Goal: Task Accomplishment & Management: Complete application form

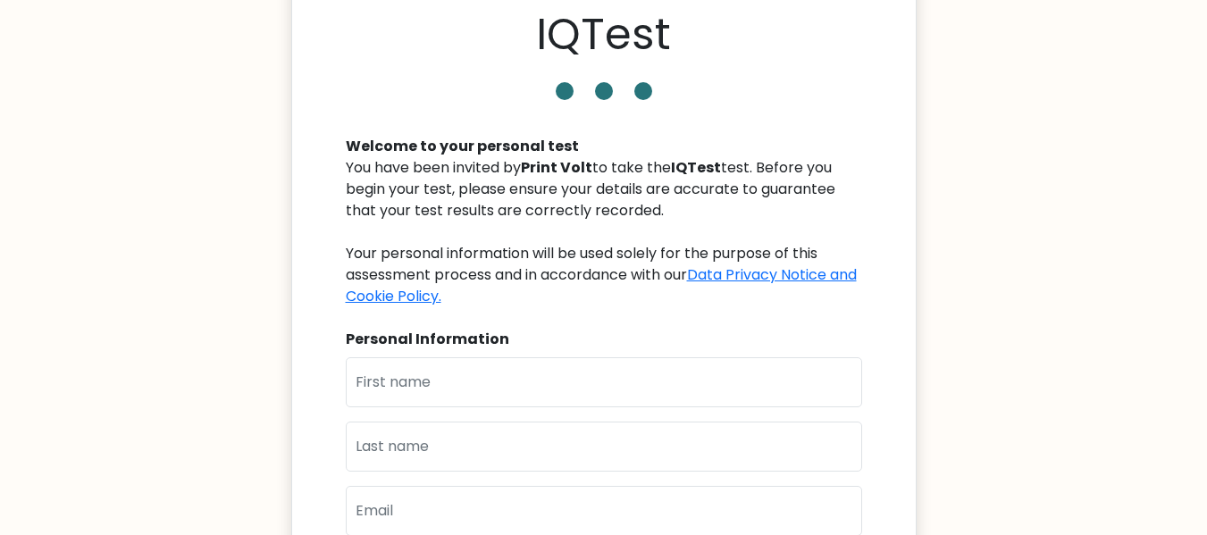
scroll to position [179, 0]
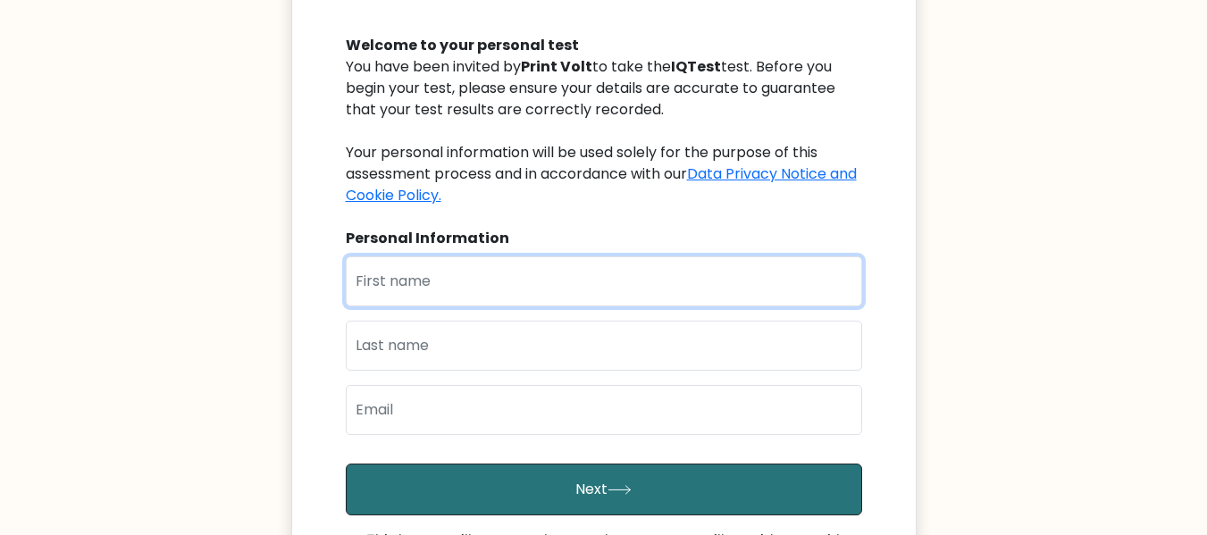
click at [427, 277] on input "text" at bounding box center [604, 281] width 516 height 50
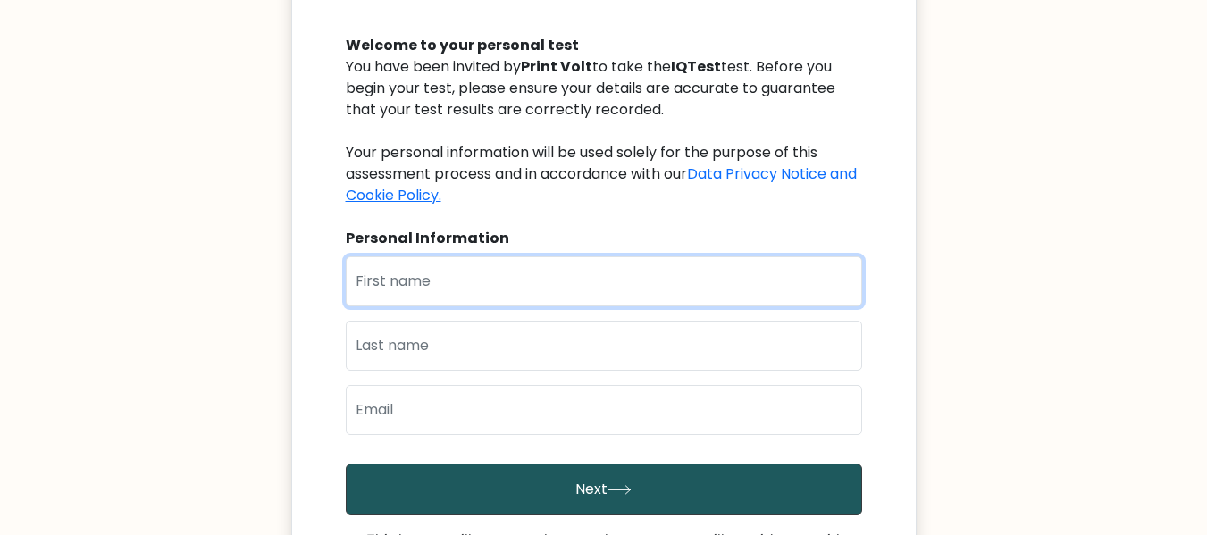
type input "r"
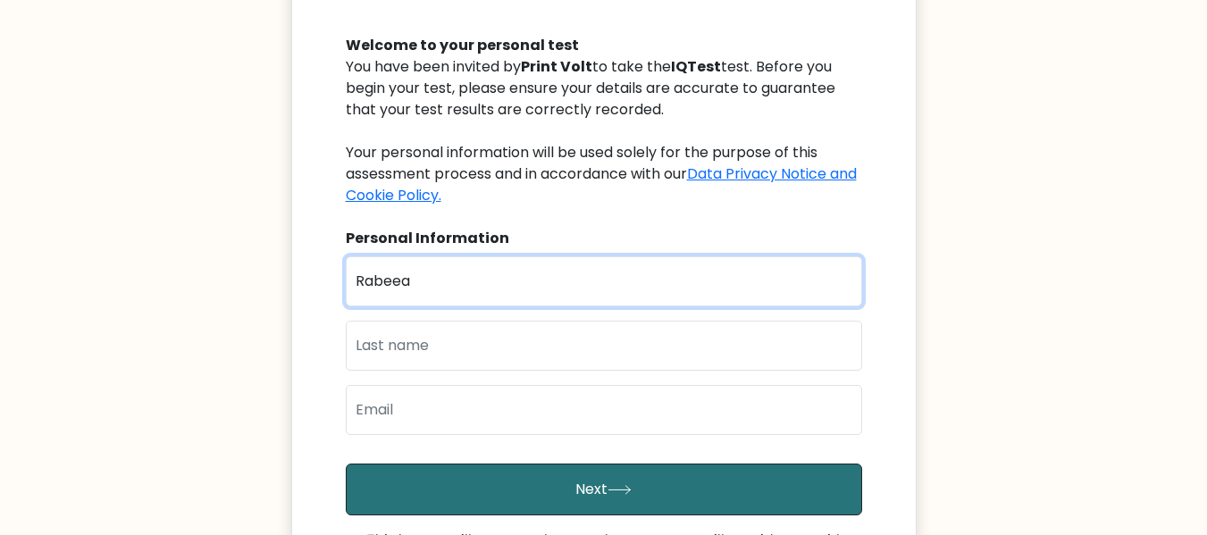
type input "Rabeea"
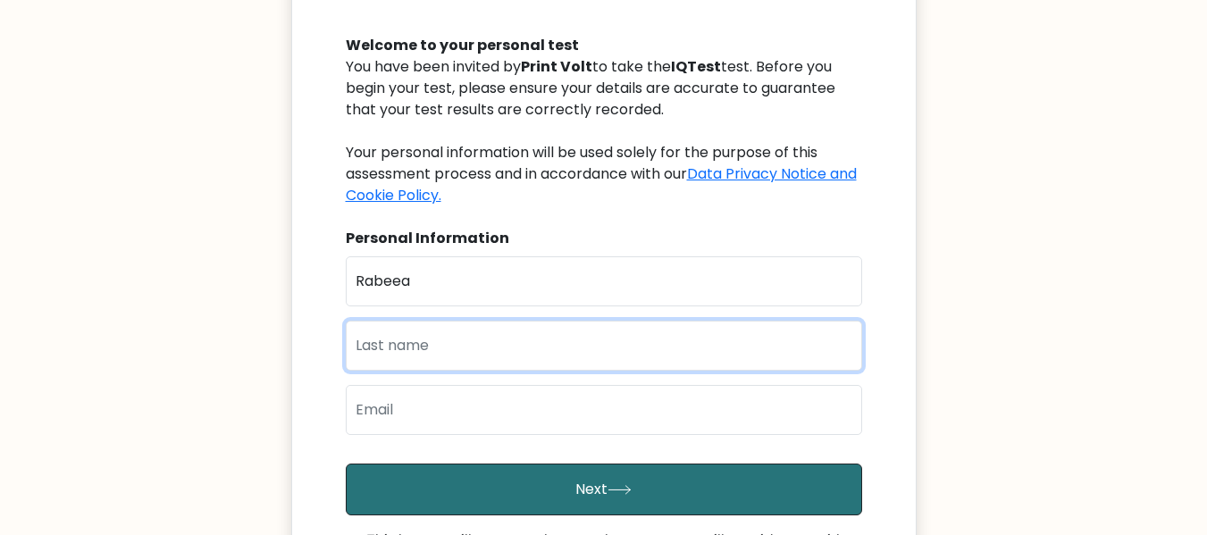
click at [376, 350] on input "text" at bounding box center [604, 346] width 516 height 50
type input "Zainab"
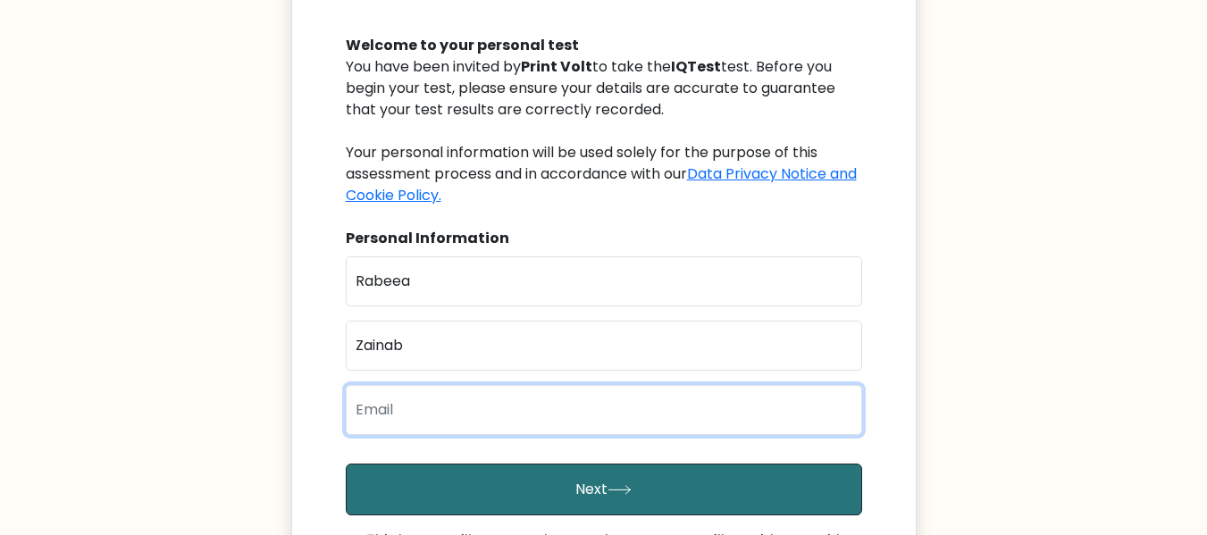
click at [395, 411] on input "email" at bounding box center [604, 410] width 516 height 50
type input "rabiatariq343@gmail.com"
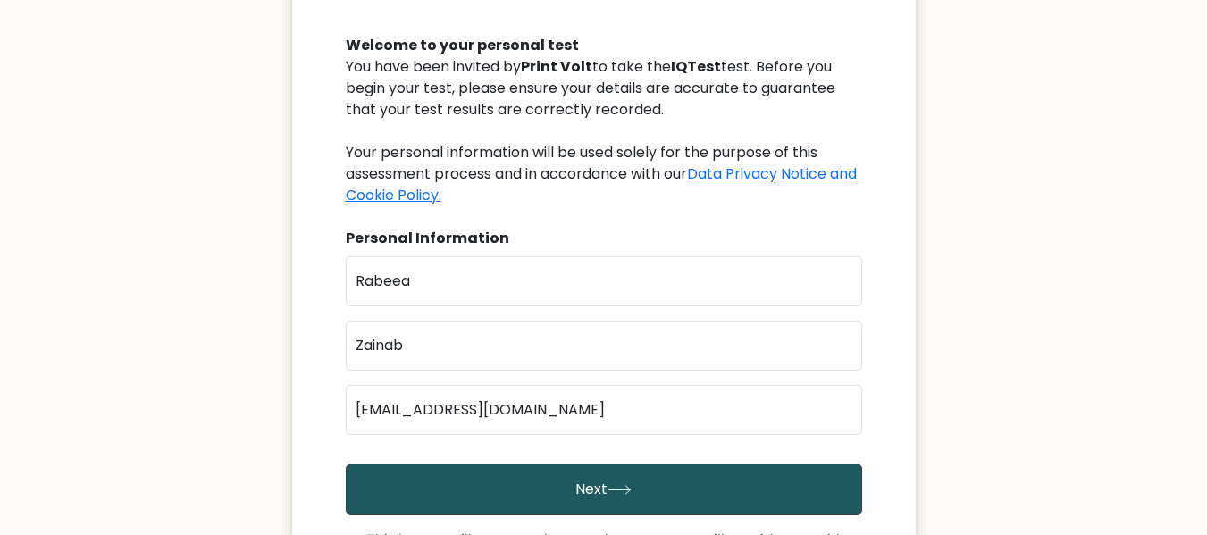
click at [485, 490] on button "Next" at bounding box center [604, 490] width 516 height 52
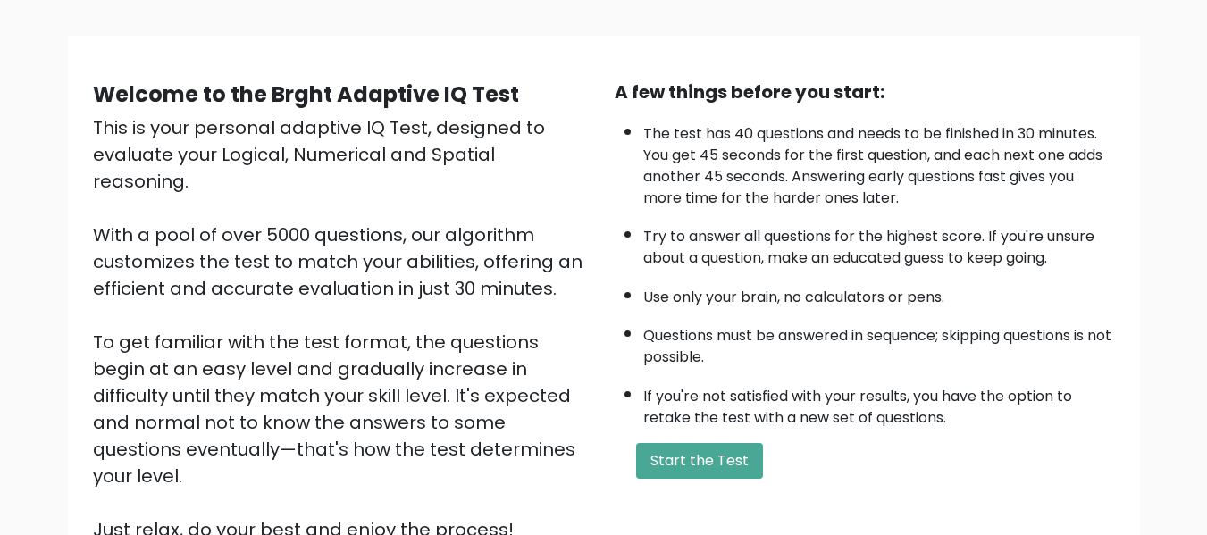
scroll to position [268, 0]
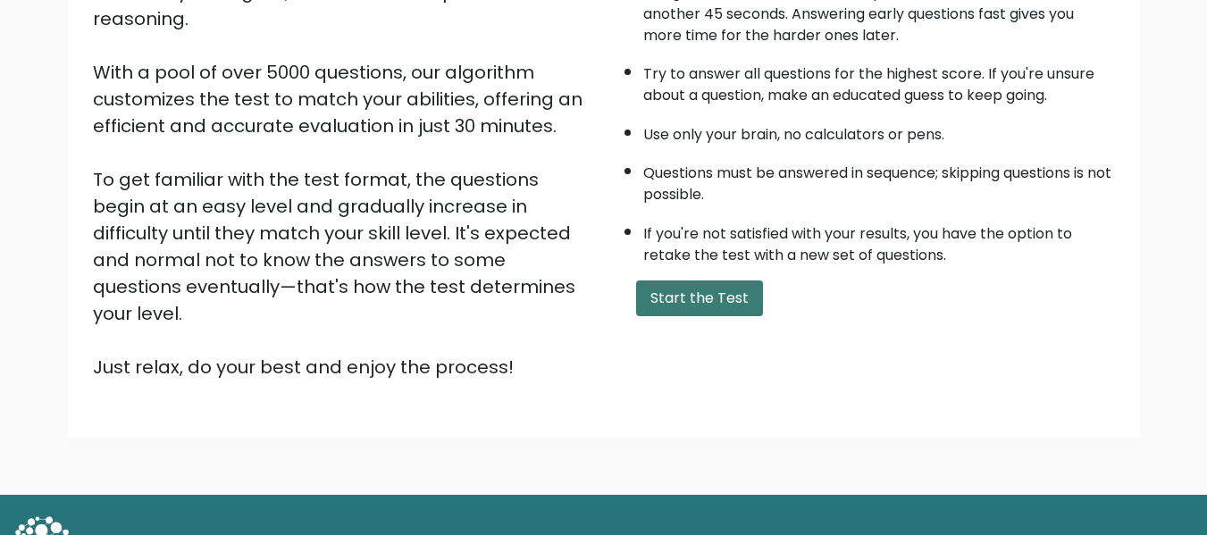
click at [697, 298] on button "Start the Test" at bounding box center [699, 299] width 127 height 36
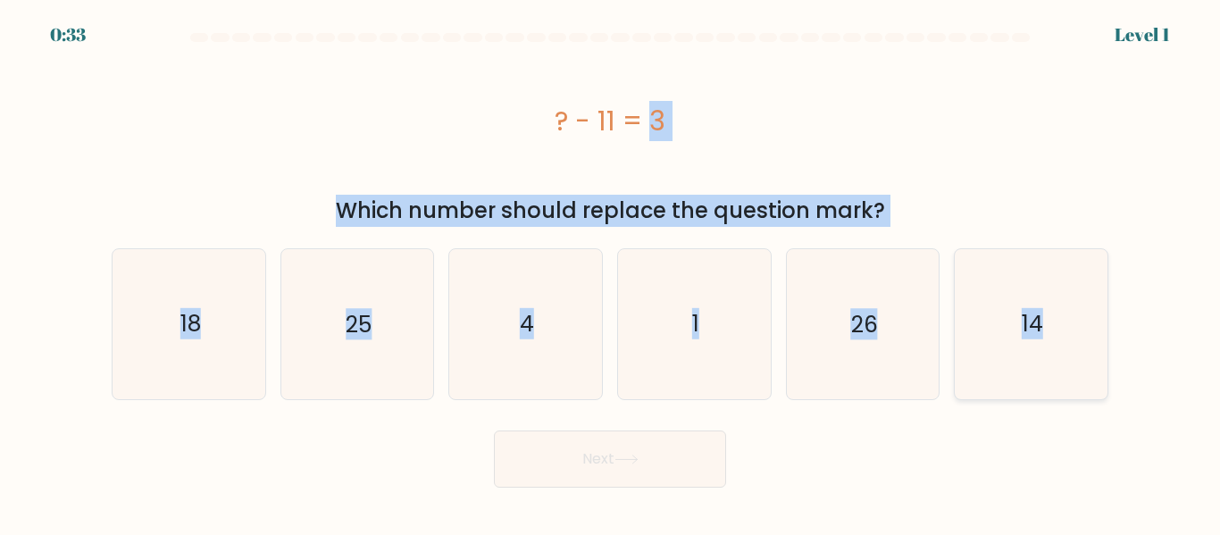
drag, startPoint x: 557, startPoint y: 115, endPoint x: 1078, endPoint y: 326, distance: 561.9
click at [1078, 326] on form "a. 4" at bounding box center [610, 260] width 1220 height 455
copy form "? - 11 = 3 Which number should replace the question mark? a. 18 b. 25 c. 4 d. 1…"
click at [1038, 351] on icon "14" at bounding box center [1031, 323] width 149 height 149
click at [611, 272] on input "f. 14" at bounding box center [610, 270] width 1 height 4
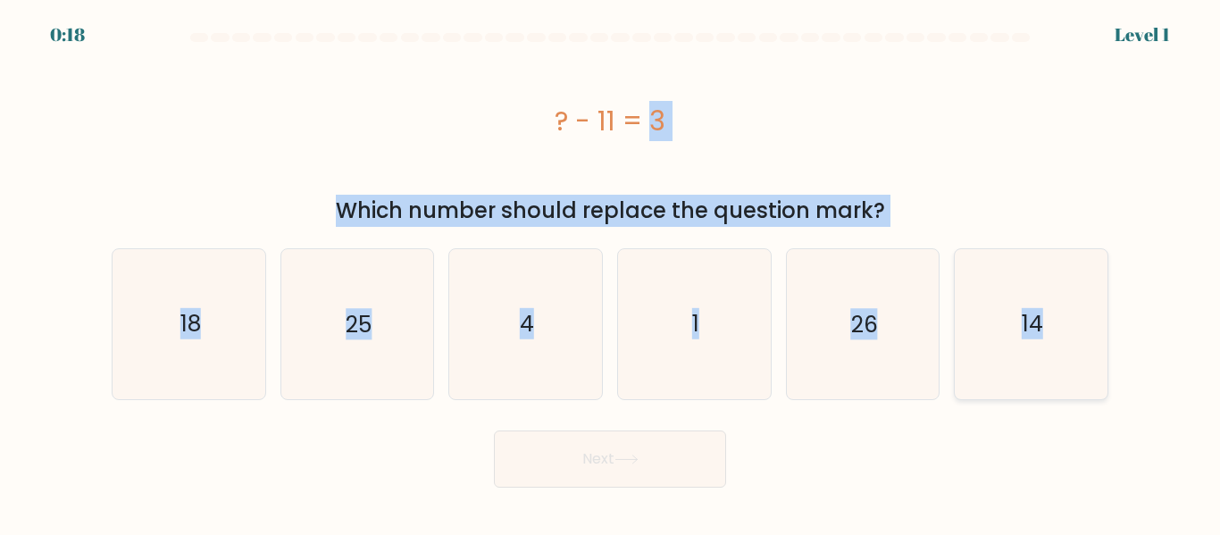
radio input "true"
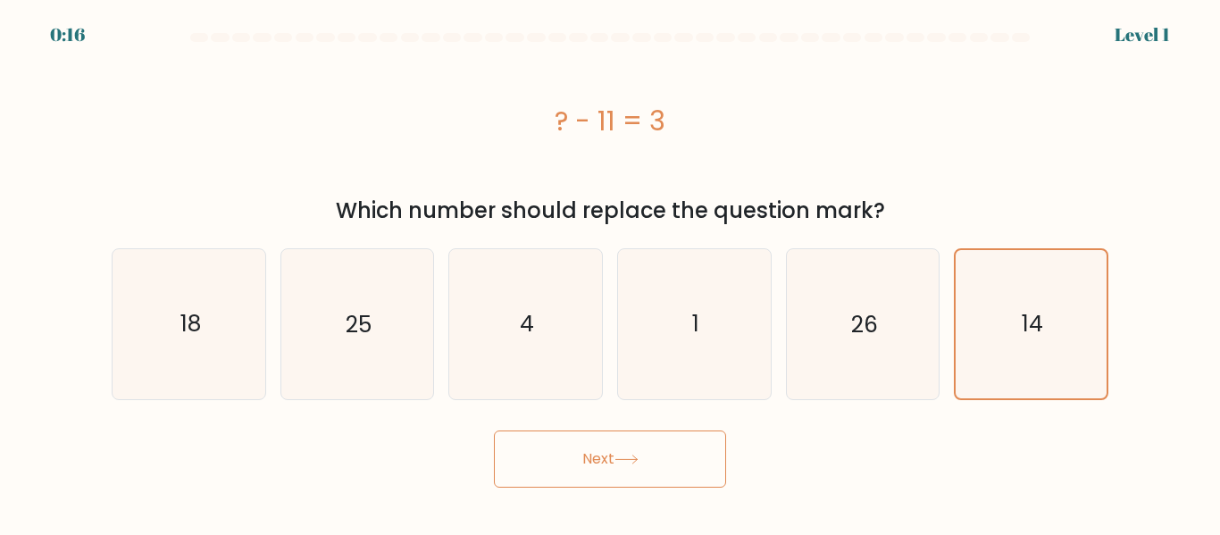
click at [655, 471] on button "Next" at bounding box center [610, 459] width 232 height 57
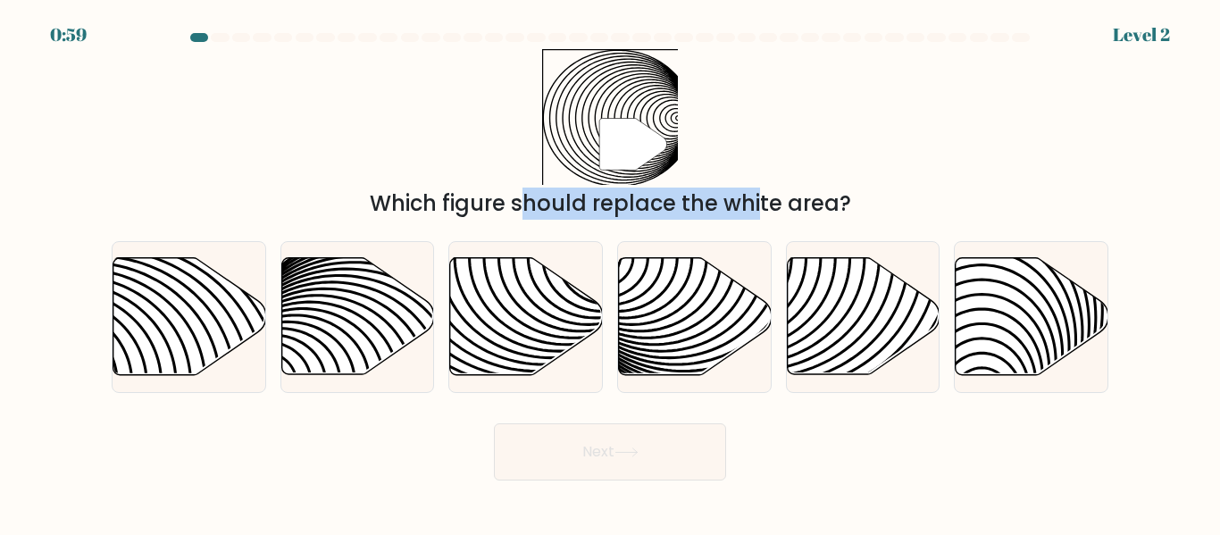
drag, startPoint x: 549, startPoint y: 53, endPoint x: 605, endPoint y: 207, distance: 164.5
click at [605, 207] on div "" Which figure should replace the white area?" at bounding box center [610, 134] width 1018 height 171
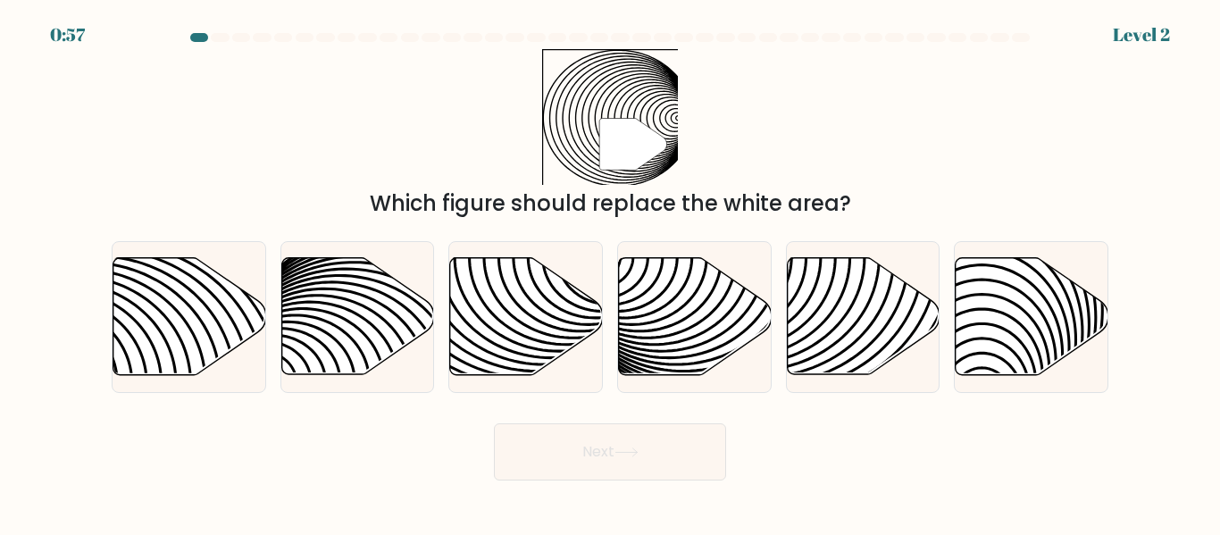
click at [314, 113] on div "" Which figure should replace the white area?" at bounding box center [610, 134] width 1018 height 171
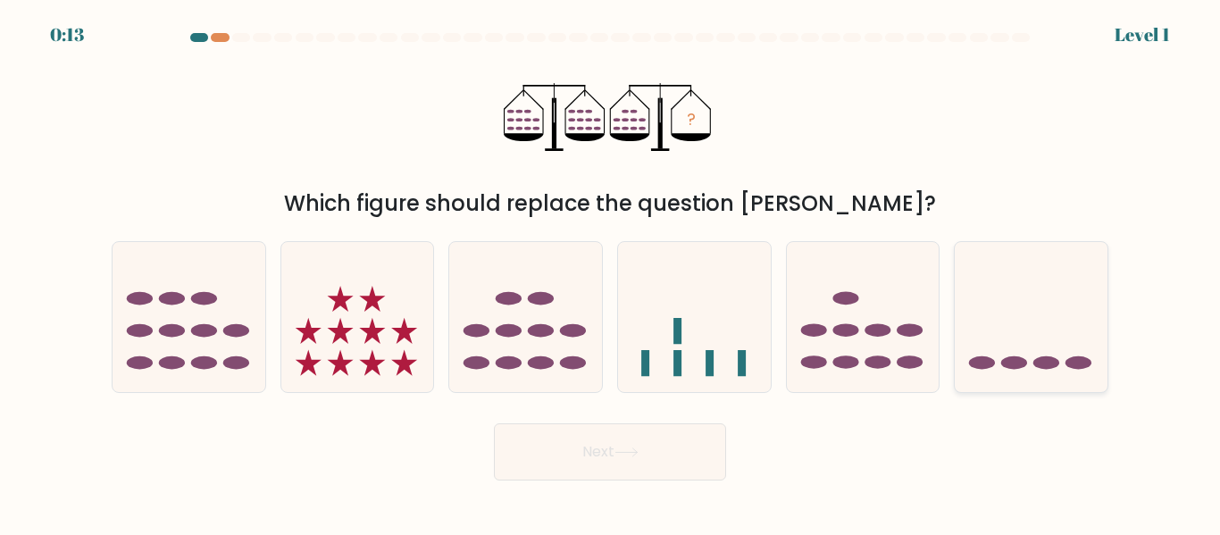
click at [1007, 343] on icon at bounding box center [1031, 317] width 153 height 126
click at [611, 272] on input "f." at bounding box center [610, 270] width 1 height 4
radio input "true"
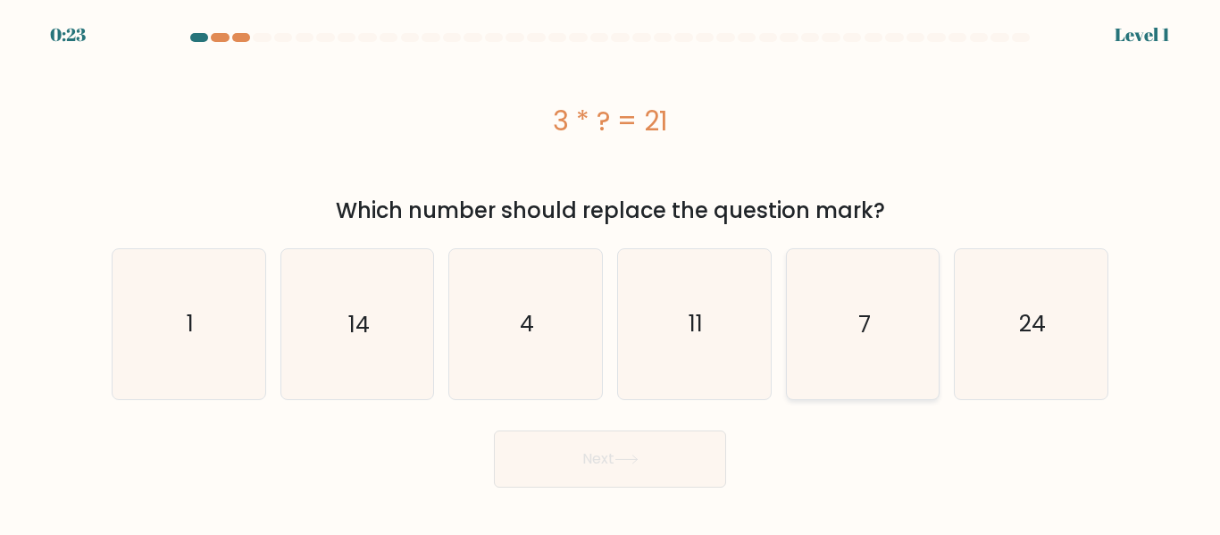
click at [842, 321] on icon "7" at bounding box center [862, 323] width 149 height 149
click at [611, 272] on input "e. 7" at bounding box center [610, 270] width 1 height 4
radio input "true"
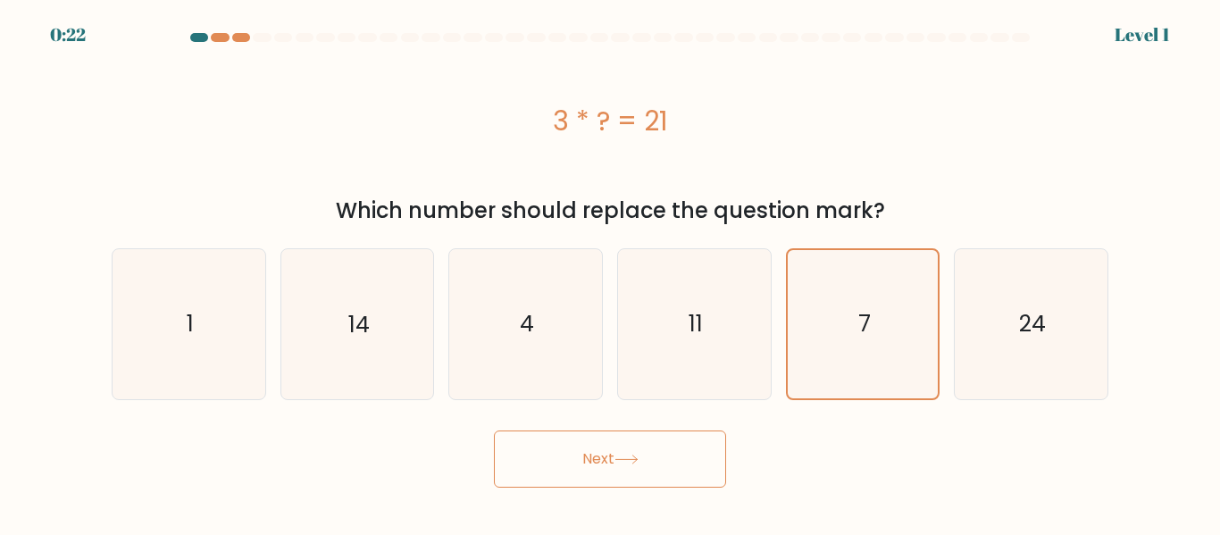
click at [642, 476] on button "Next" at bounding box center [610, 459] width 232 height 57
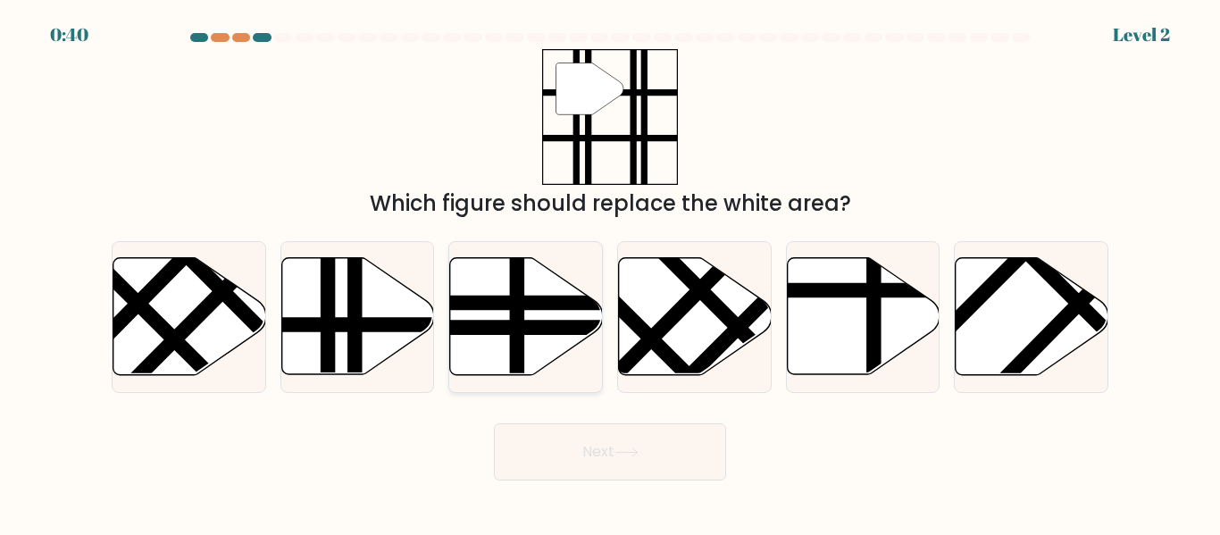
click at [565, 328] on line at bounding box center [572, 328] width 307 height 0
click at [610, 272] on input "c." at bounding box center [610, 270] width 1 height 4
radio input "true"
click at [884, 290] on line at bounding box center [811, 290] width 307 height 0
click at [611, 272] on input "e." at bounding box center [610, 270] width 1 height 4
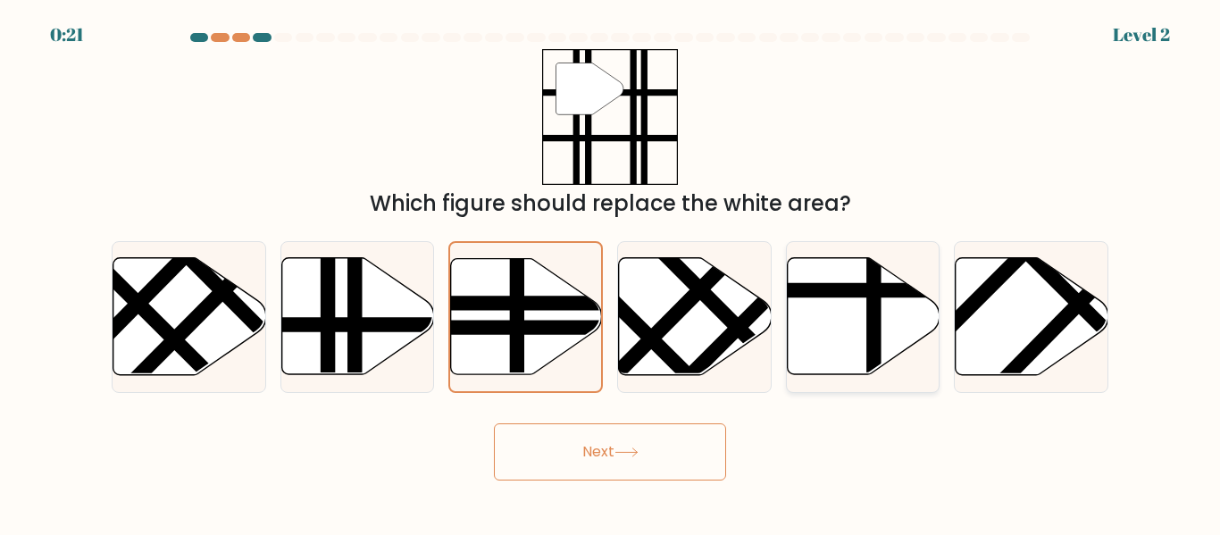
radio input "true"
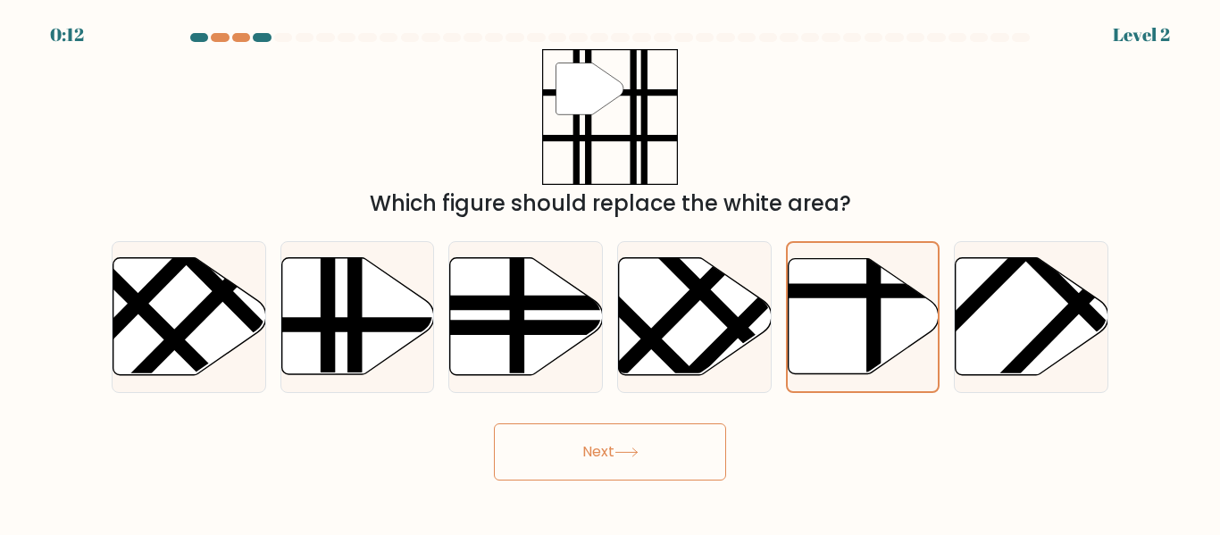
click at [578, 458] on button "Next" at bounding box center [610, 451] width 232 height 57
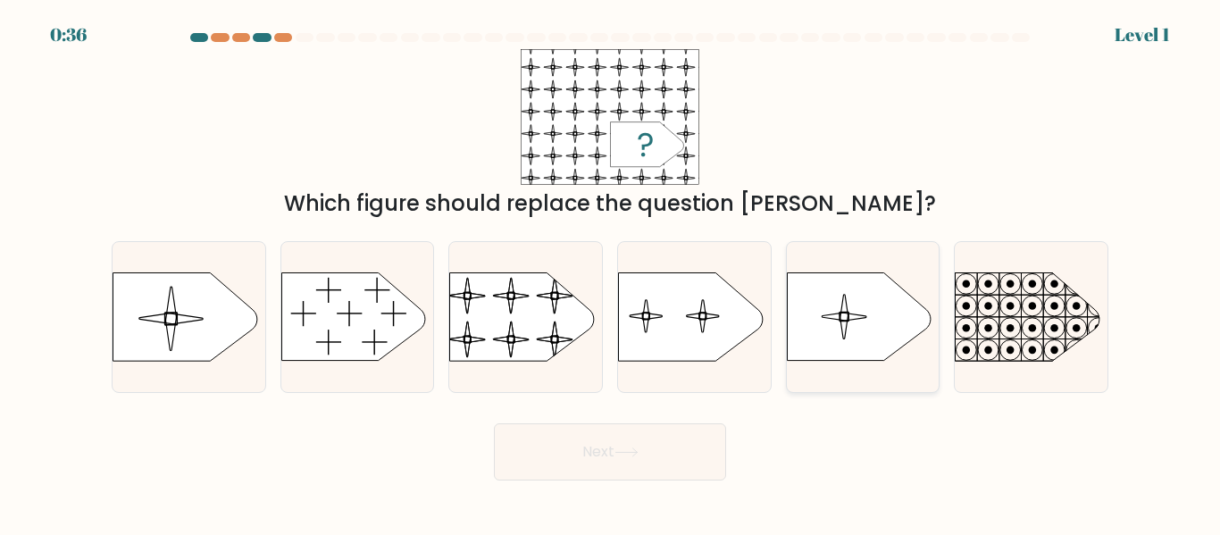
click at [826, 330] on icon at bounding box center [859, 317] width 144 height 88
click at [611, 272] on input "e." at bounding box center [610, 270] width 1 height 4
radio input "true"
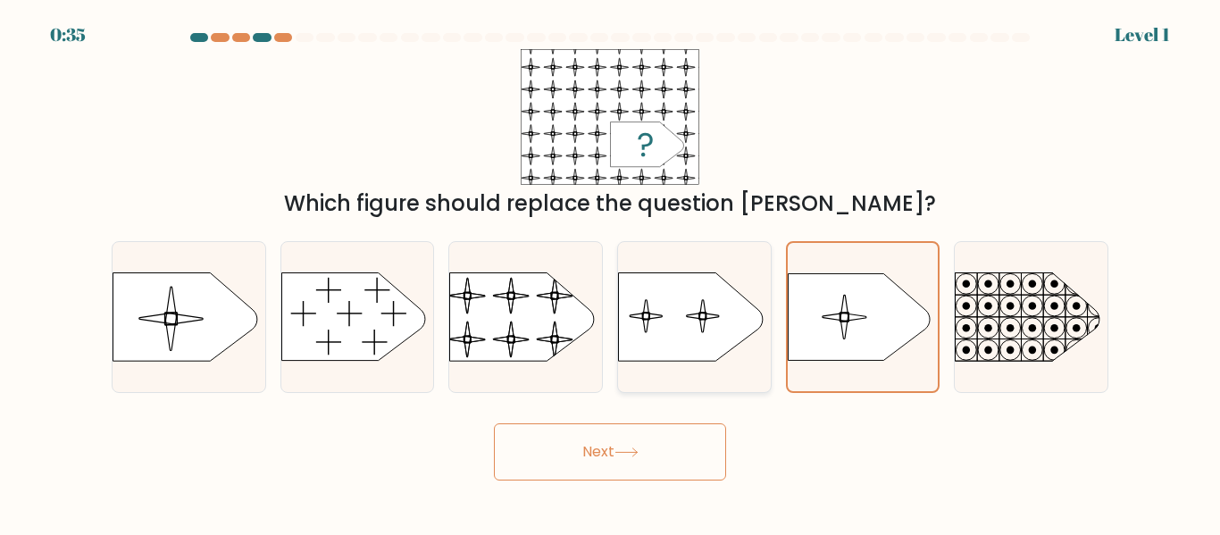
click at [690, 325] on icon at bounding box center [690, 317] width 144 height 88
click at [611, 272] on input "d." at bounding box center [610, 270] width 1 height 4
radio input "true"
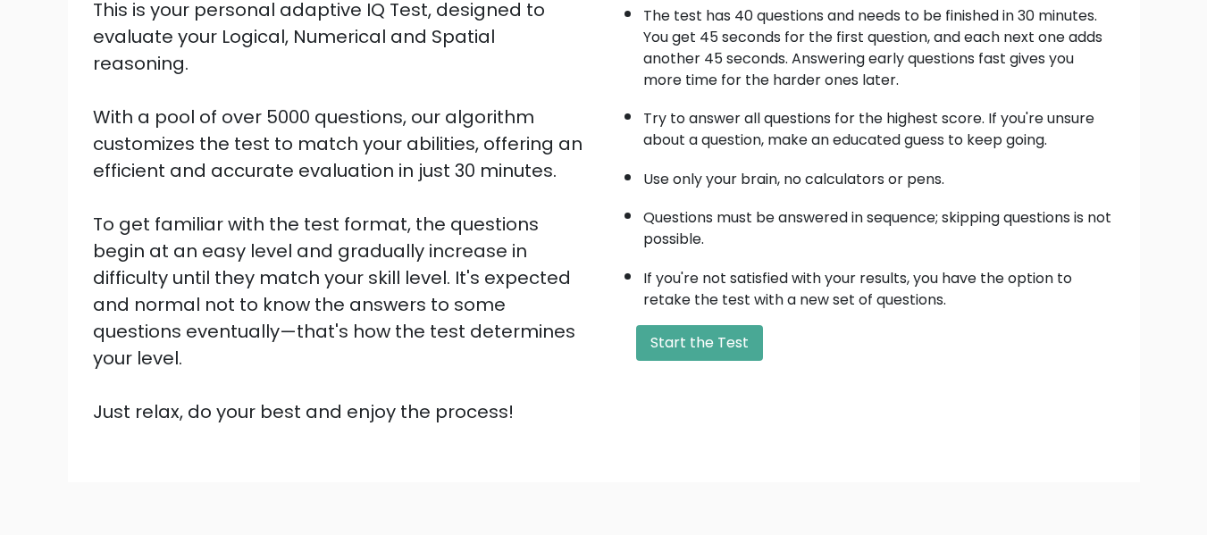
scroll to position [194, 0]
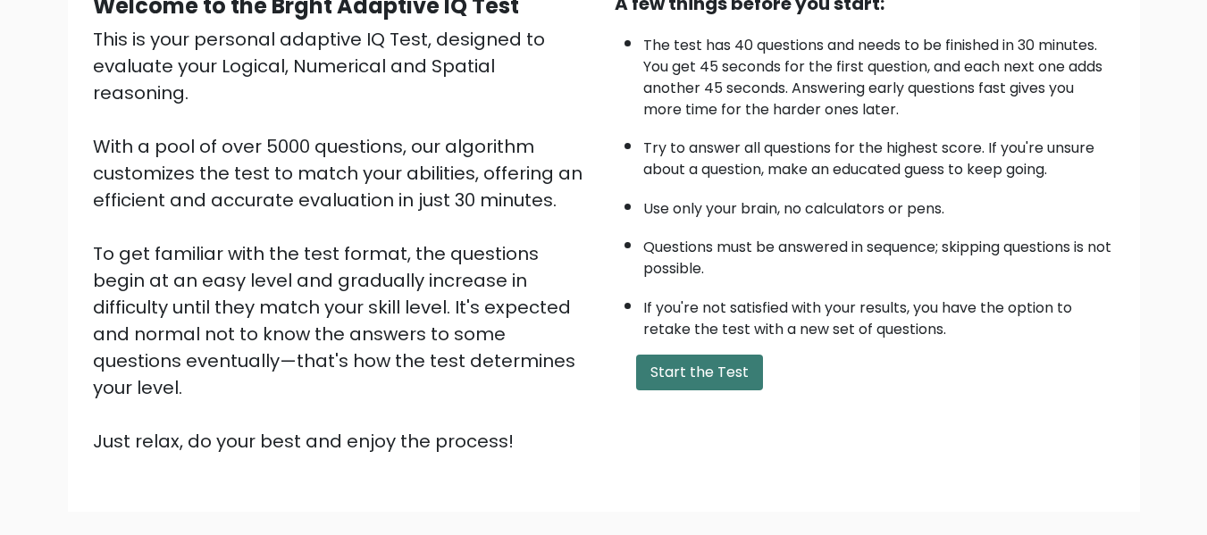
click at [735, 373] on button "Start the Test" at bounding box center [699, 373] width 127 height 36
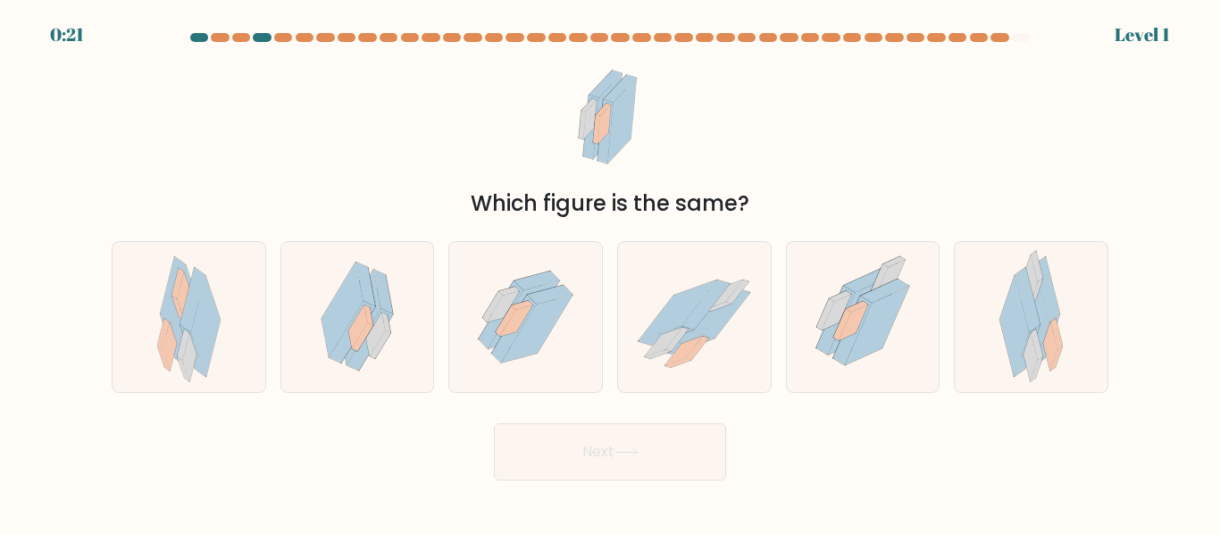
click at [735, 373] on icon at bounding box center [694, 317] width 153 height 125
click at [611, 272] on input "d." at bounding box center [610, 270] width 1 height 4
radio input "true"
click at [652, 484] on body "0:19 Level 1" at bounding box center [610, 267] width 1220 height 535
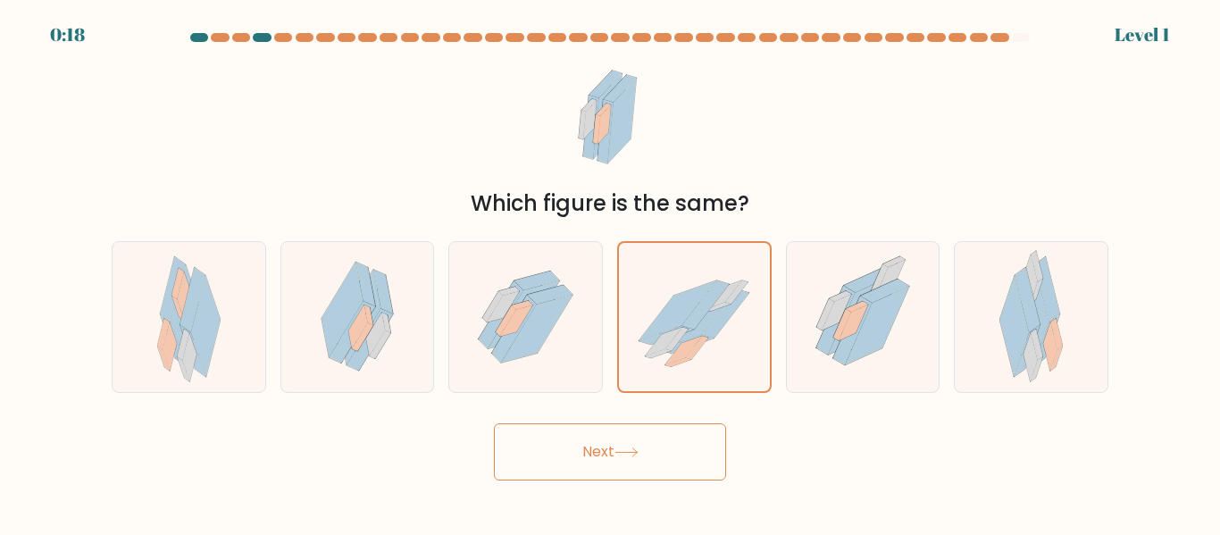
click at [652, 461] on button "Next" at bounding box center [610, 451] width 232 height 57
click at [605, 451] on button "Next" at bounding box center [610, 451] width 232 height 57
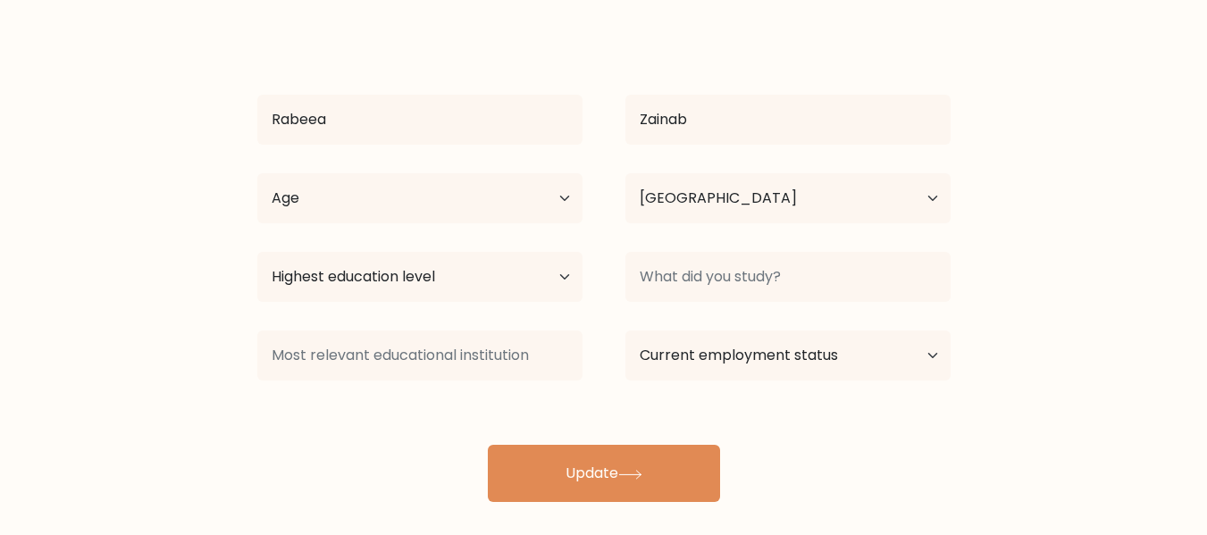
scroll to position [142, 0]
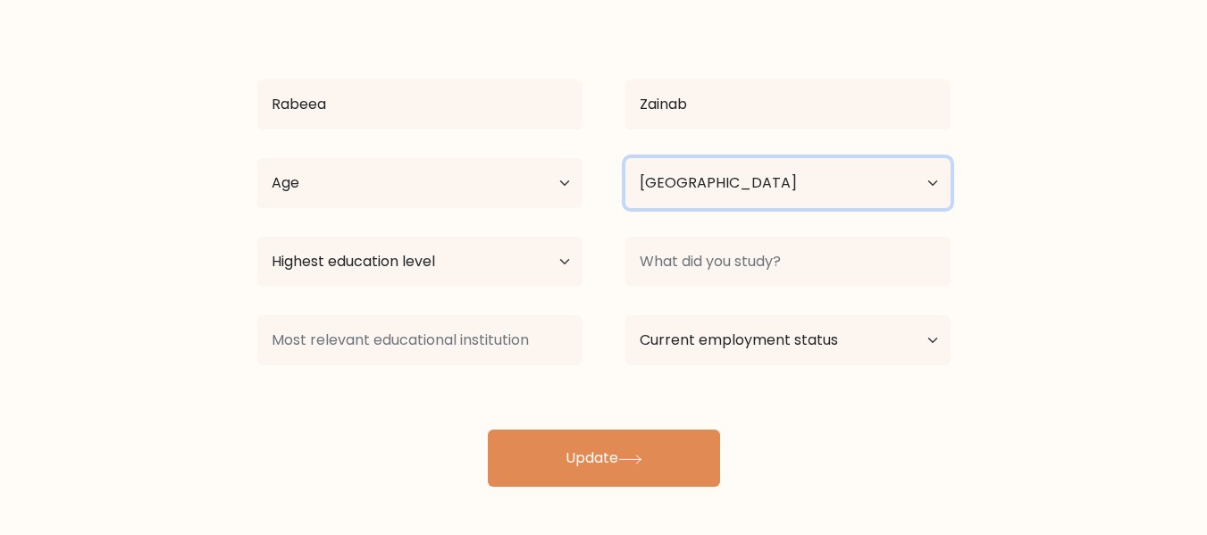
click at [924, 180] on select "Country [GEOGRAPHIC_DATA] [GEOGRAPHIC_DATA] [GEOGRAPHIC_DATA] [US_STATE] [GEOGR…" at bounding box center [787, 183] width 325 height 50
select select "PK"
click at [625, 158] on select "Country Afghanistan Albania Algeria American Samoa Andorra Angola Anguilla Anta…" at bounding box center [787, 183] width 325 height 50
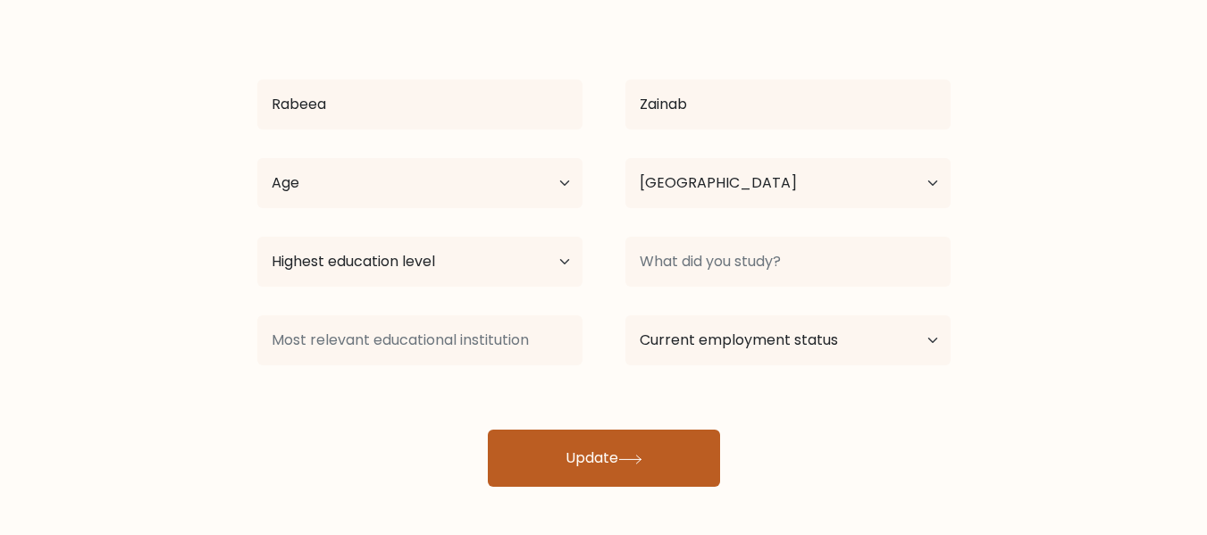
click at [603, 457] on button "Update" at bounding box center [604, 458] width 232 height 57
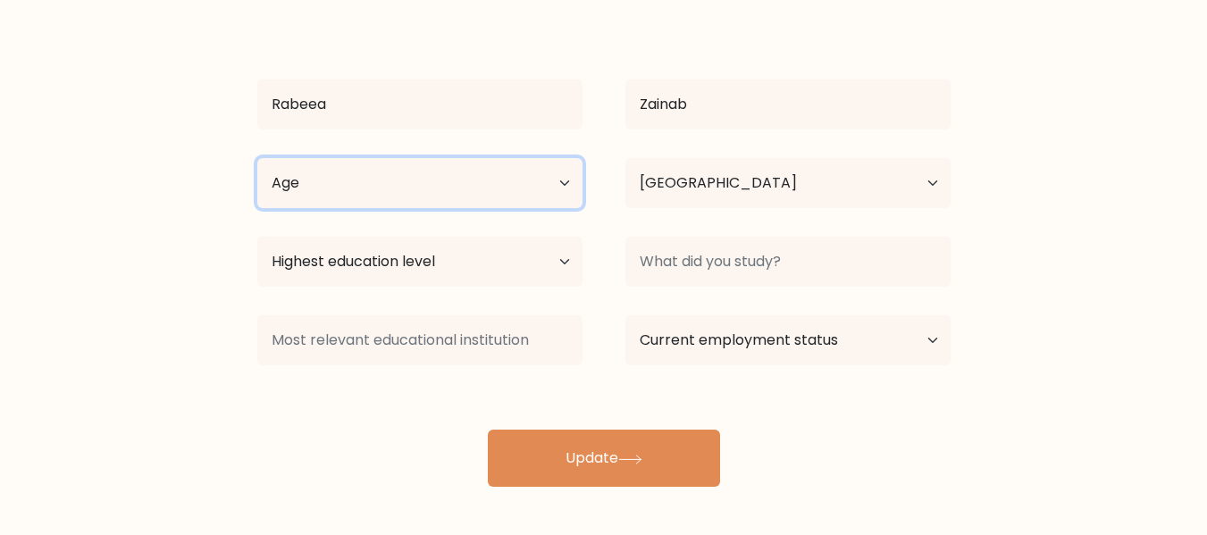
click at [568, 175] on select "Age Under 18 years old 18-24 years old 25-34 years old 35-44 years old 45-54 ye…" at bounding box center [419, 183] width 325 height 50
select select "25_34"
click at [257, 158] on select "Age Under 18 years old 18-24 years old 25-34 years old 35-44 years old 45-54 ye…" at bounding box center [419, 183] width 325 height 50
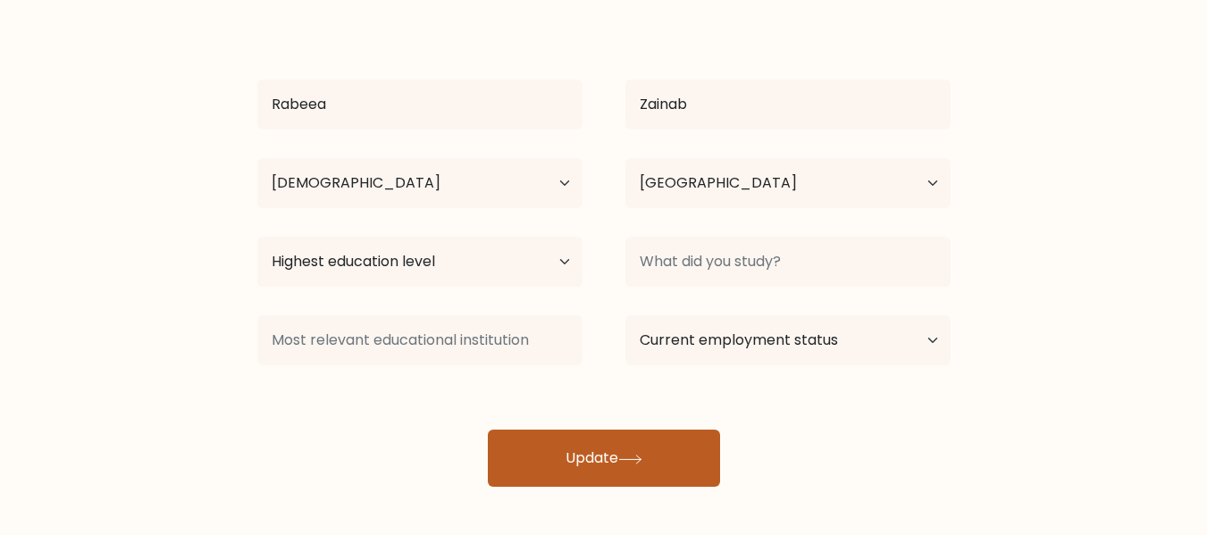
click at [570, 472] on button "Update" at bounding box center [604, 458] width 232 height 57
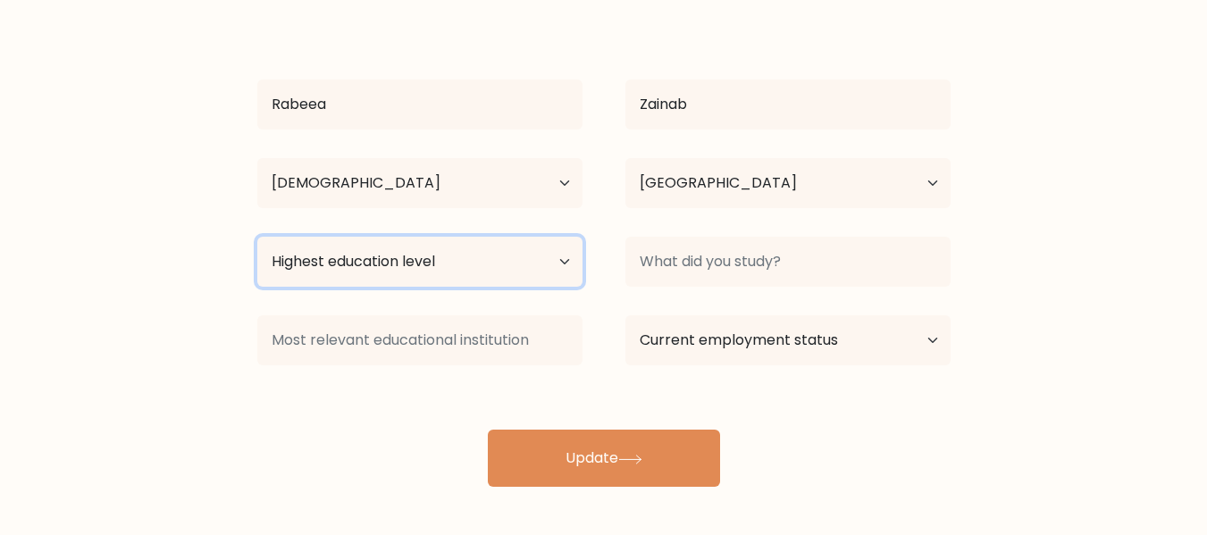
click at [541, 270] on select "Highest education level No schooling Primary Lower Secondary Upper Secondary Oc…" at bounding box center [419, 262] width 325 height 50
select select "bachelors_degree"
click at [257, 237] on select "Highest education level No schooling Primary Lower Secondary Upper Secondary Oc…" at bounding box center [419, 262] width 325 height 50
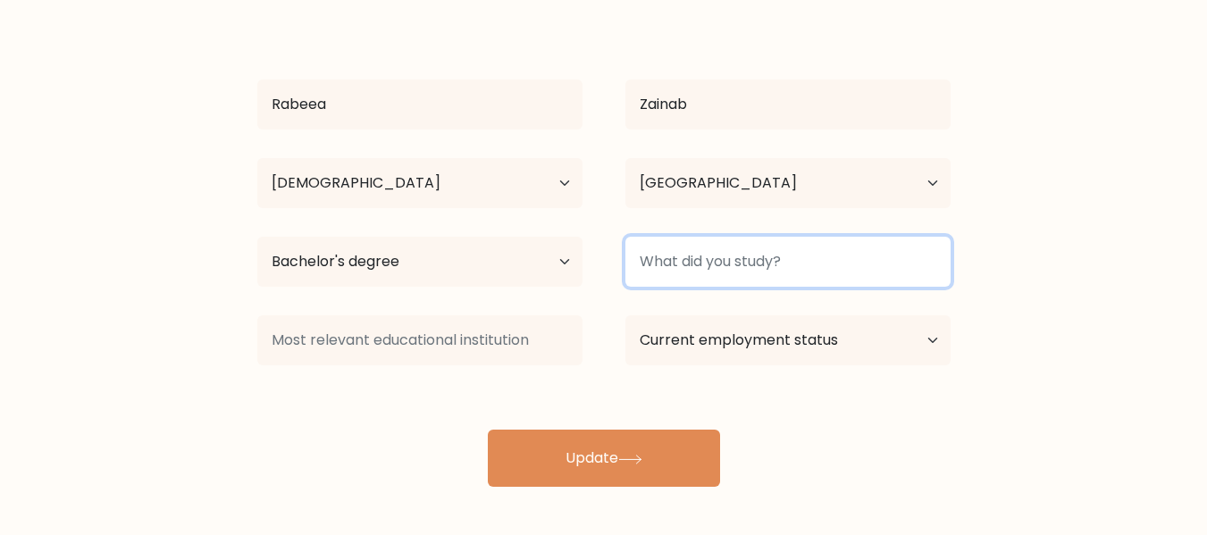
click at [877, 281] on input at bounding box center [787, 262] width 325 height 50
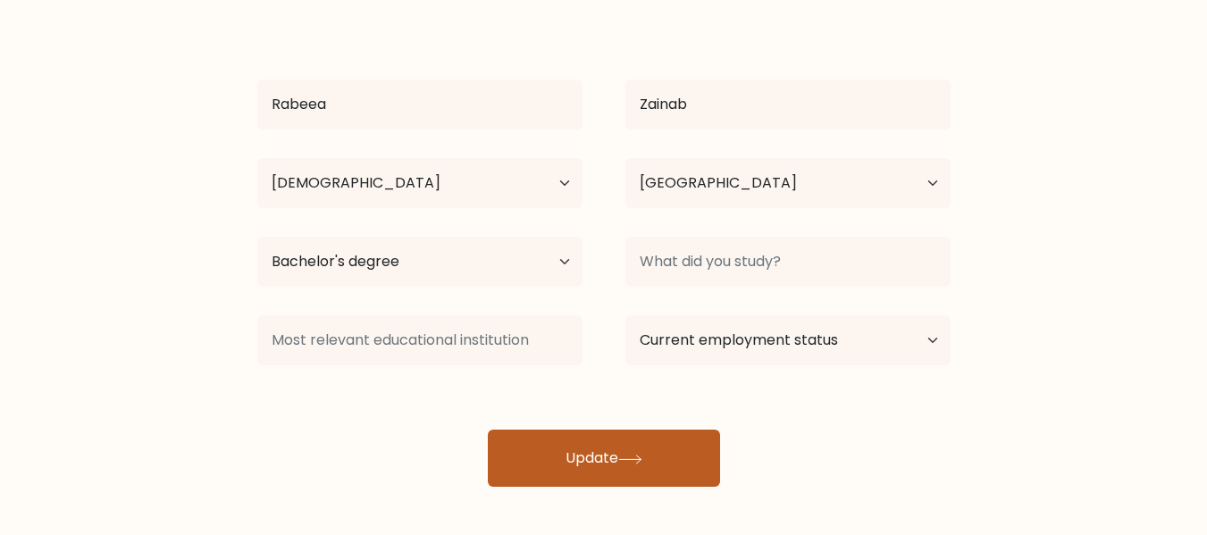
click at [614, 449] on button "Update" at bounding box center [604, 458] width 232 height 57
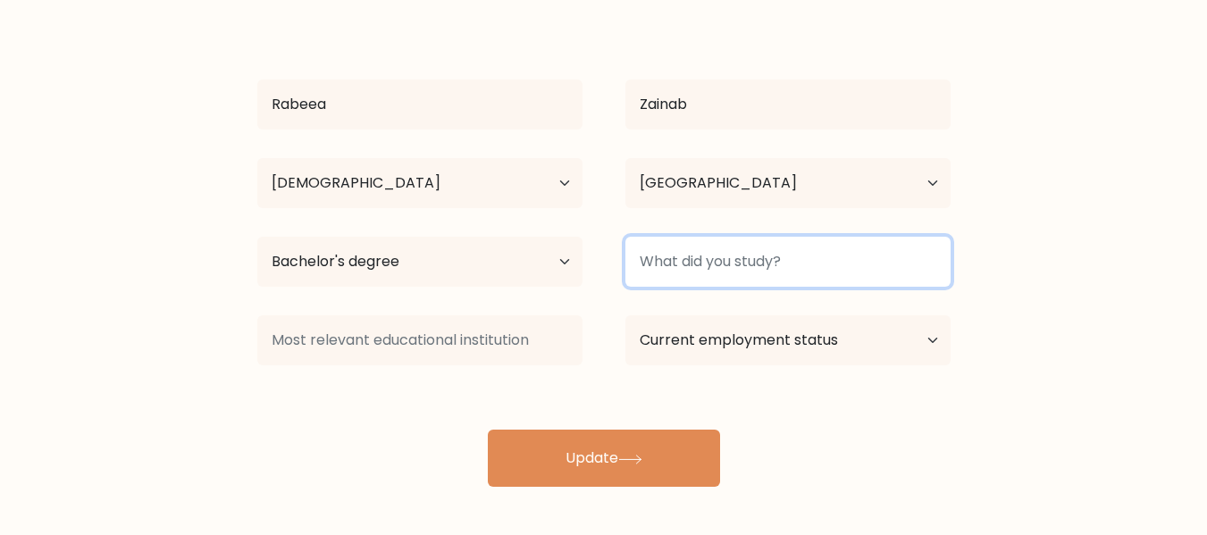
type input "v"
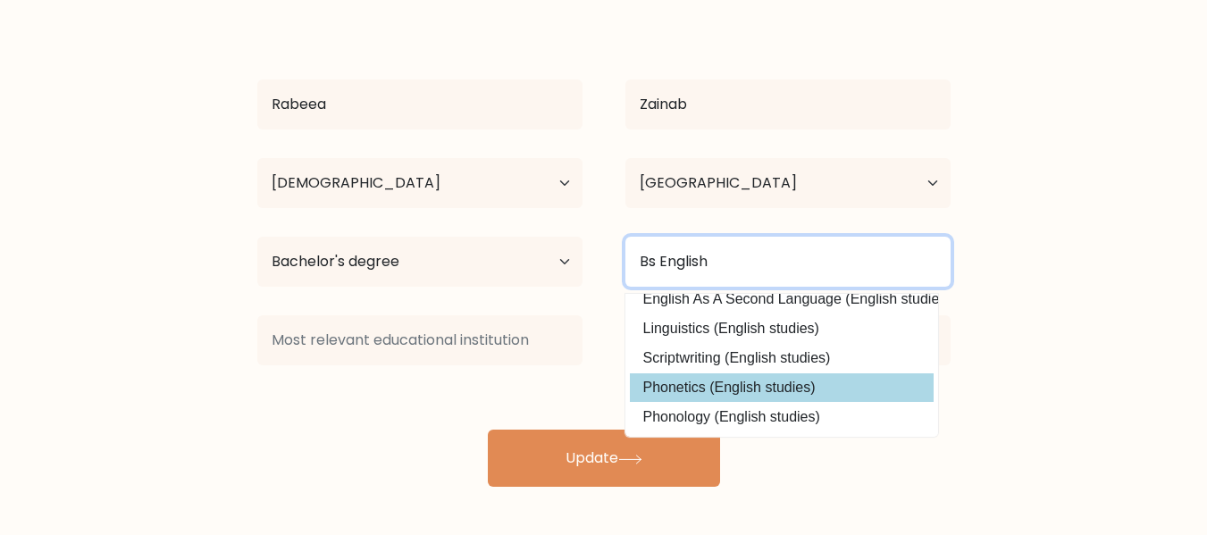
scroll to position [85, 0]
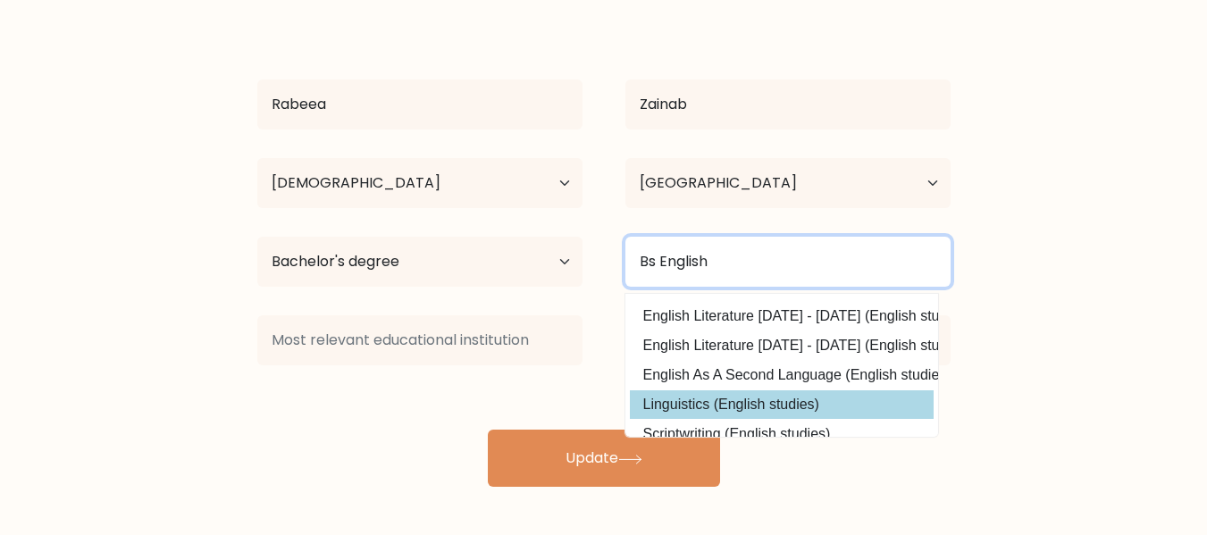
type input "Bs English"
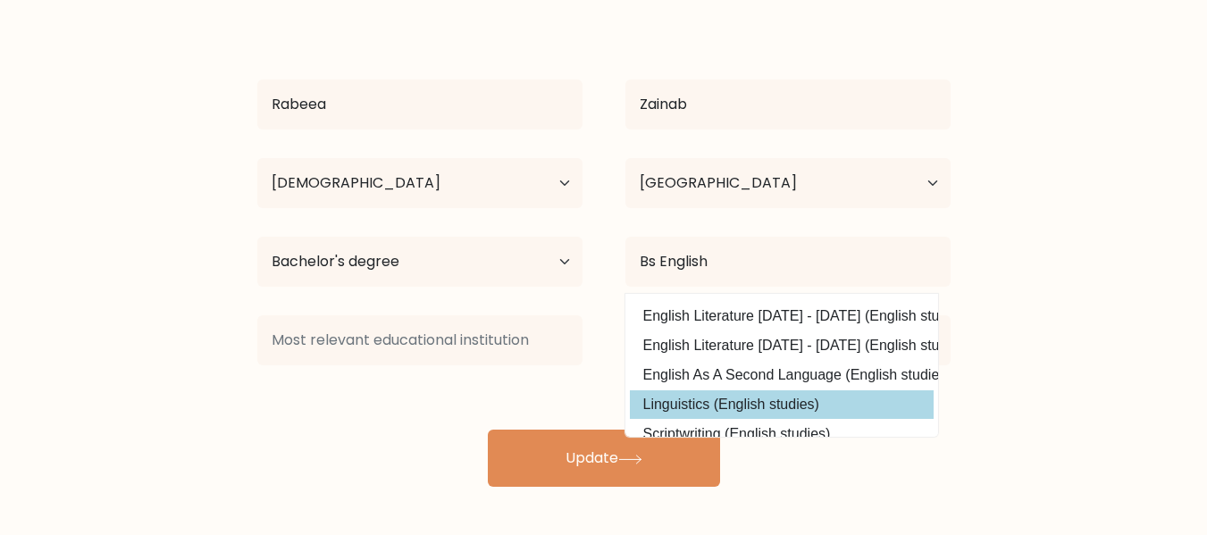
click at [731, 397] on div "Rabeea Zainab Age Under 18 years old 18-24 years old 25-34 years old 35-44 year…" at bounding box center [604, 251] width 715 height 472
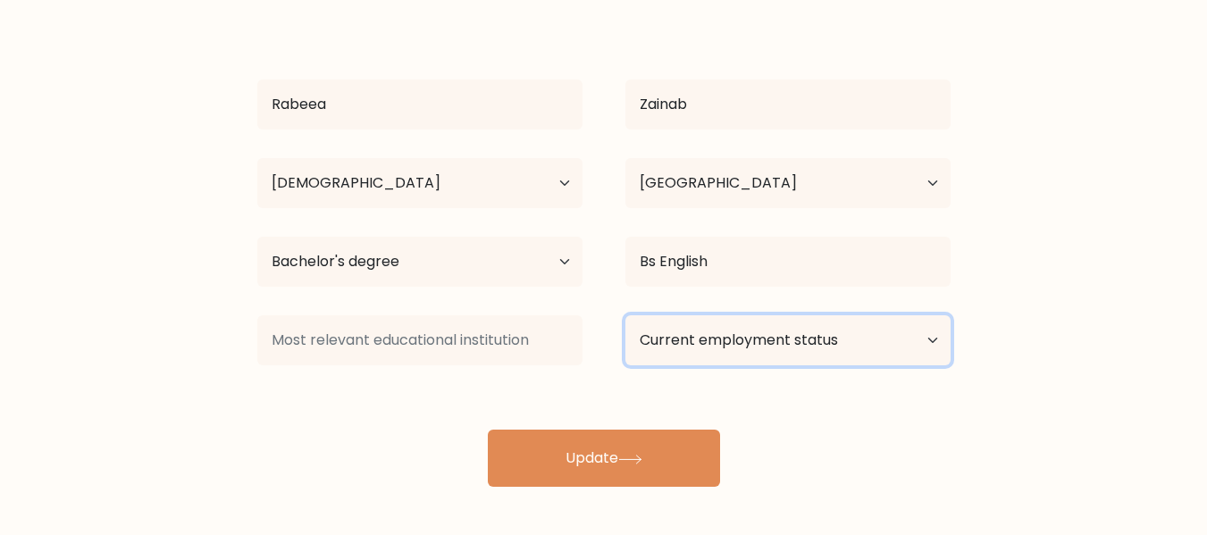
click at [746, 341] on select "Current employment status Employed Student Retired Other / prefer not to answer" at bounding box center [787, 340] width 325 height 50
select select "student"
click at [625, 315] on select "Current employment status Employed Student Retired Other / prefer not to answer" at bounding box center [787, 340] width 325 height 50
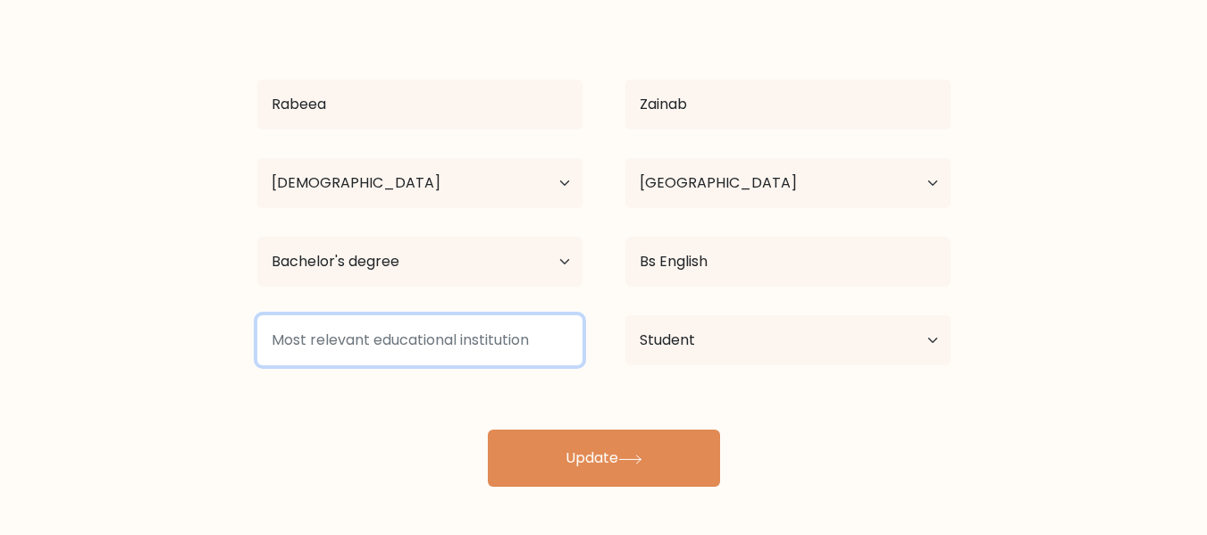
click at [557, 351] on input at bounding box center [419, 340] width 325 height 50
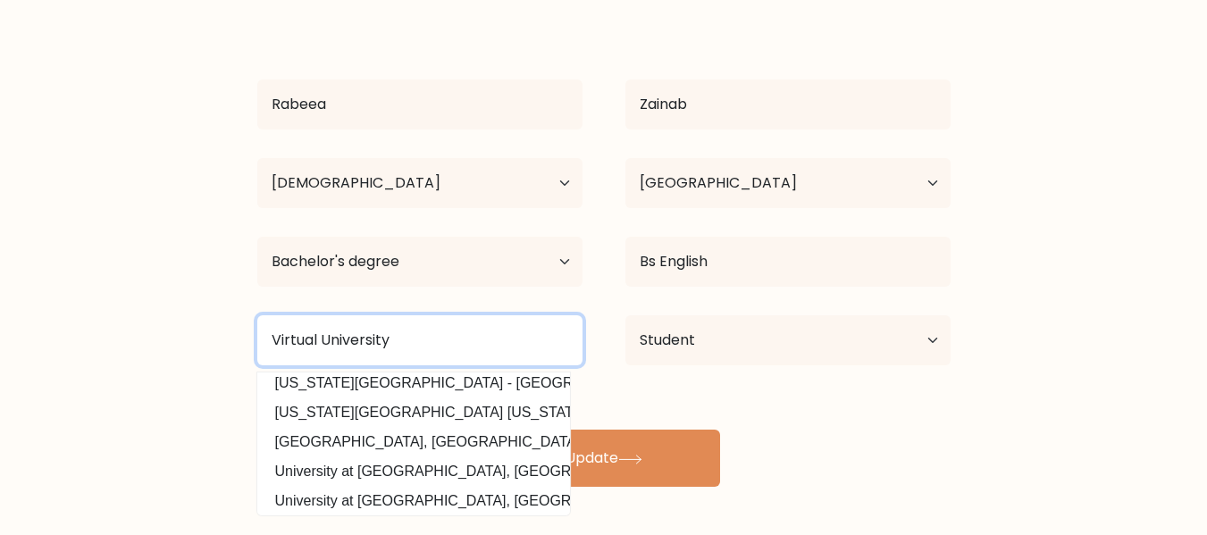
scroll to position [0, 0]
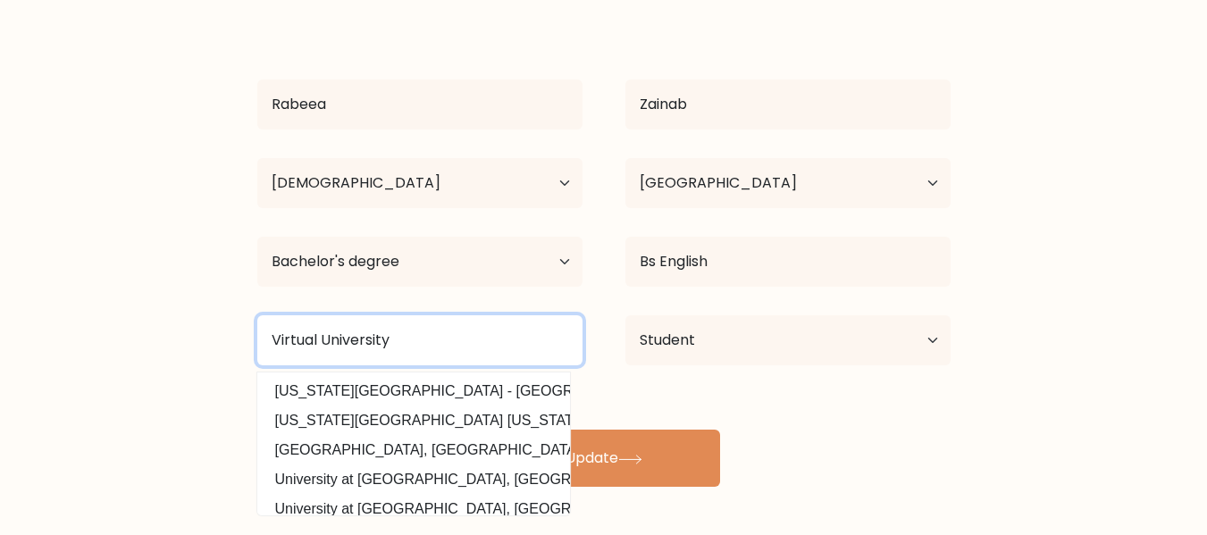
click at [503, 335] on input "Virtual University" at bounding box center [419, 340] width 325 height 50
type input "Virtual University"
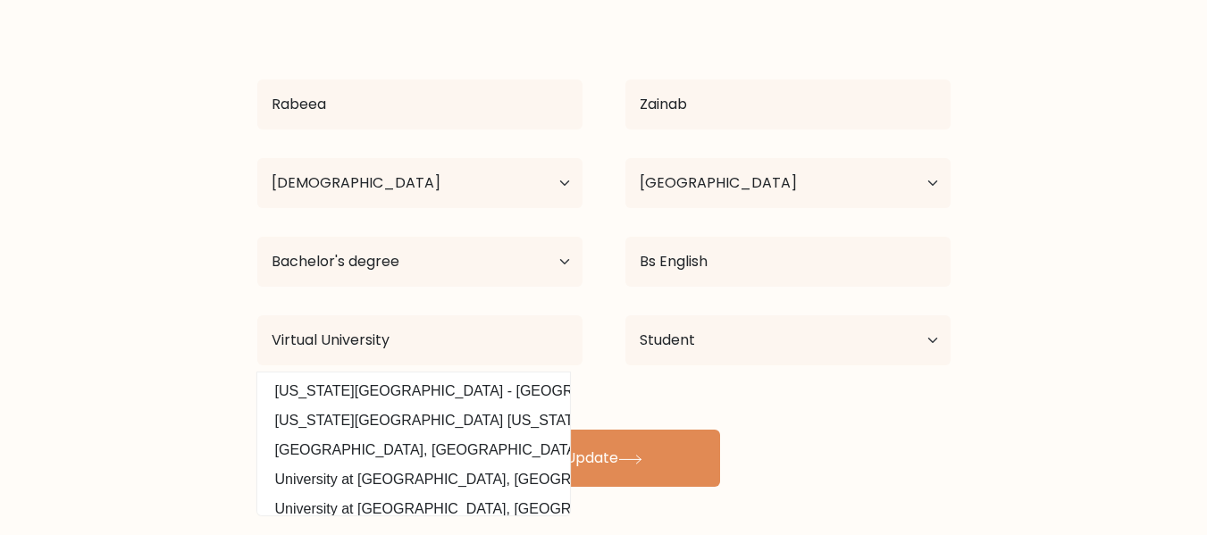
click at [631, 396] on div "Rabeea Zainab Age Under 18 years old 18-24 years old 25-34 years old 35-44 year…" at bounding box center [604, 251] width 715 height 472
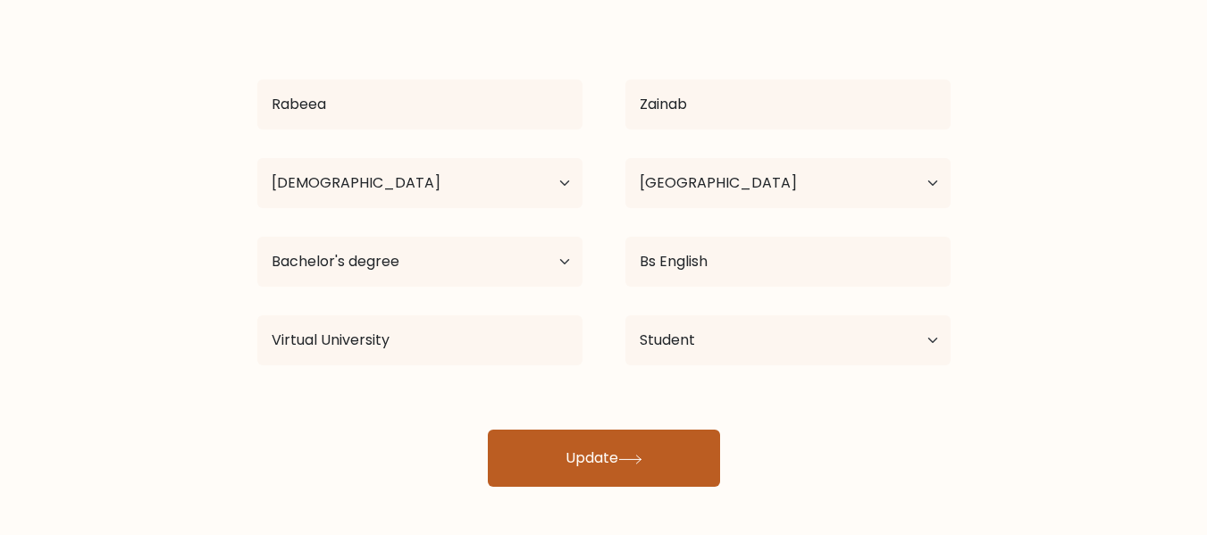
click at [609, 457] on button "Update" at bounding box center [604, 458] width 232 height 57
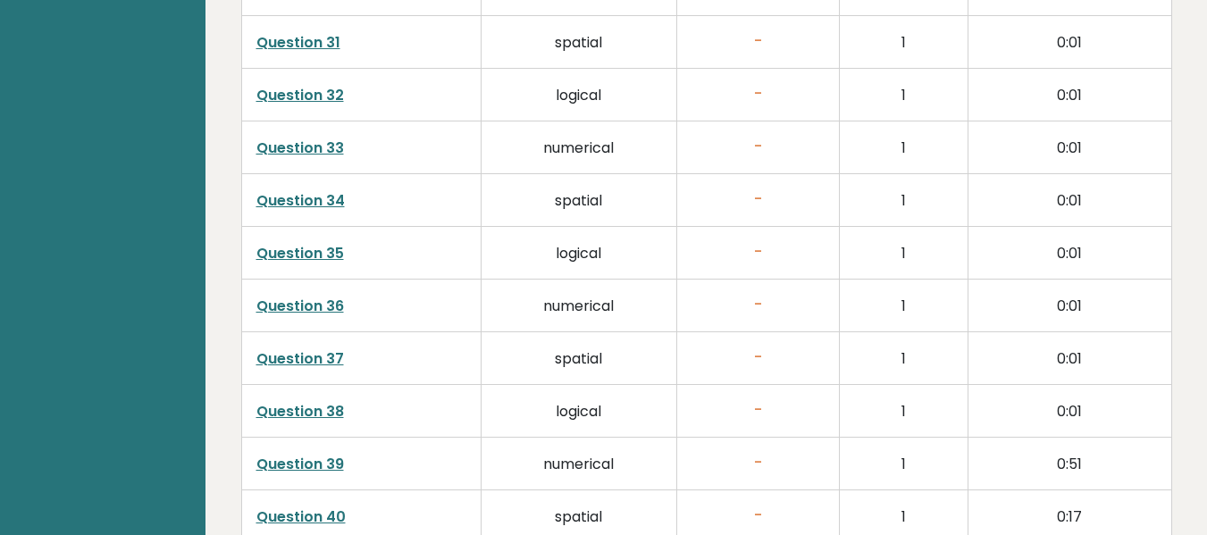
scroll to position [4615, 0]
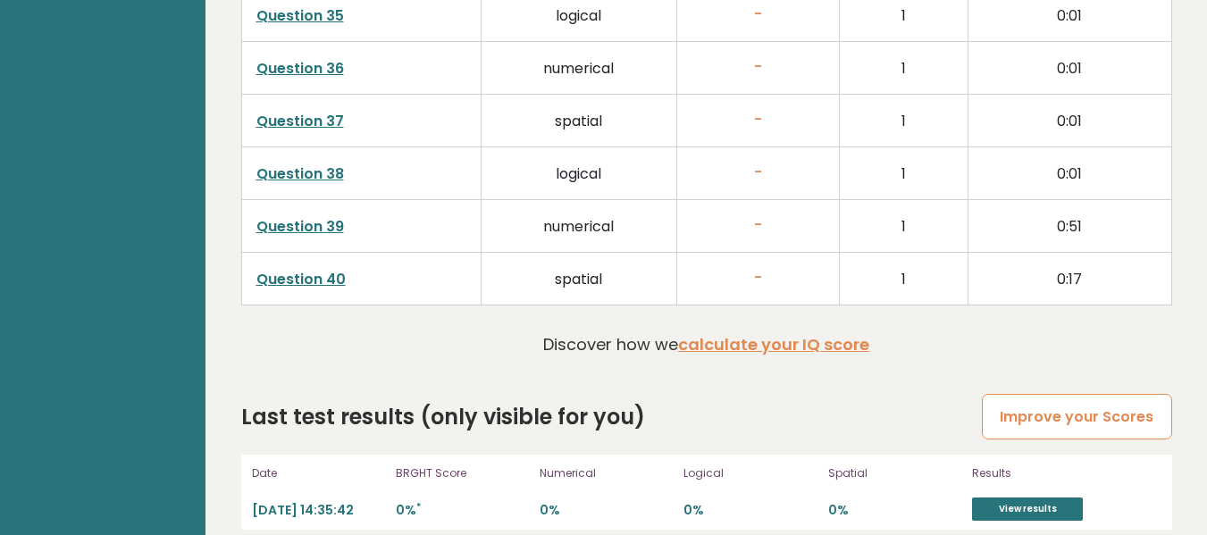
click at [1013, 399] on link "Improve your Scores" at bounding box center [1076, 417] width 189 height 46
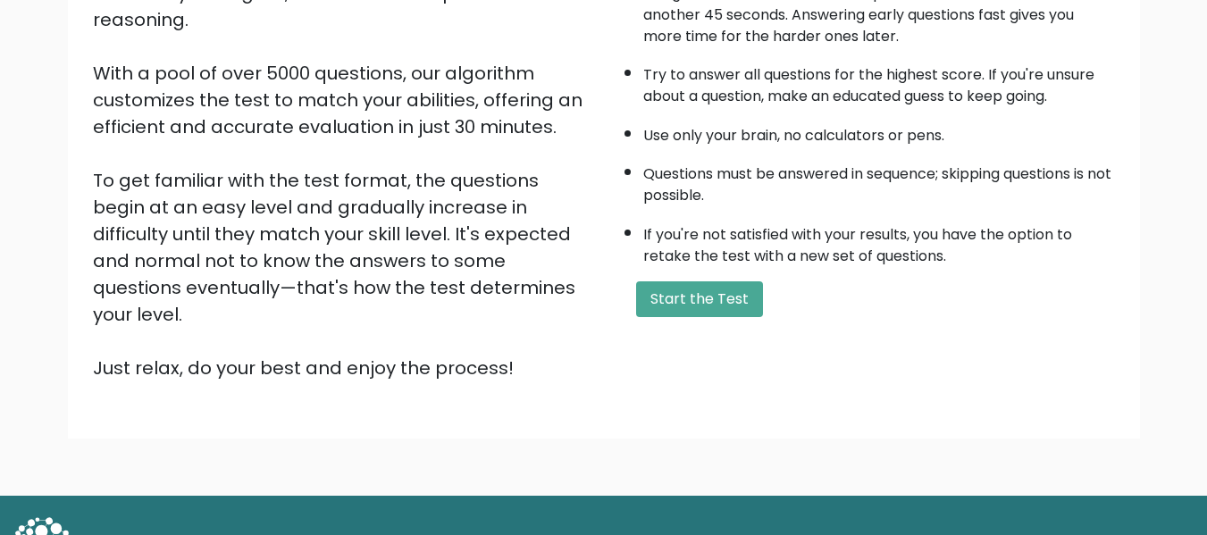
scroll to position [283, 0]
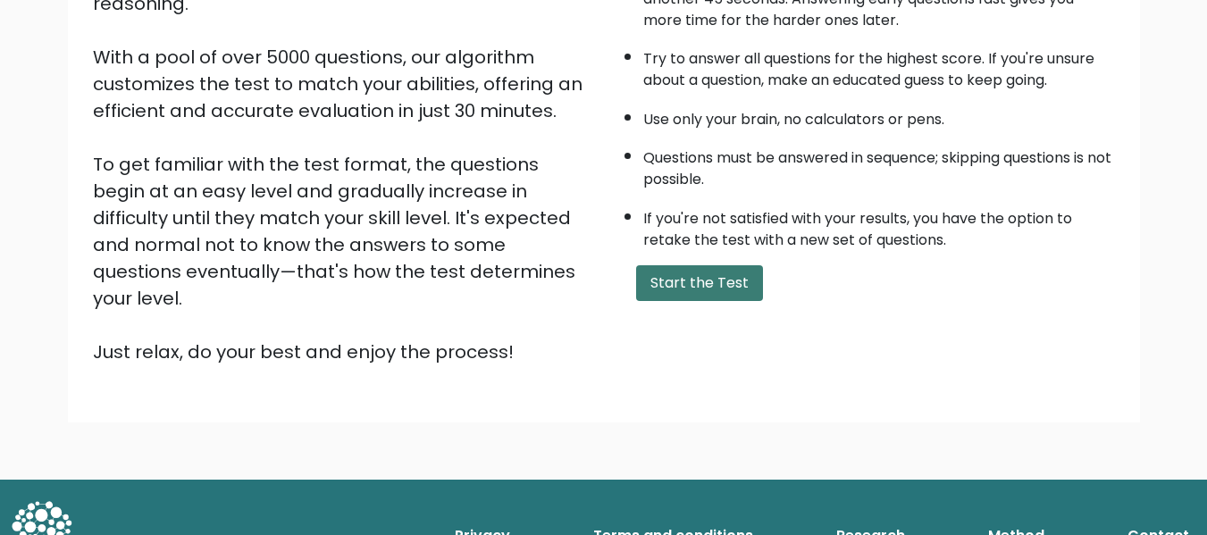
click at [728, 289] on button "Start the Test" at bounding box center [699, 283] width 127 height 36
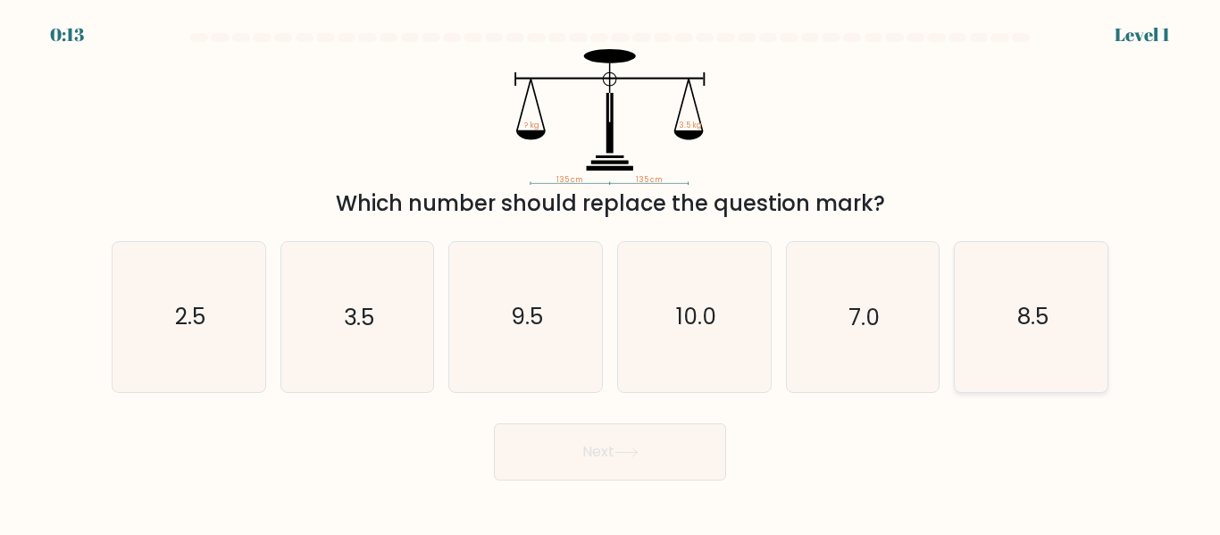
click at [1006, 320] on icon "8.5" at bounding box center [1031, 316] width 149 height 149
click at [611, 272] on input "f. 8.5" at bounding box center [610, 270] width 1 height 4
radio input "true"
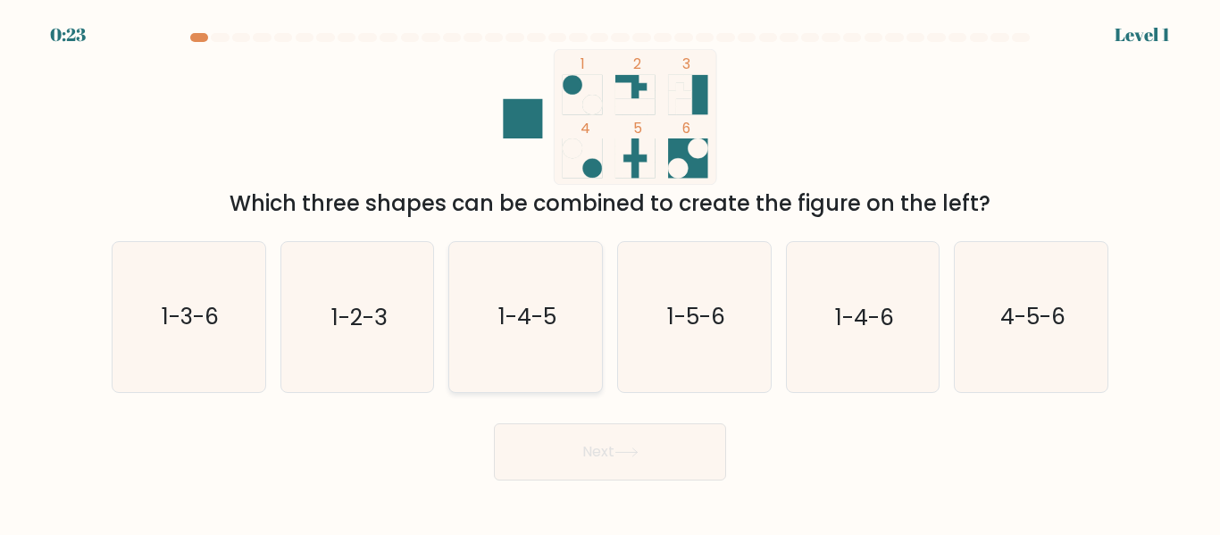
click at [525, 344] on icon "1-4-5" at bounding box center [525, 316] width 149 height 149
click at [610, 272] on input "c. 1-4-5" at bounding box center [610, 270] width 1 height 4
radio input "true"
click at [575, 446] on button "Next" at bounding box center [610, 451] width 232 height 57
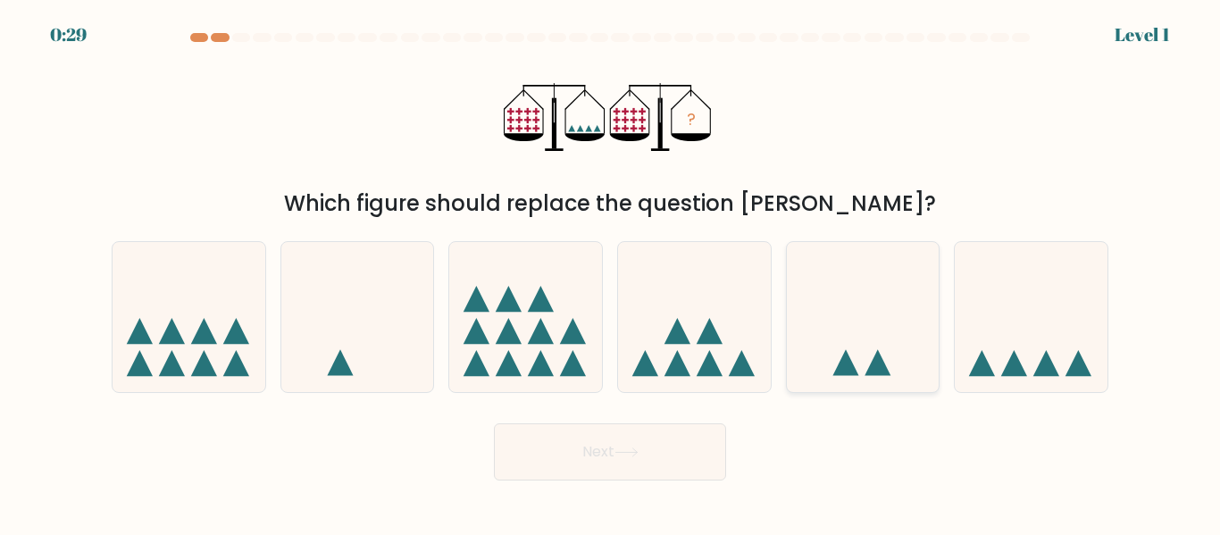
click at [809, 360] on icon at bounding box center [863, 317] width 153 height 126
click at [611, 272] on input "e." at bounding box center [610, 270] width 1 height 4
radio input "true"
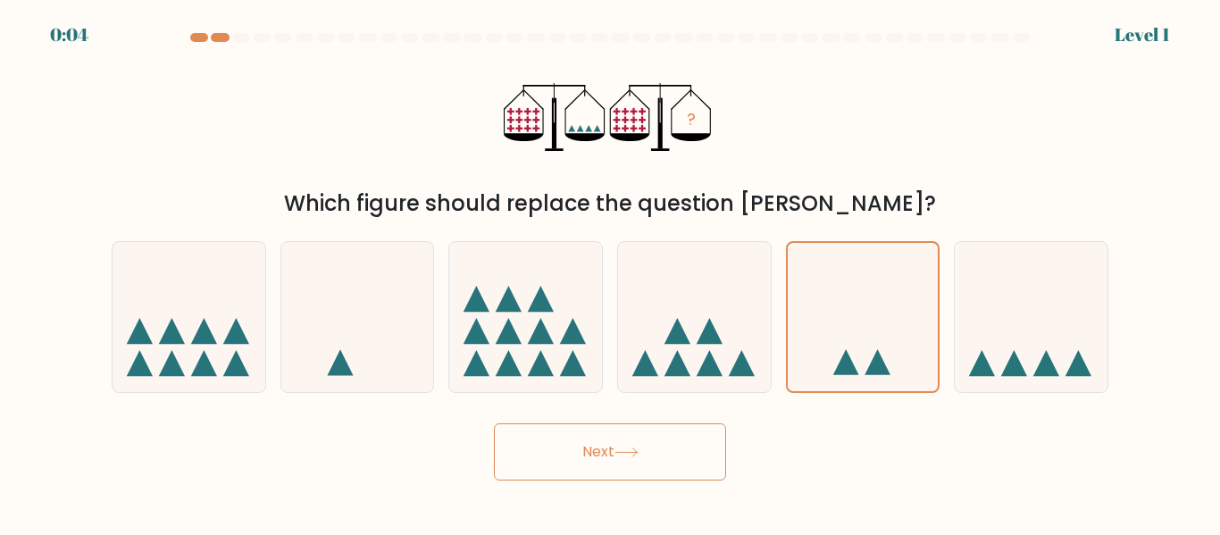
click at [606, 462] on button "Next" at bounding box center [610, 451] width 232 height 57
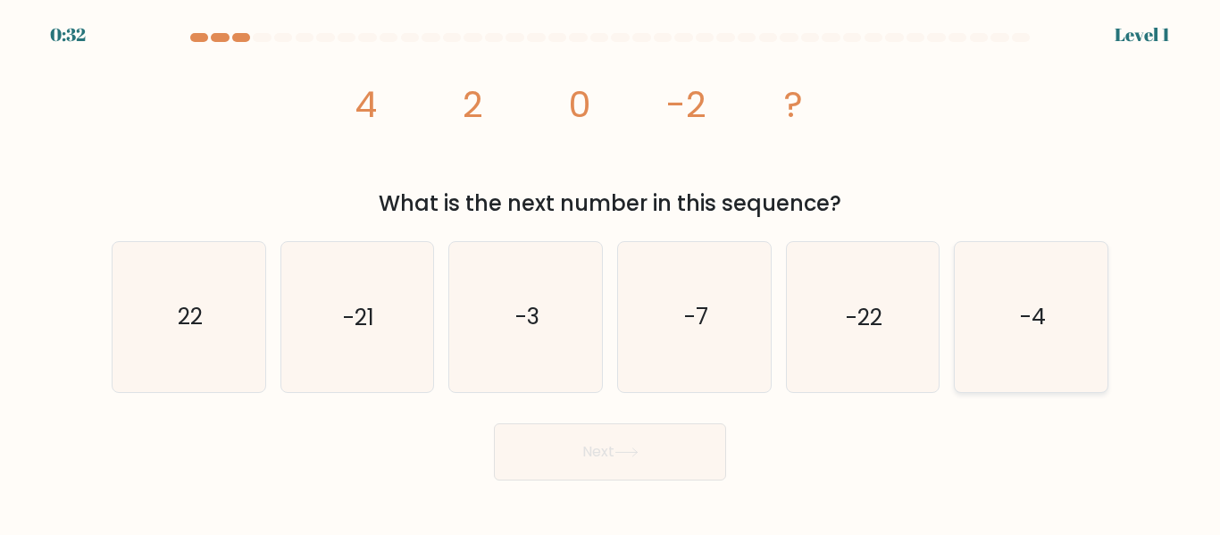
click at [1015, 321] on icon "-4" at bounding box center [1031, 316] width 149 height 149
click at [611, 272] on input "f. -4" at bounding box center [610, 270] width 1 height 4
radio input "true"
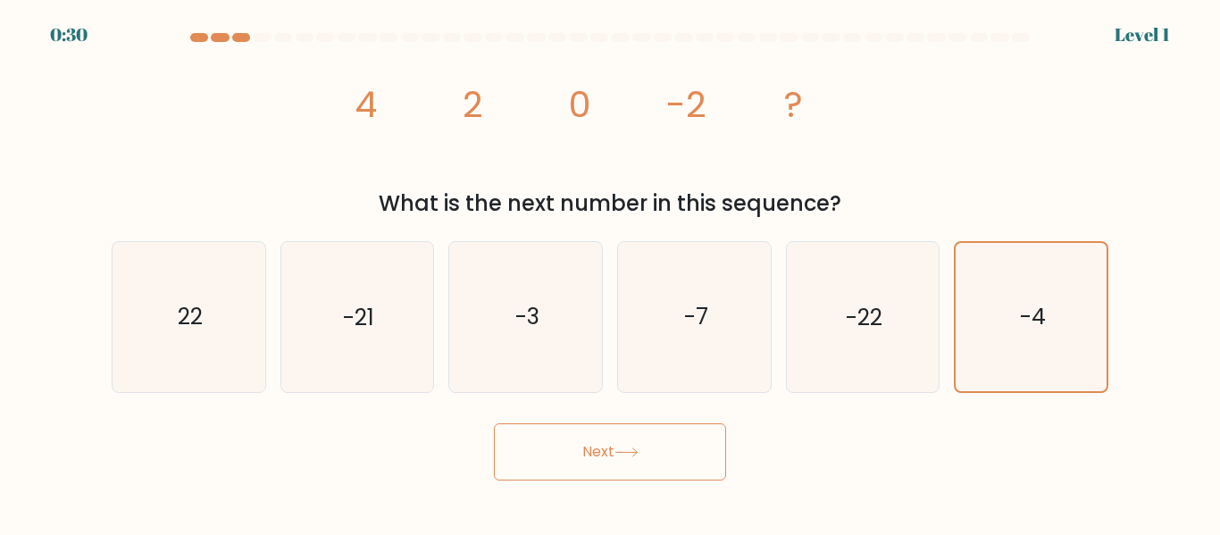
click at [625, 454] on icon at bounding box center [627, 453] width 24 height 10
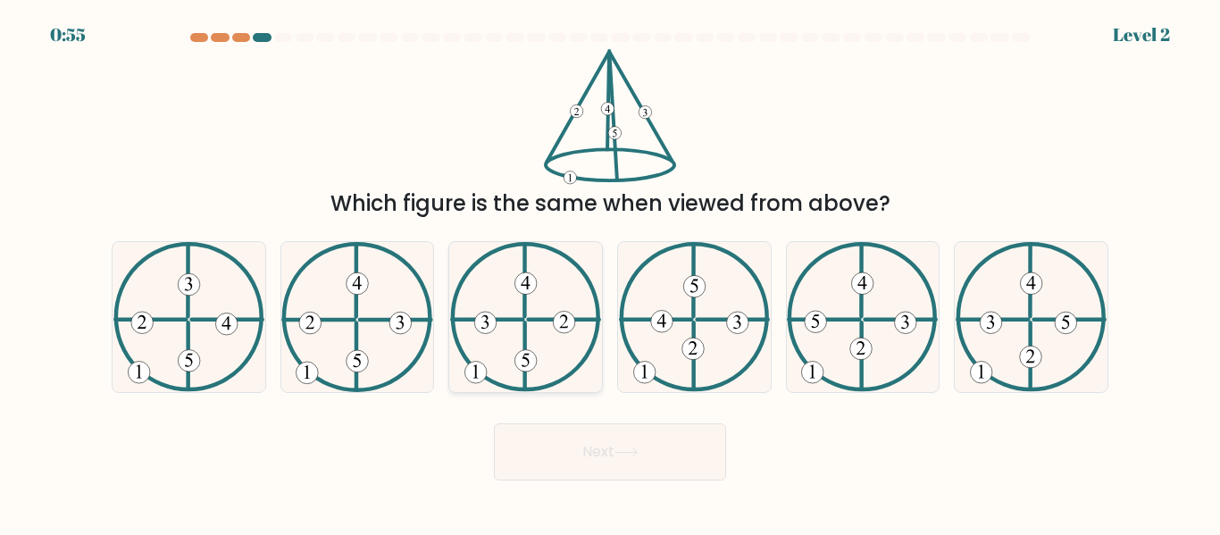
click at [576, 347] on icon at bounding box center [525, 316] width 151 height 149
click at [610, 272] on input "c." at bounding box center [610, 270] width 1 height 4
radio input "true"
click at [570, 439] on button "Next" at bounding box center [610, 451] width 232 height 57
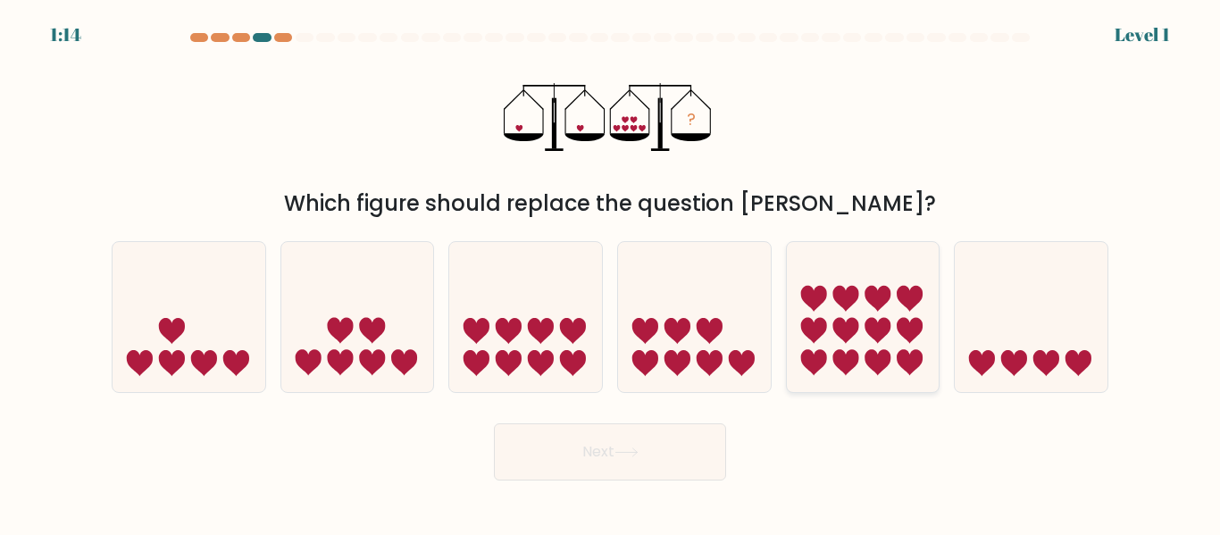
click at [861, 328] on icon at bounding box center [863, 317] width 153 height 126
click at [611, 272] on input "e." at bounding box center [610, 270] width 1 height 4
radio input "true"
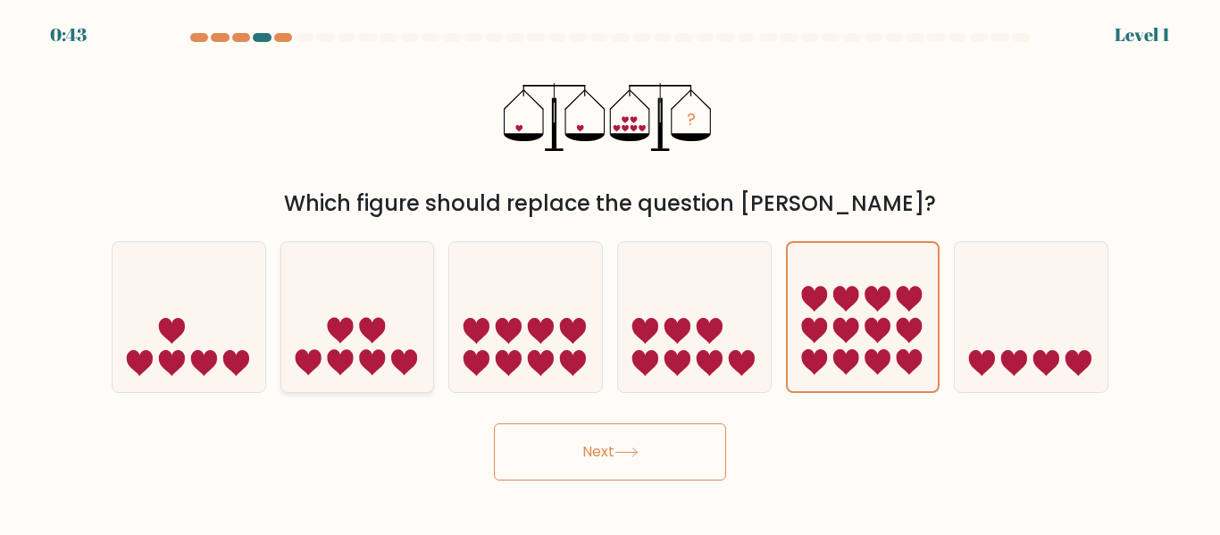
click at [398, 345] on icon at bounding box center [357, 317] width 153 height 126
click at [610, 272] on input "b." at bounding box center [610, 270] width 1 height 4
radio input "true"
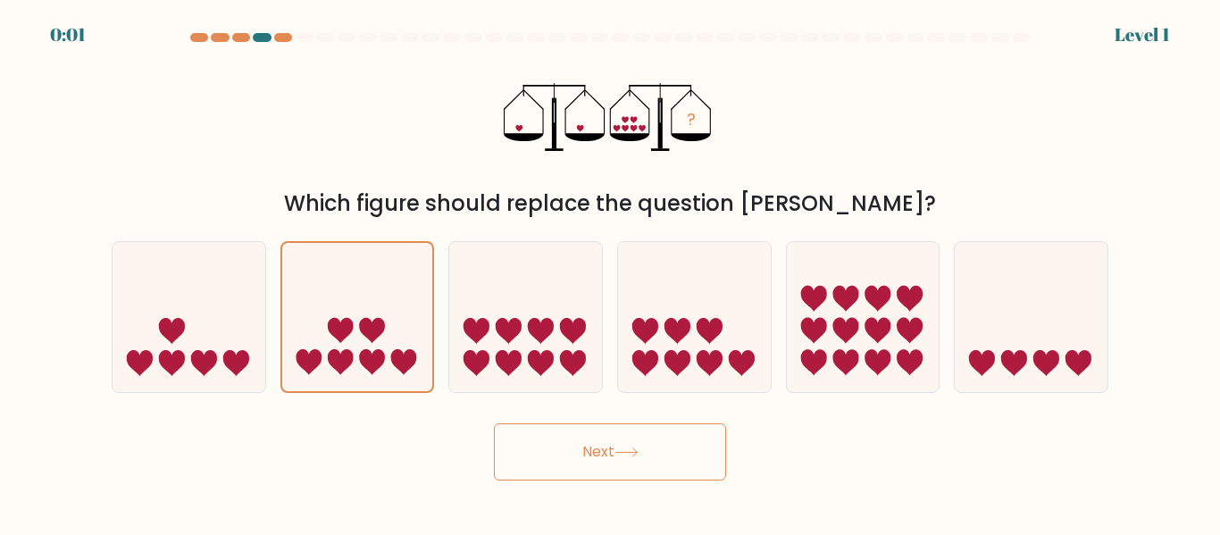
click at [569, 438] on button "Next" at bounding box center [610, 451] width 232 height 57
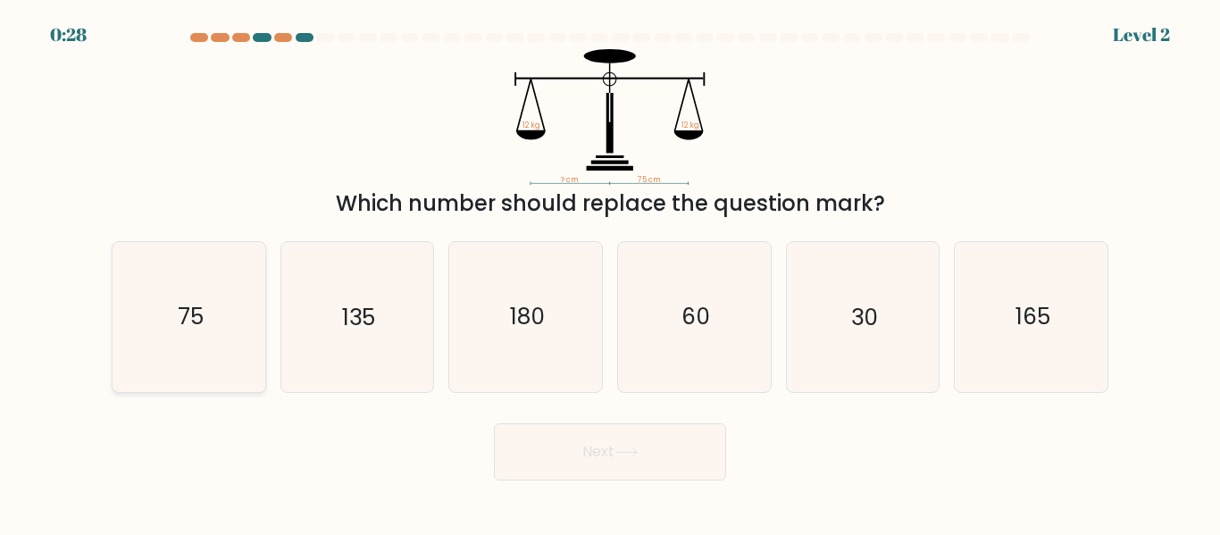
click at [217, 326] on icon "75" at bounding box center [188, 316] width 149 height 149
click at [610, 272] on input "a. 75" at bounding box center [610, 270] width 1 height 4
radio input "true"
click at [670, 336] on icon "60" at bounding box center [694, 316] width 149 height 149
click at [611, 272] on input "d. 60" at bounding box center [610, 270] width 1 height 4
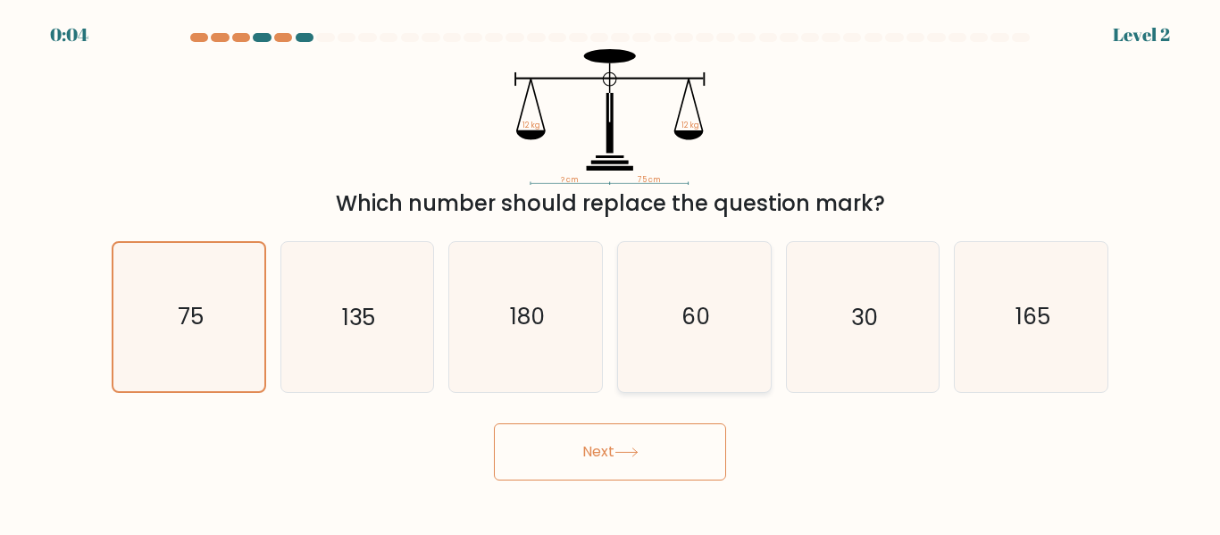
radio input "true"
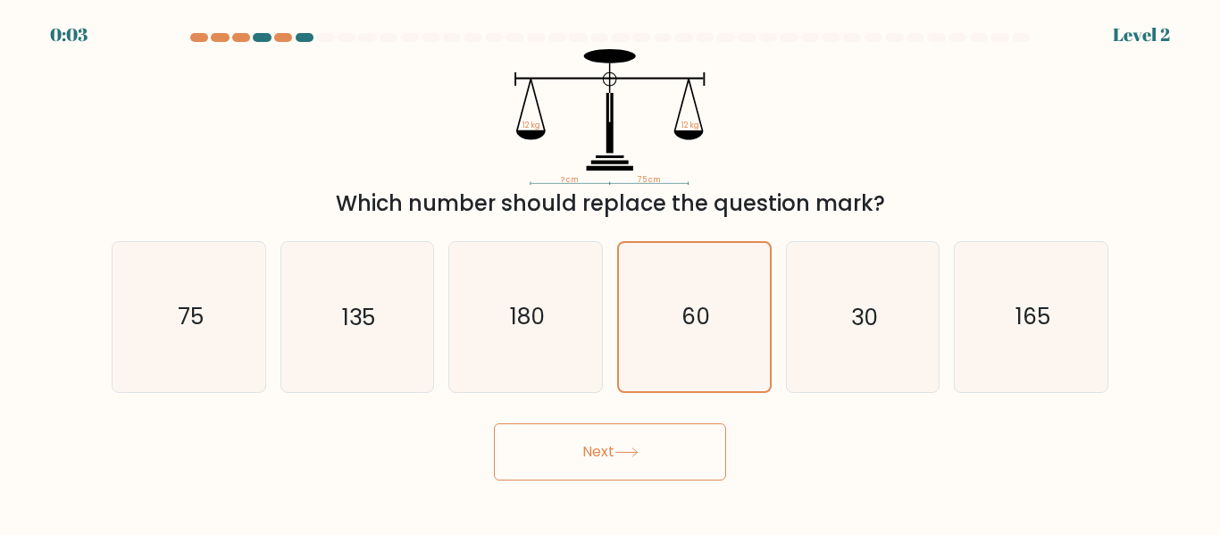
click at [626, 451] on icon at bounding box center [627, 453] width 24 height 10
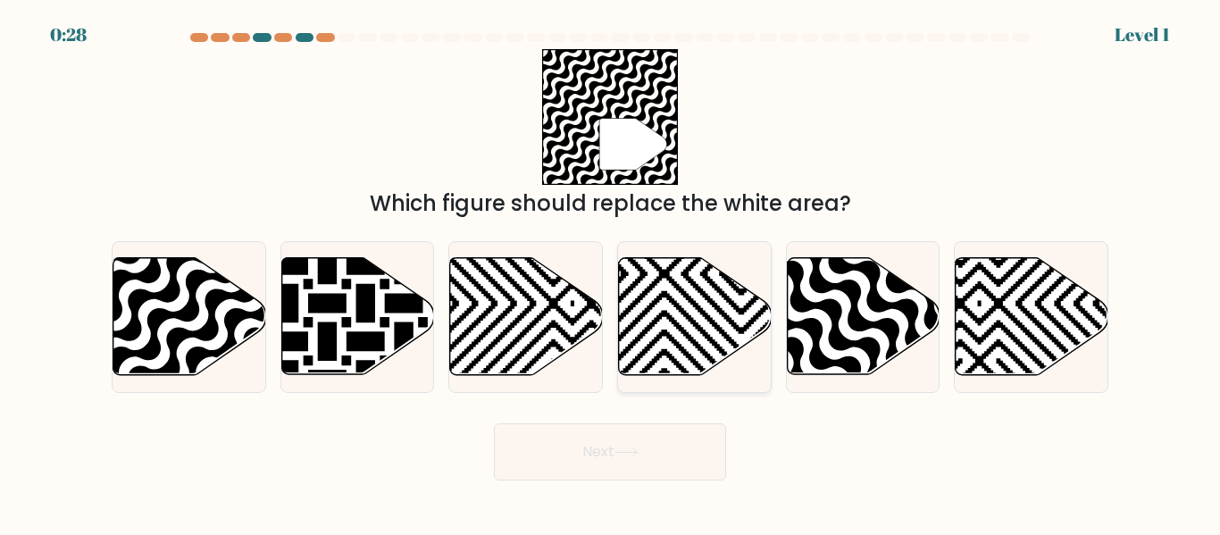
click at [669, 329] on icon at bounding box center [695, 316] width 153 height 117
click at [611, 272] on input "d." at bounding box center [610, 270] width 1 height 4
radio input "true"
click at [870, 336] on icon at bounding box center [863, 316] width 153 height 117
click at [611, 272] on input "e." at bounding box center [610, 270] width 1 height 4
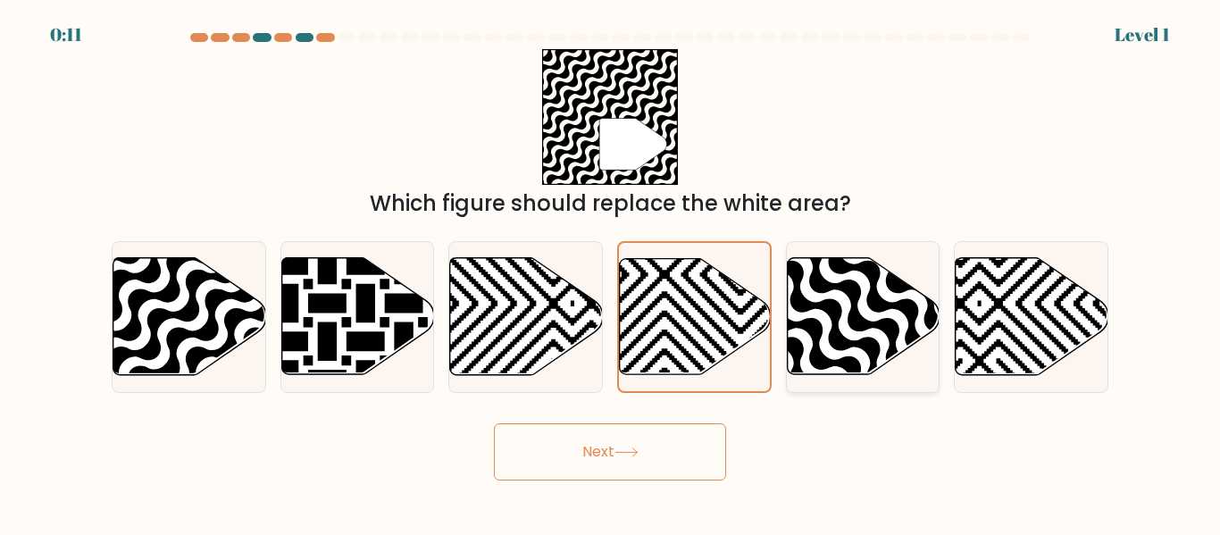
radio input "true"
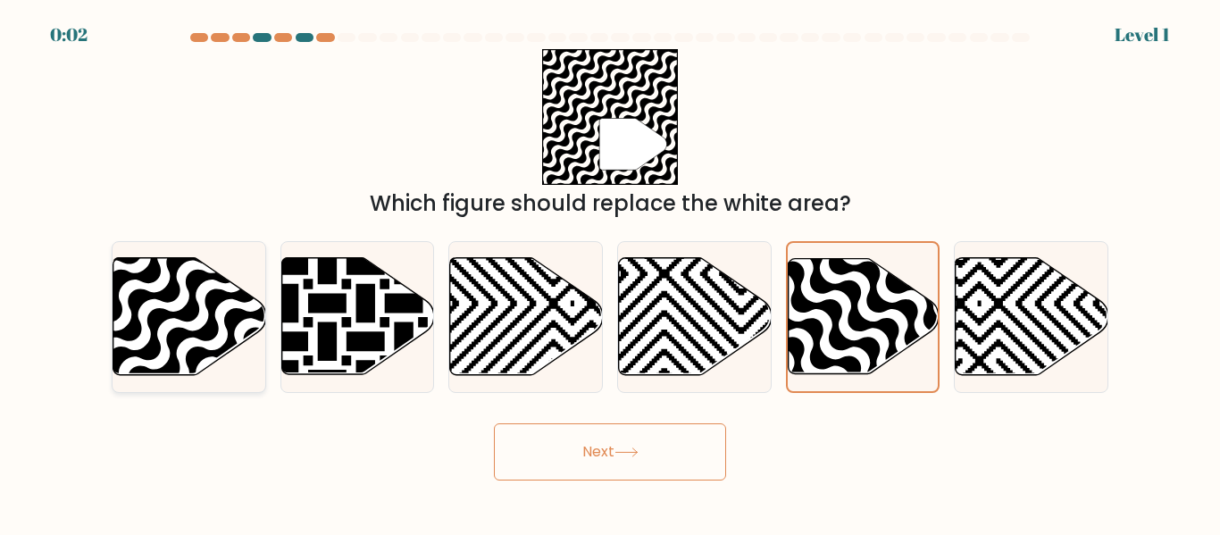
click at [222, 326] on icon at bounding box center [189, 316] width 153 height 117
click at [610, 272] on input "a." at bounding box center [610, 270] width 1 height 4
radio input "true"
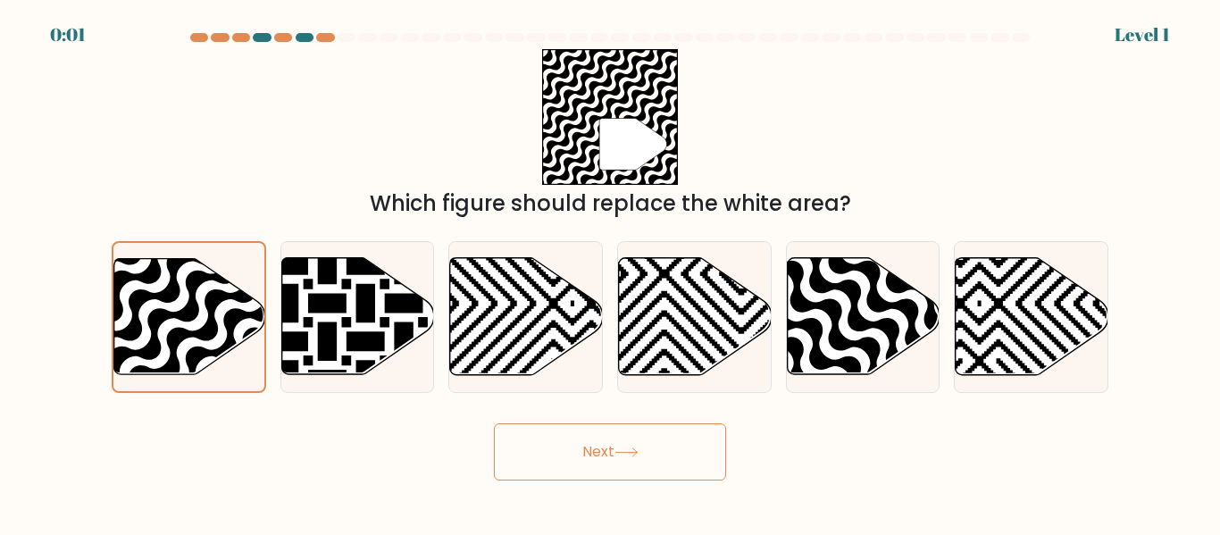
click at [565, 441] on button "Next" at bounding box center [610, 451] width 232 height 57
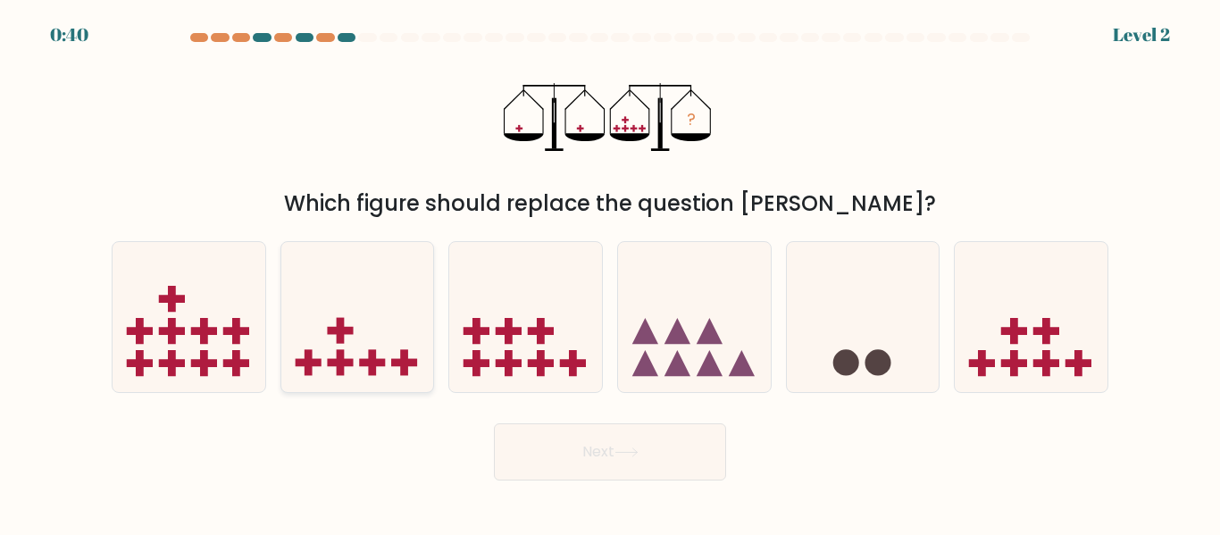
click at [341, 366] on rect at bounding box center [340, 363] width 26 height 8
click at [610, 272] on input "b." at bounding box center [610, 270] width 1 height 4
radio input "true"
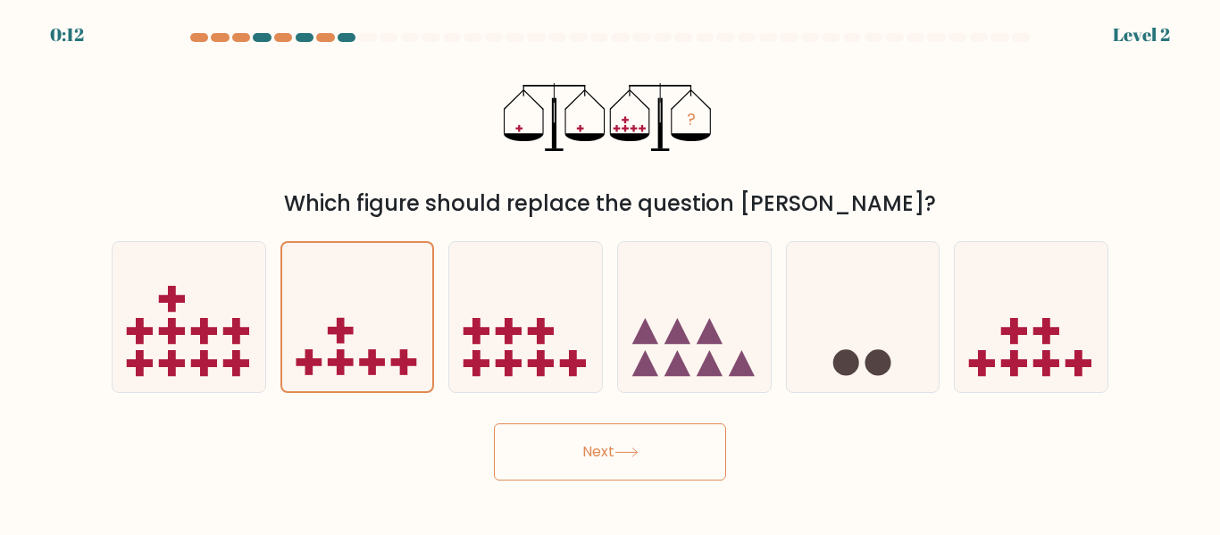
click at [556, 470] on button "Next" at bounding box center [610, 451] width 232 height 57
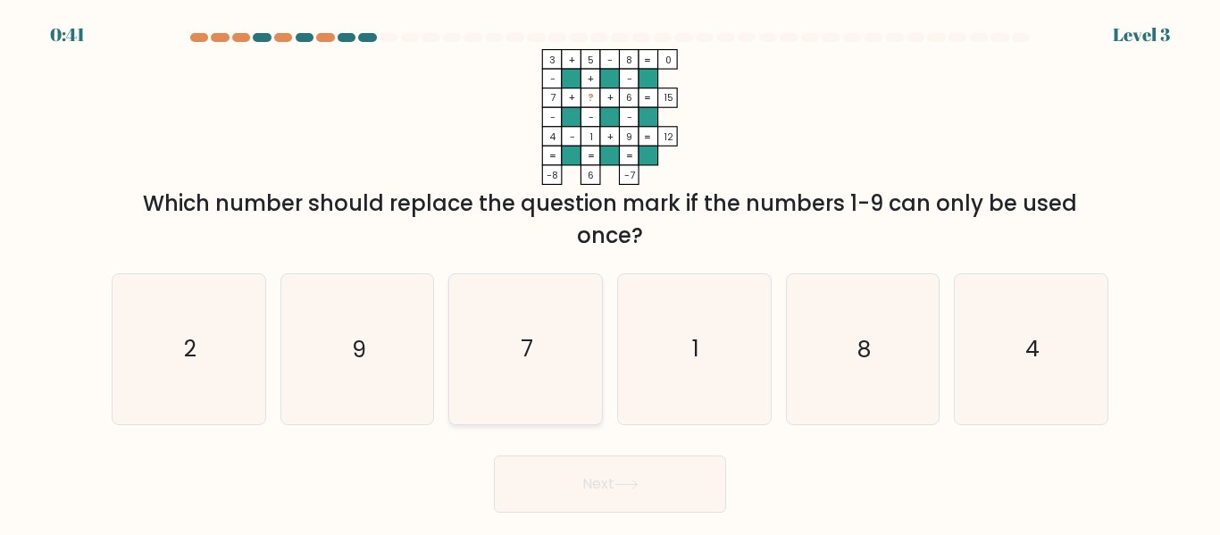
click at [537, 349] on icon "7" at bounding box center [525, 348] width 149 height 149
click at [610, 272] on input "c. 7" at bounding box center [610, 270] width 1 height 4
radio input "true"
click at [566, 484] on button "Next" at bounding box center [610, 484] width 232 height 57
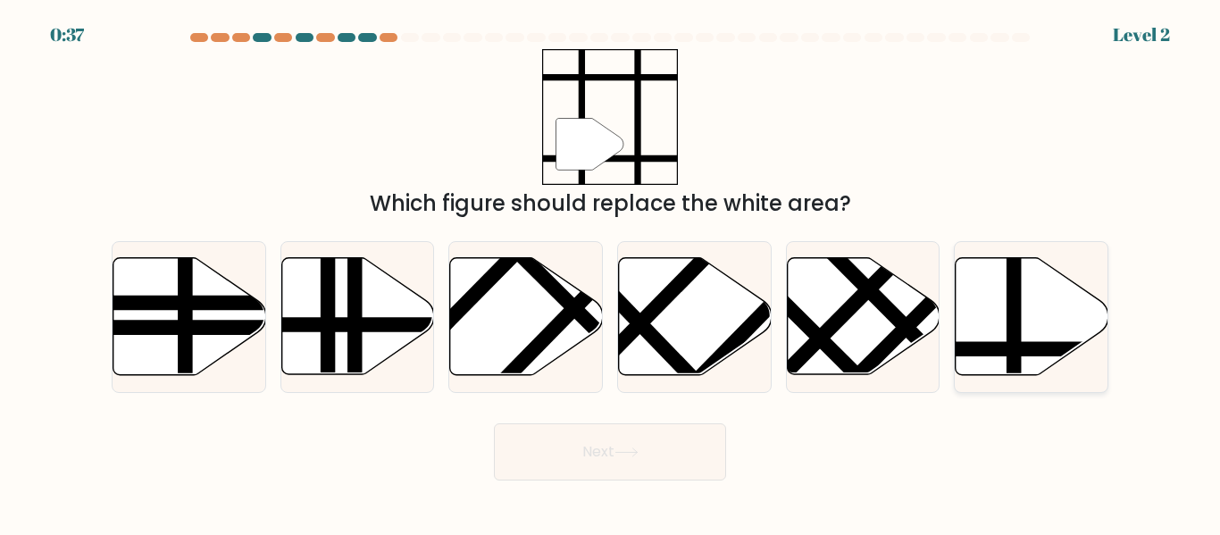
click at [1023, 326] on icon at bounding box center [1032, 316] width 153 height 117
click at [611, 272] on input "f." at bounding box center [610, 270] width 1 height 4
radio input "true"
click at [650, 464] on button "Next" at bounding box center [610, 451] width 232 height 57
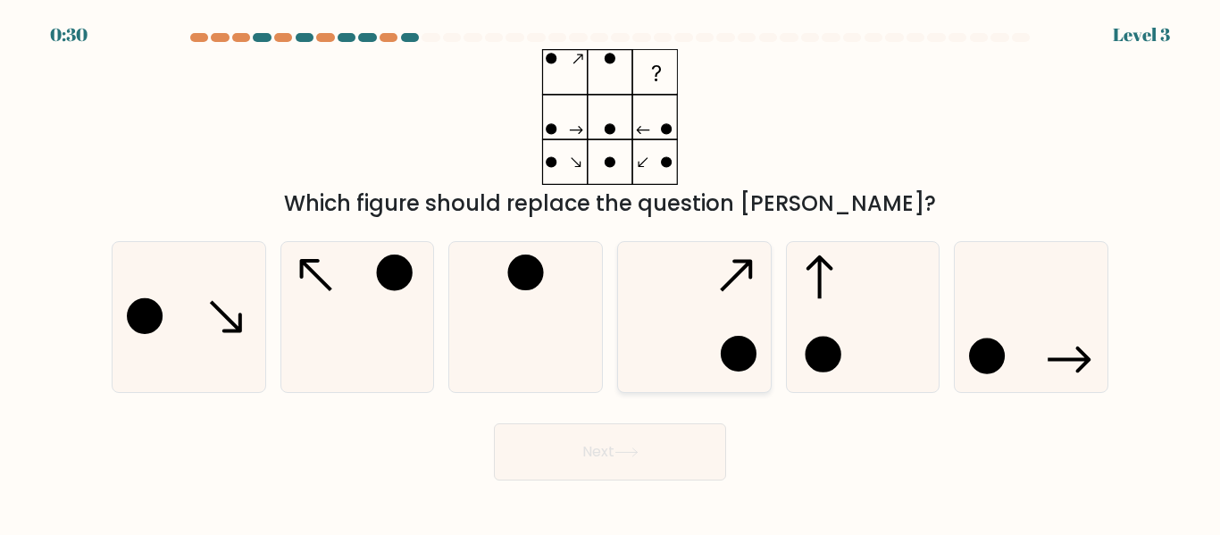
click at [664, 332] on icon at bounding box center [694, 316] width 149 height 149
click at [611, 272] on input "d." at bounding box center [610, 270] width 1 height 4
radio input "true"
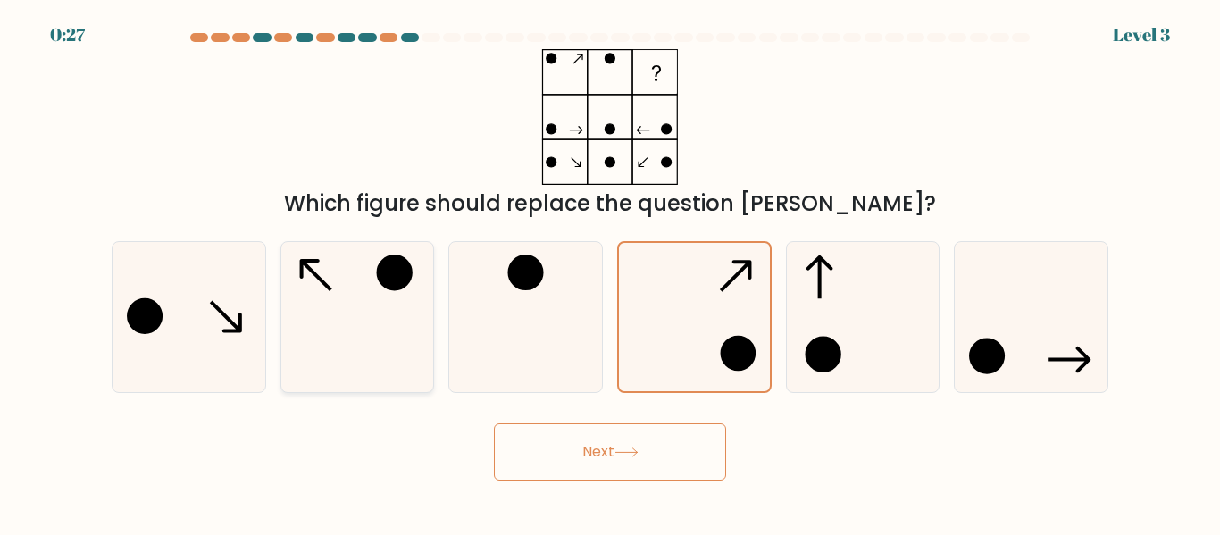
click at [343, 311] on icon at bounding box center [356, 316] width 149 height 149
click at [610, 272] on input "b." at bounding box center [610, 270] width 1 height 4
radio input "true"
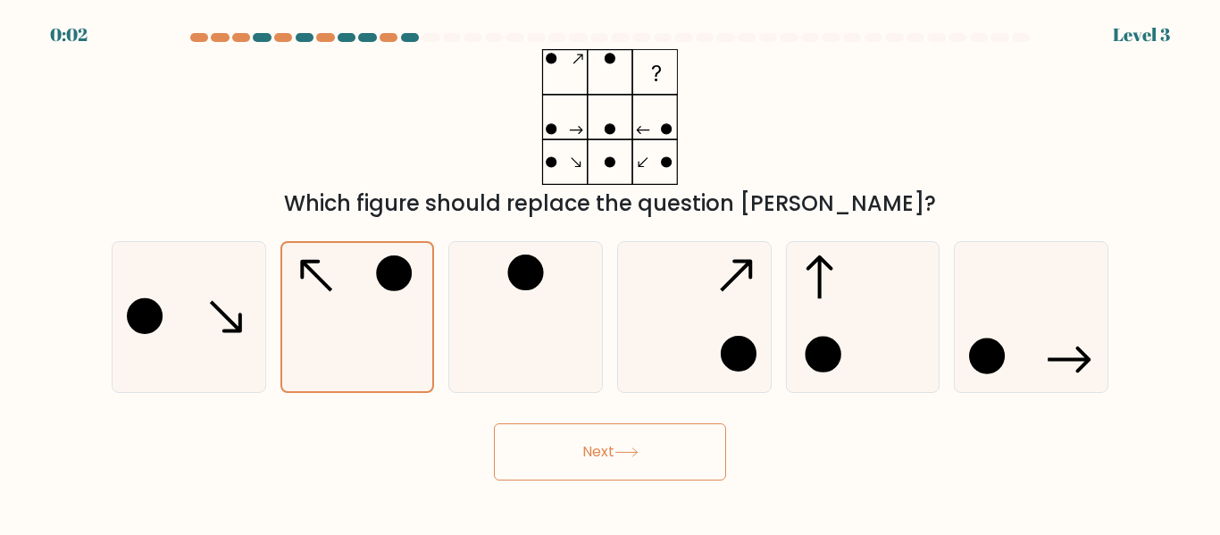
click at [624, 462] on button "Next" at bounding box center [610, 451] width 232 height 57
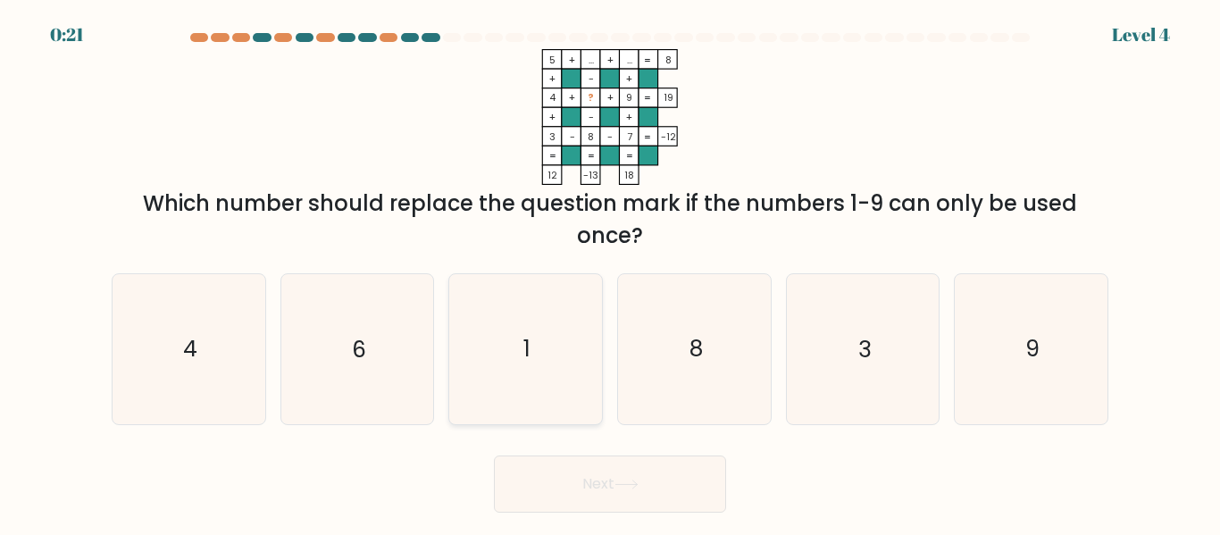
click at [566, 366] on icon "1" at bounding box center [525, 348] width 149 height 149
click at [610, 272] on input "c. 1" at bounding box center [610, 270] width 1 height 4
radio input "true"
click at [577, 476] on button "Next" at bounding box center [610, 484] width 232 height 57
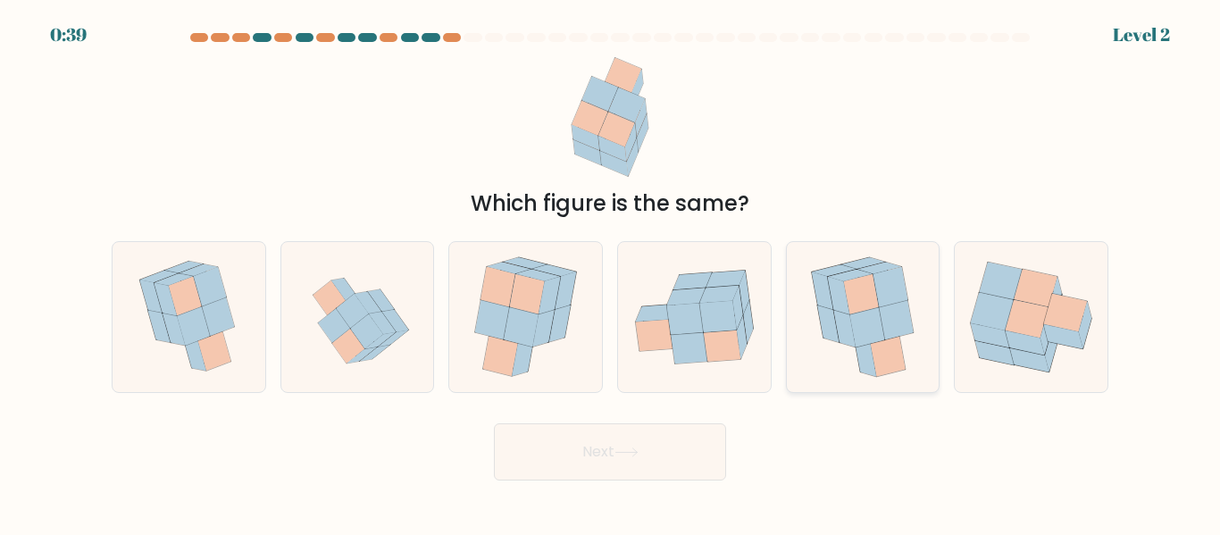
click at [842, 327] on icon at bounding box center [844, 329] width 21 height 38
click at [611, 272] on input "e." at bounding box center [610, 270] width 1 height 4
radio input "true"
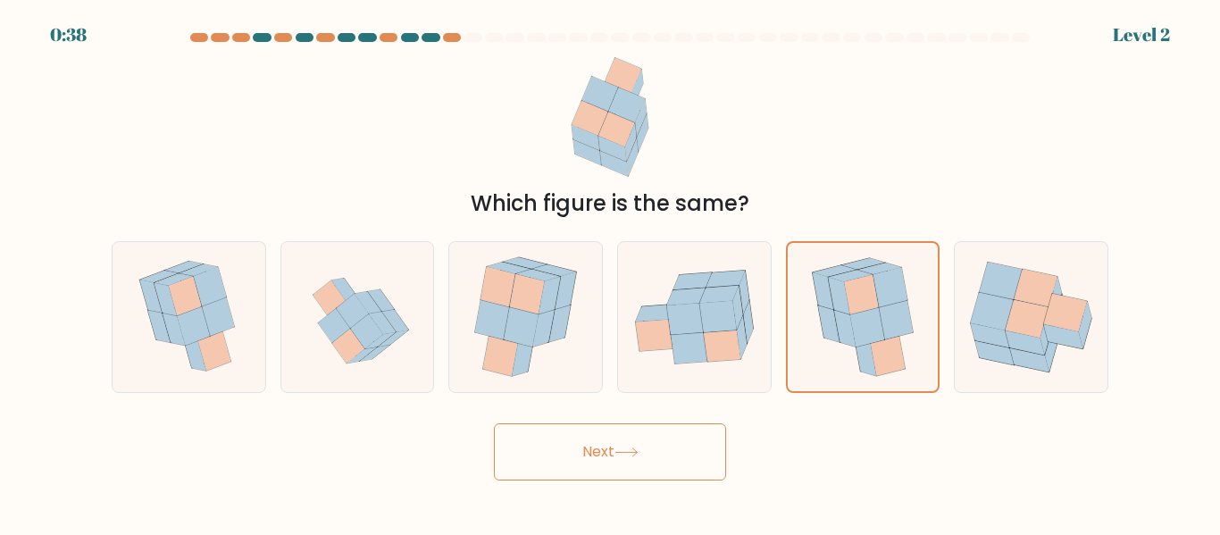
click at [667, 448] on button "Next" at bounding box center [610, 451] width 232 height 57
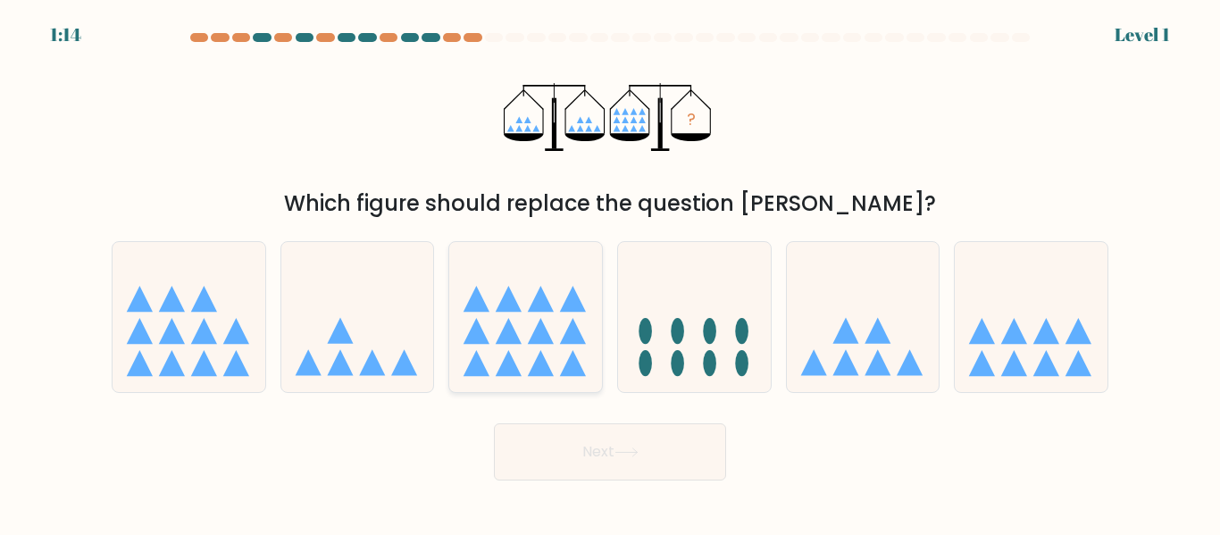
click at [518, 310] on icon at bounding box center [509, 299] width 26 height 26
click at [610, 272] on input "c." at bounding box center [610, 270] width 1 height 4
radio input "true"
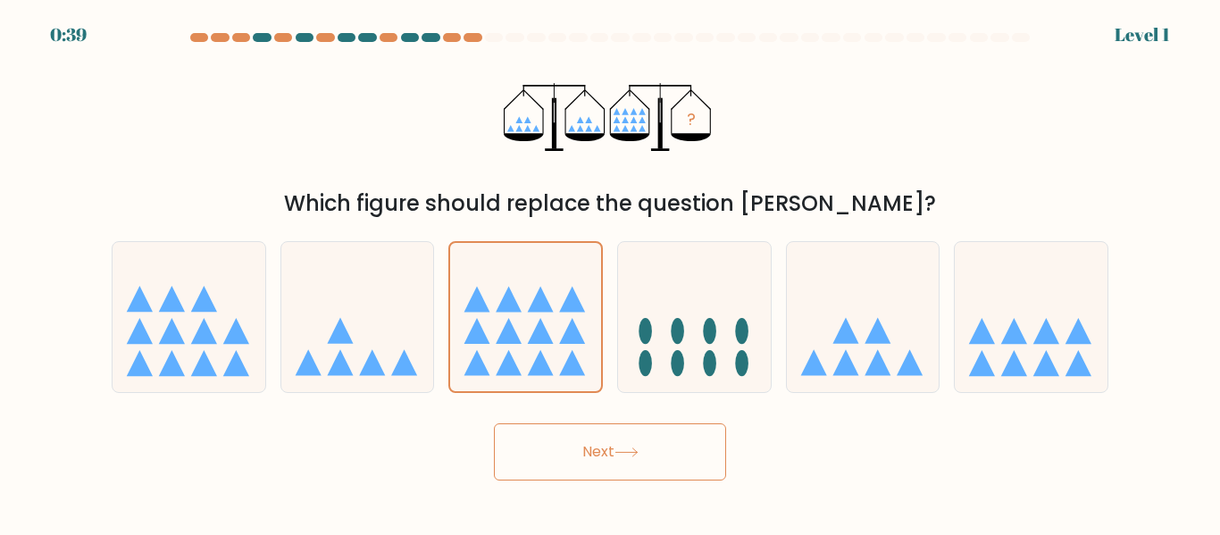
click at [608, 449] on button "Next" at bounding box center [610, 451] width 232 height 57
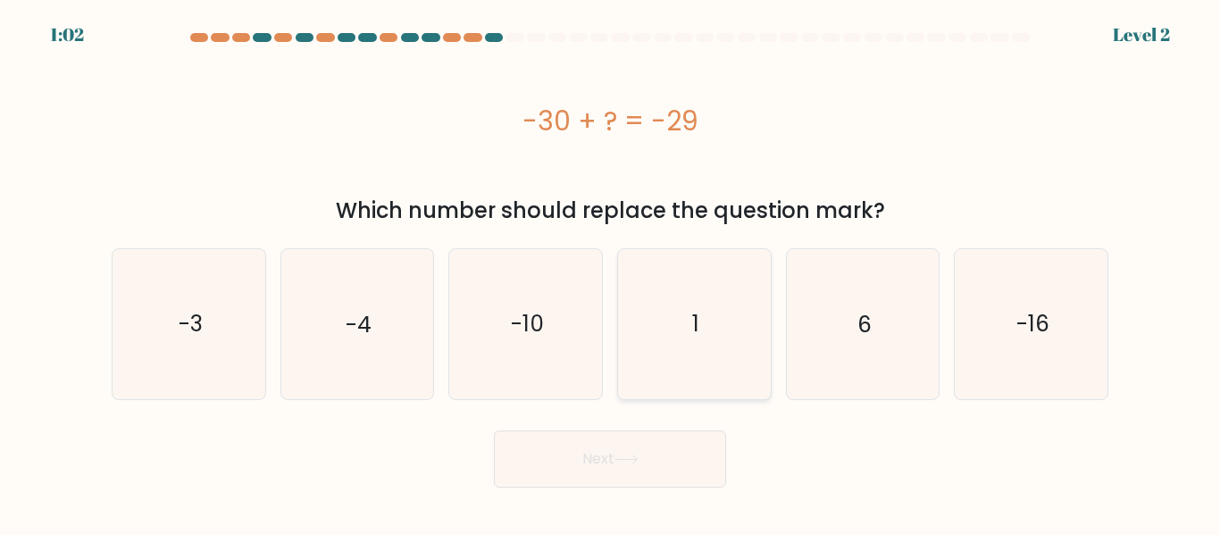
click at [714, 339] on icon "1" at bounding box center [694, 323] width 149 height 149
click at [611, 272] on input "d. 1" at bounding box center [610, 270] width 1 height 4
radio input "true"
click at [662, 459] on button "Next" at bounding box center [610, 459] width 232 height 57
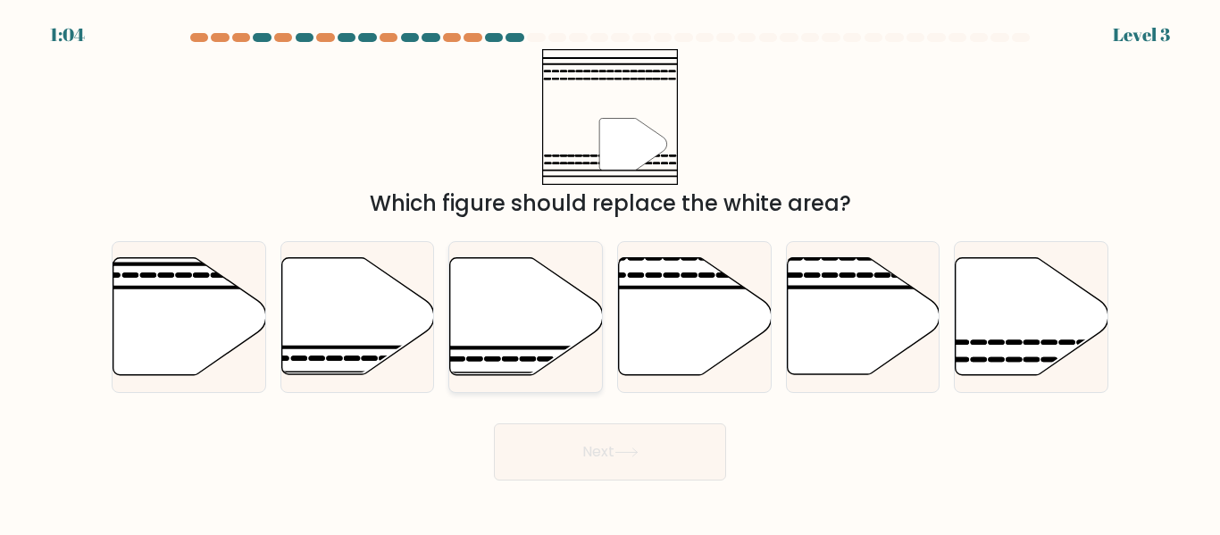
click at [480, 348] on line at bounding box center [474, 348] width 307 height 0
click at [610, 272] on input "c." at bounding box center [610, 270] width 1 height 4
radio input "true"
click at [1019, 309] on icon at bounding box center [1032, 316] width 153 height 117
click at [611, 272] on input "f." at bounding box center [610, 270] width 1 height 4
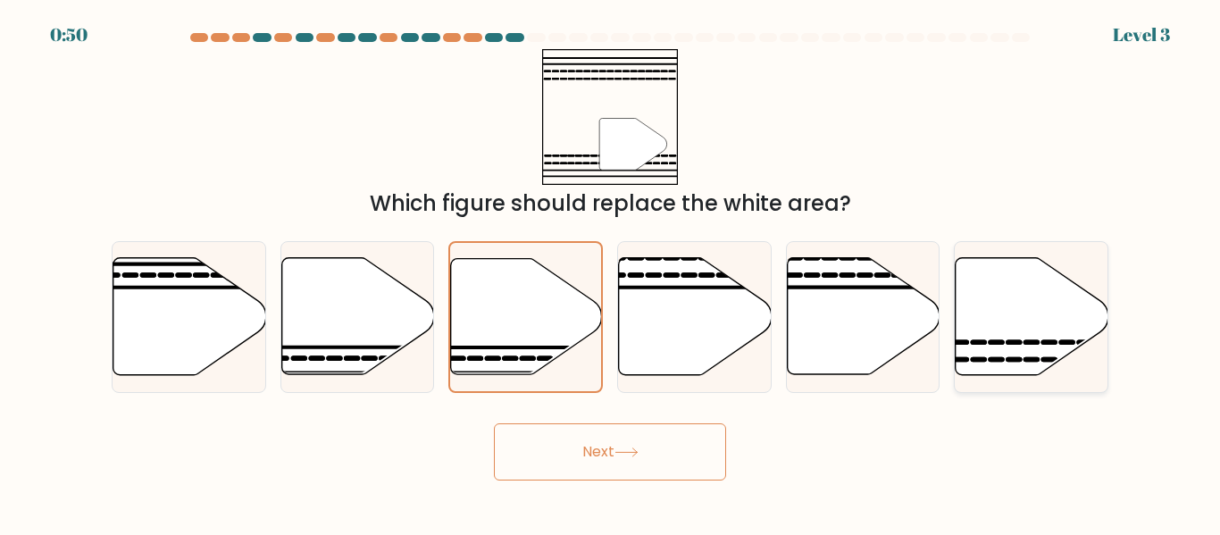
radio input "true"
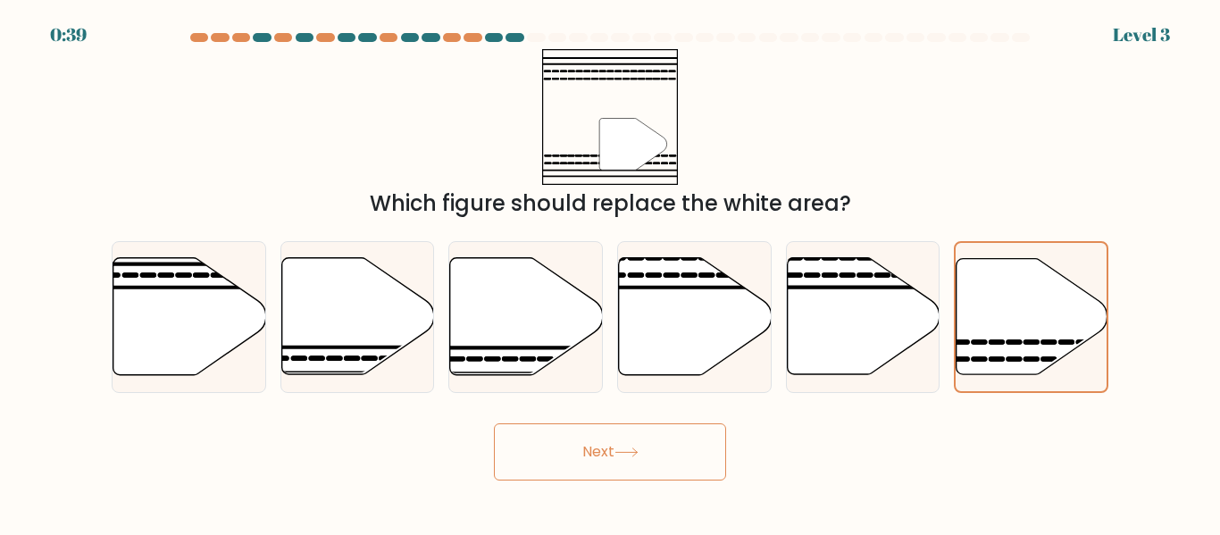
click at [658, 451] on button "Next" at bounding box center [610, 451] width 232 height 57
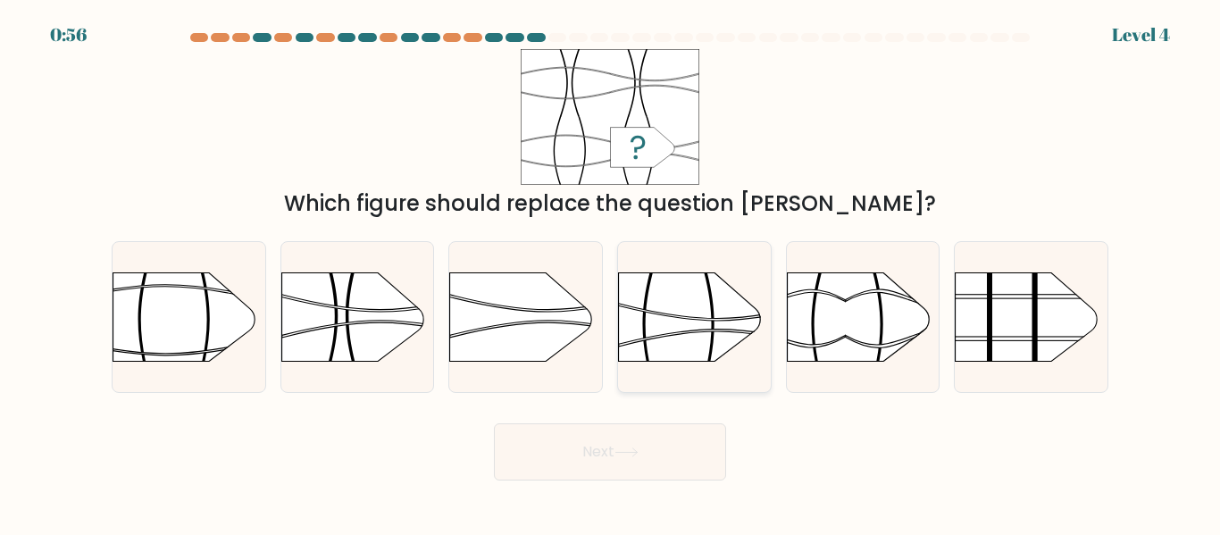
click at [731, 331] on icon at bounding box center [717, 338] width 197 height 17
click at [611, 272] on input "d." at bounding box center [610, 270] width 1 height 4
radio input "true"
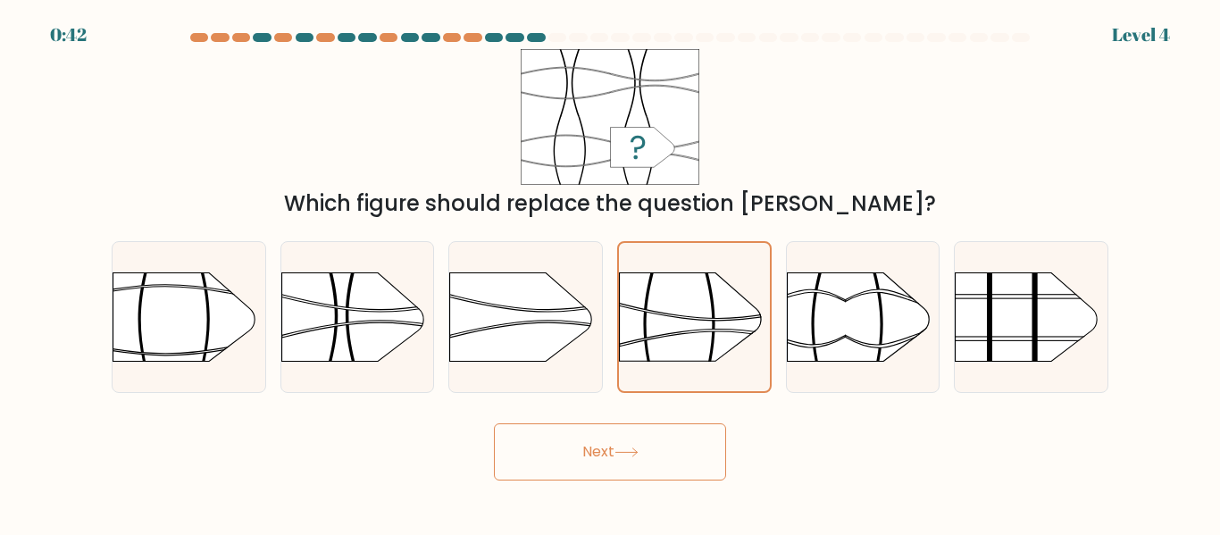
click at [595, 448] on button "Next" at bounding box center [610, 451] width 232 height 57
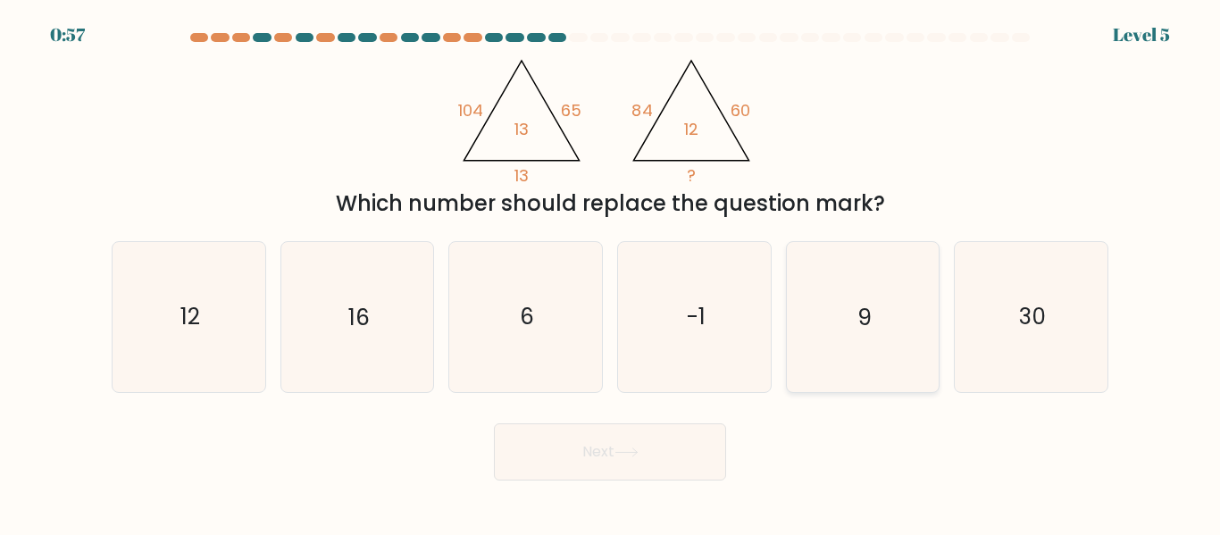
click at [873, 331] on icon "9" at bounding box center [862, 316] width 149 height 149
click at [611, 272] on input "e. 9" at bounding box center [610, 270] width 1 height 4
radio input "true"
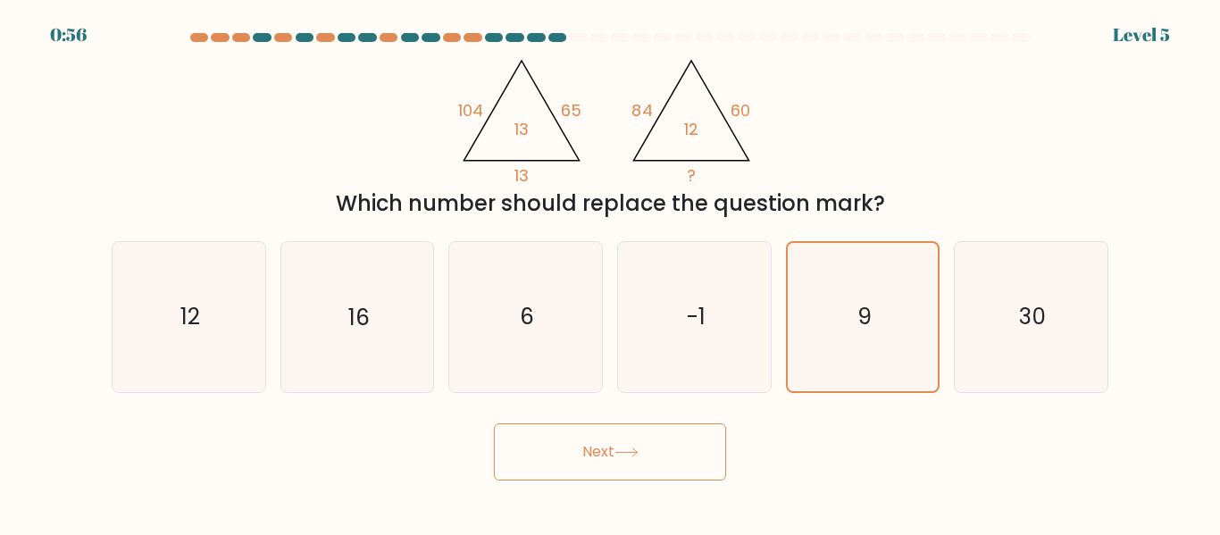
click at [652, 473] on button "Next" at bounding box center [610, 451] width 232 height 57
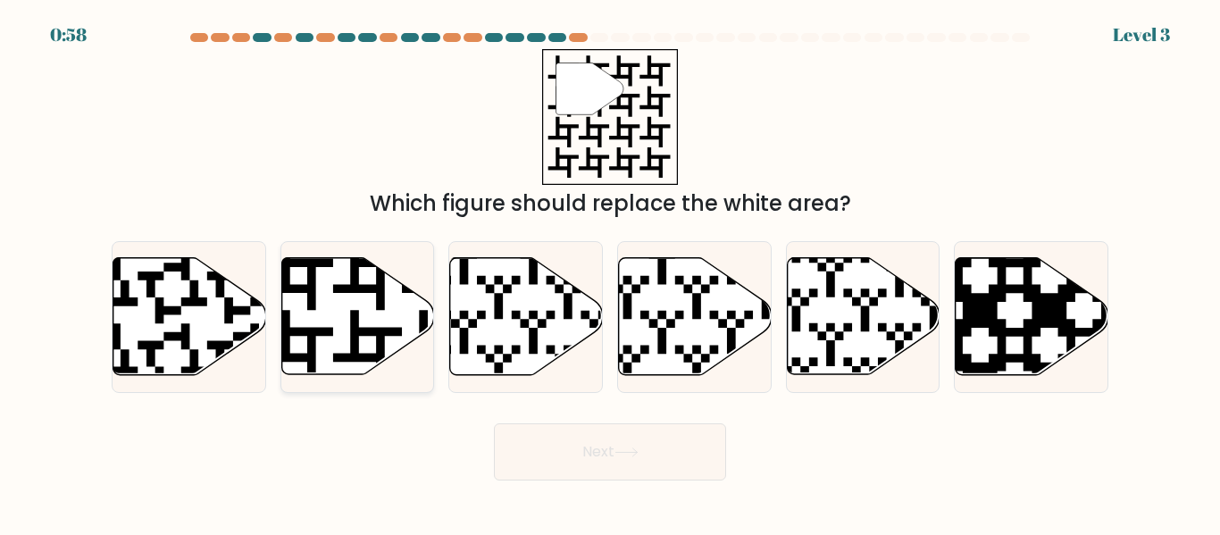
click at [323, 314] on icon at bounding box center [357, 316] width 153 height 117
click at [610, 272] on input "b." at bounding box center [610, 270] width 1 height 4
radio input "true"
click at [617, 449] on button "Next" at bounding box center [610, 451] width 232 height 57
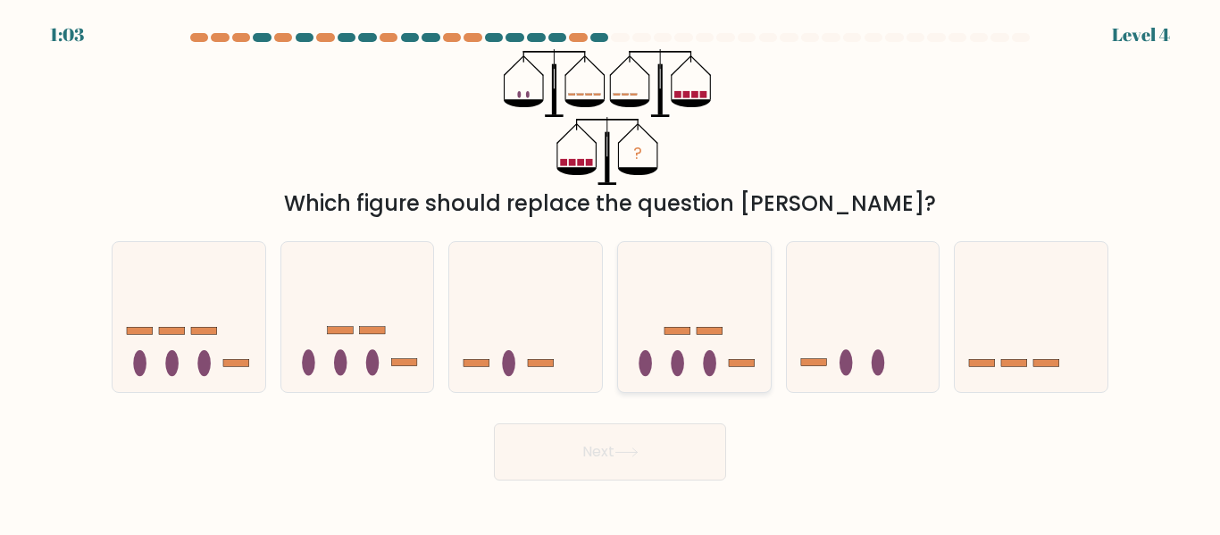
click at [709, 365] on ellipse at bounding box center [709, 363] width 13 height 26
click at [611, 272] on input "d." at bounding box center [610, 270] width 1 height 4
radio input "true"
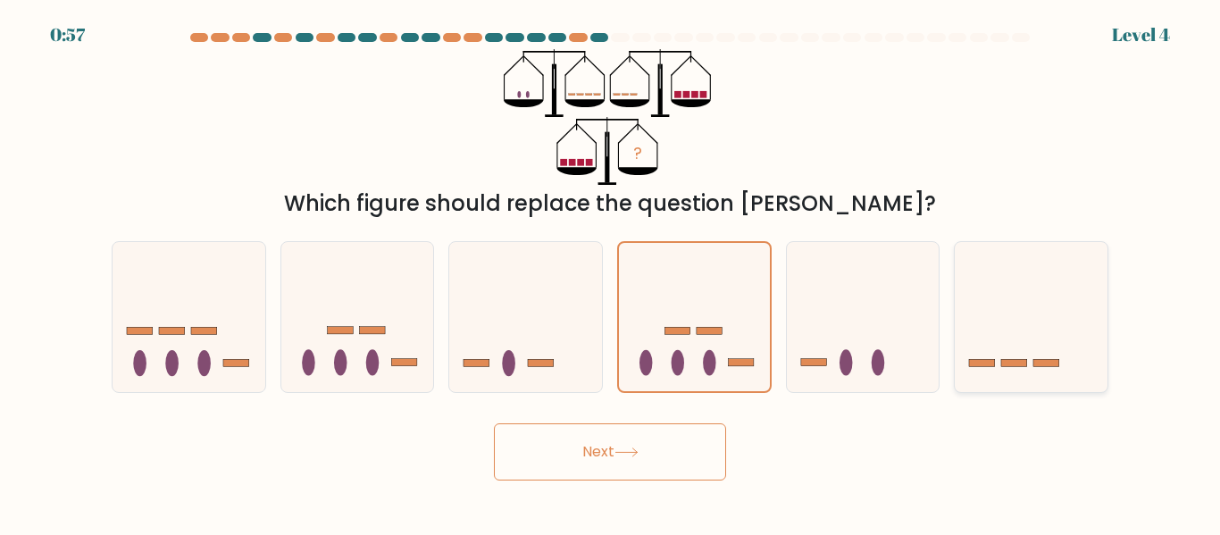
click at [1002, 350] on icon at bounding box center [1031, 317] width 153 height 126
click at [611, 272] on input "f." at bounding box center [610, 270] width 1 height 4
radio input "true"
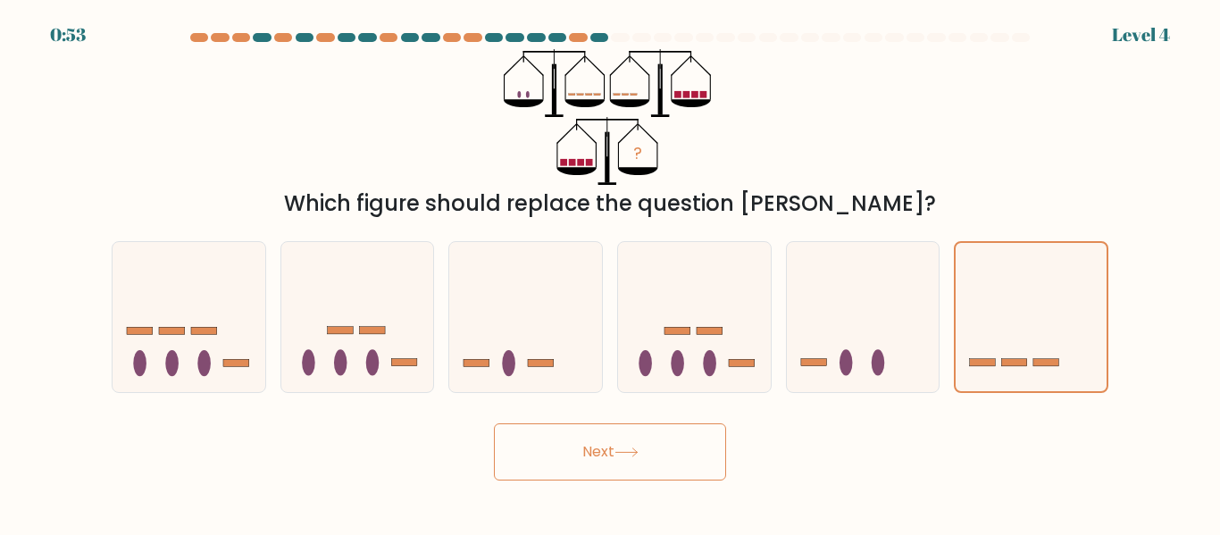
click at [611, 458] on button "Next" at bounding box center [610, 451] width 232 height 57
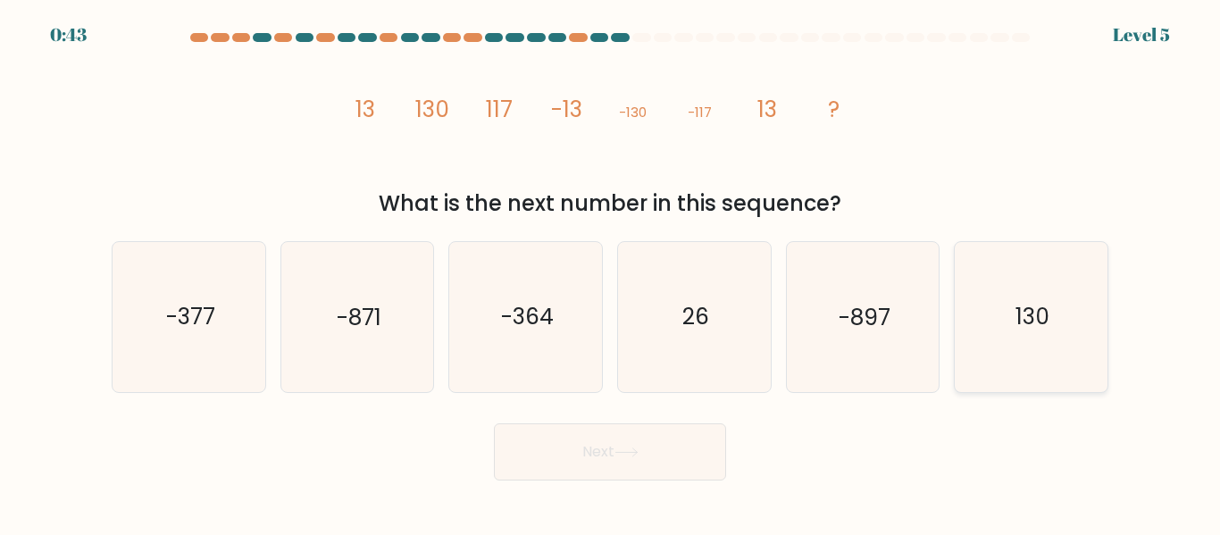
click at [1040, 326] on text "130" at bounding box center [1033, 317] width 34 height 31
click at [611, 272] on input "f. 130" at bounding box center [610, 270] width 1 height 4
radio input "true"
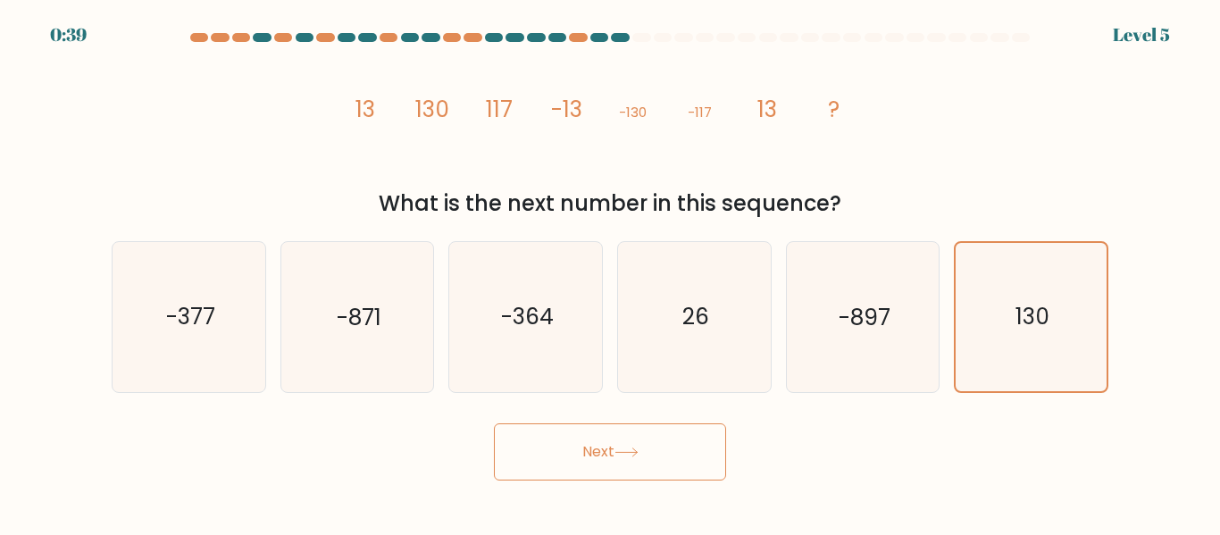
click at [662, 470] on button "Next" at bounding box center [610, 451] width 232 height 57
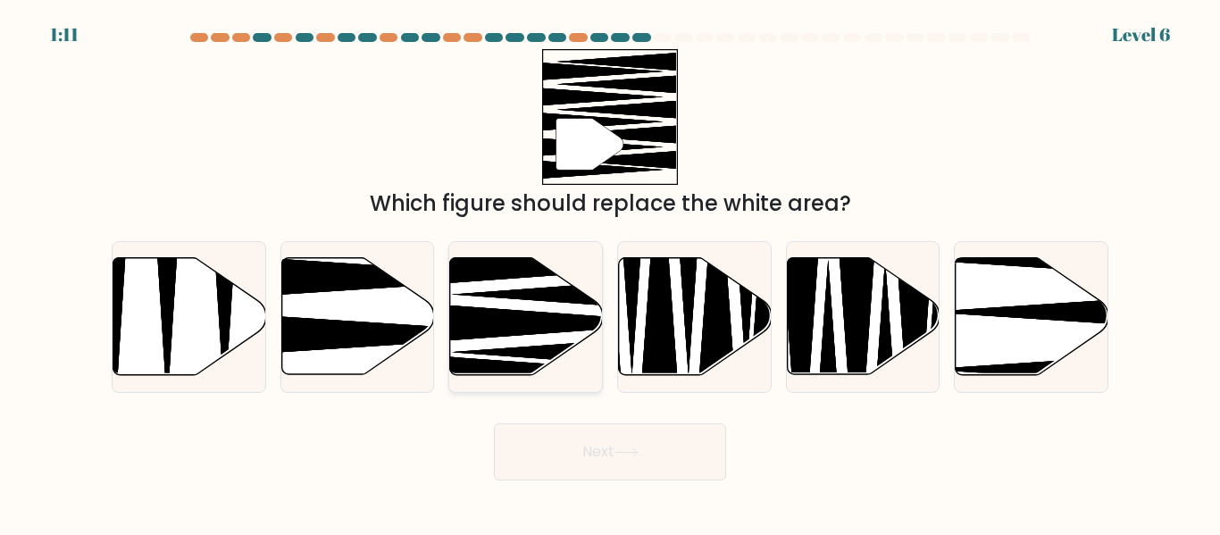
click at [465, 322] on icon at bounding box center [556, 323] width 274 height 39
click at [610, 272] on input "c." at bounding box center [610, 270] width 1 height 4
radio input "true"
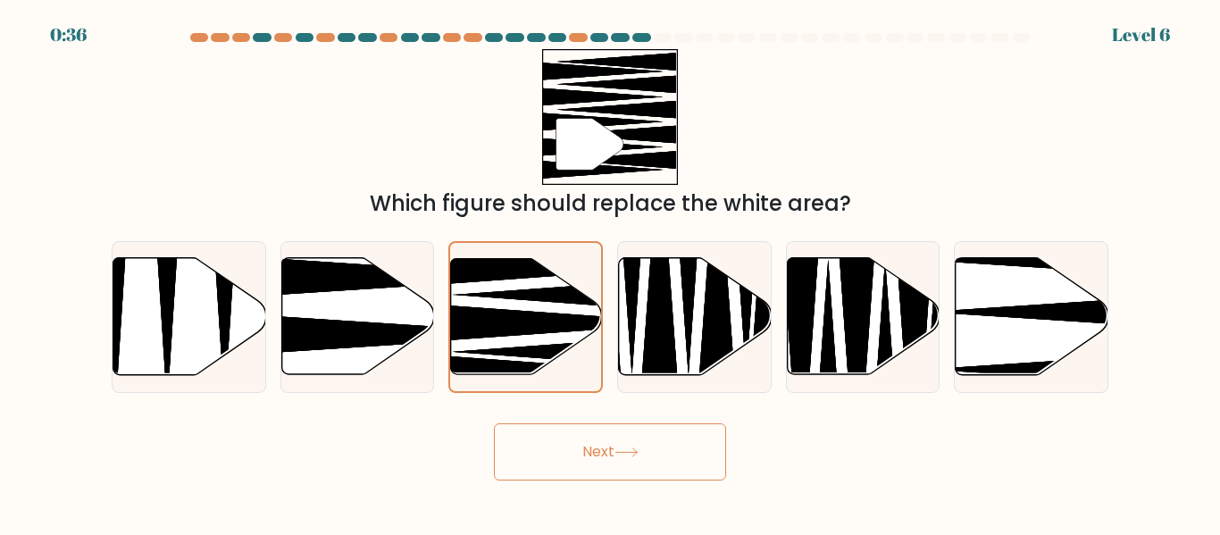
click at [582, 457] on button "Next" at bounding box center [610, 451] width 232 height 57
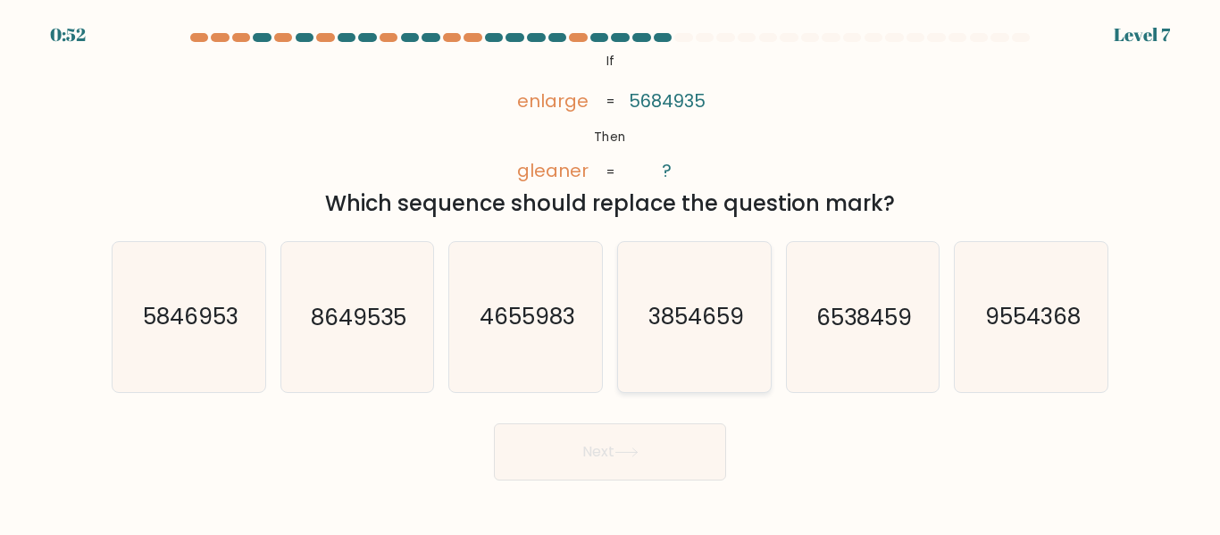
click at [641, 318] on icon "3854659" at bounding box center [694, 316] width 149 height 149
click at [611, 272] on input "d. 3854659" at bounding box center [610, 270] width 1 height 4
radio input "true"
click at [609, 448] on button "Next" at bounding box center [610, 451] width 232 height 57
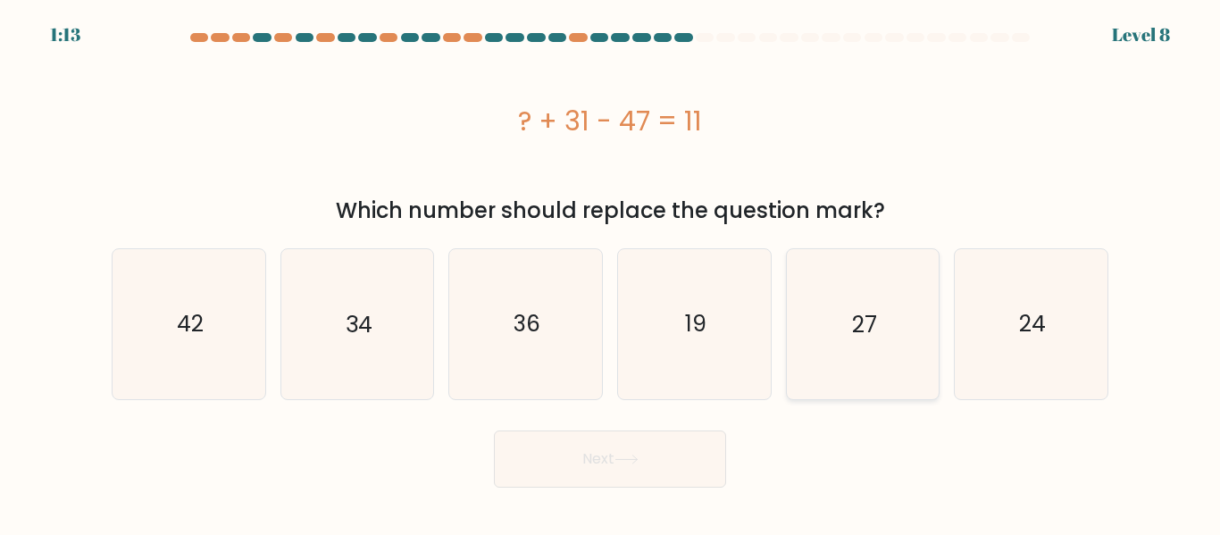
click at [870, 299] on icon "27" at bounding box center [862, 323] width 149 height 149
click at [611, 272] on input "e. 27" at bounding box center [610, 270] width 1 height 4
radio input "true"
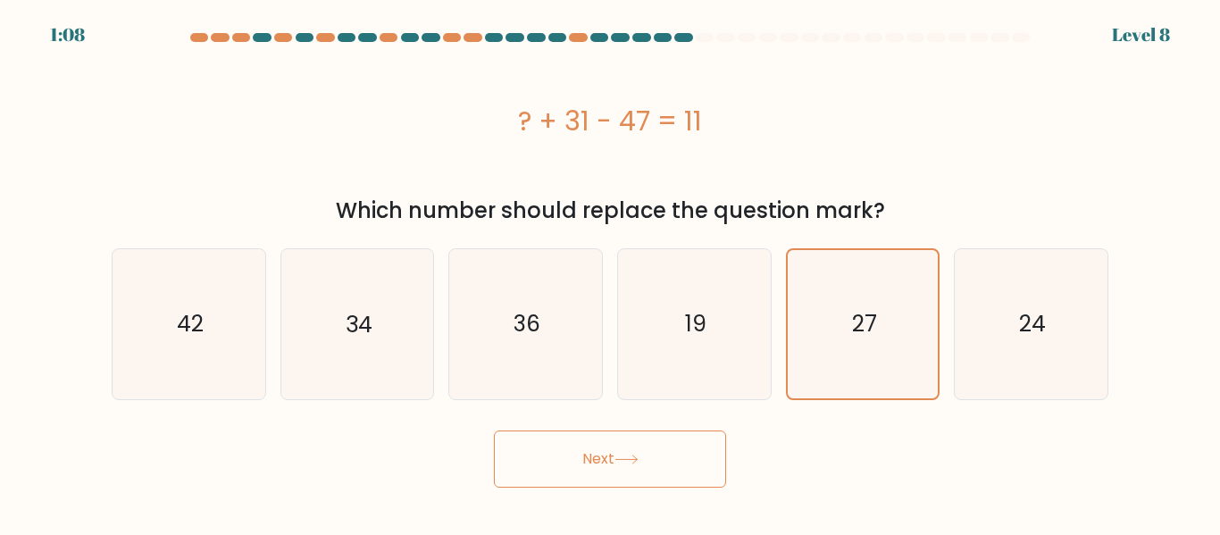
click at [611, 458] on button "Next" at bounding box center [610, 459] width 232 height 57
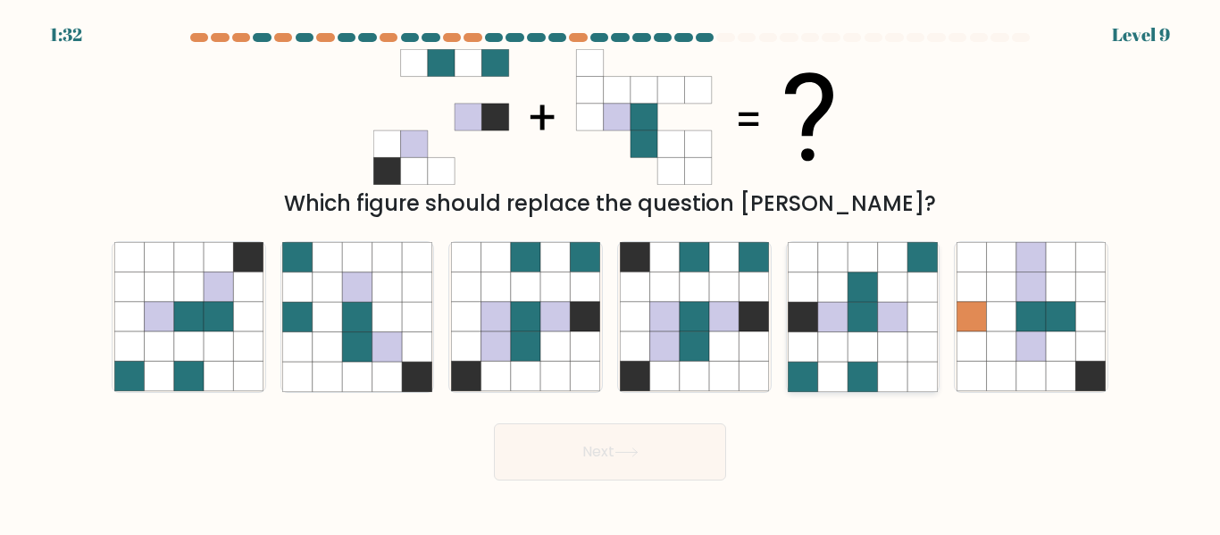
click at [842, 330] on icon at bounding box center [832, 316] width 29 height 29
click at [611, 272] on input "e." at bounding box center [610, 270] width 1 height 4
radio input "true"
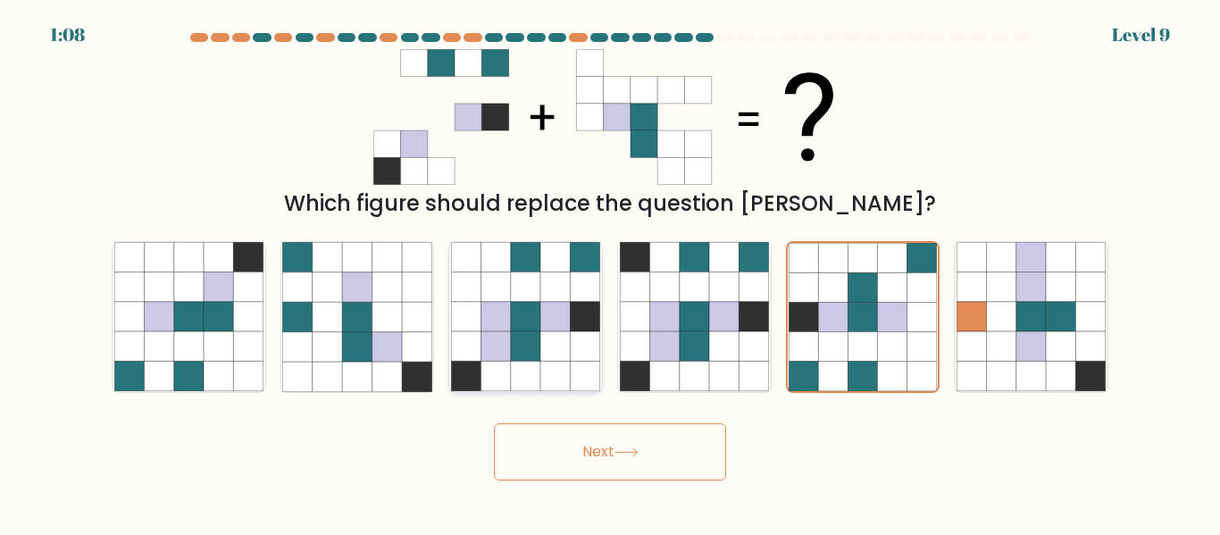
click at [569, 313] on icon at bounding box center [555, 316] width 29 height 29
click at [610, 272] on input "c." at bounding box center [610, 270] width 1 height 4
radio input "true"
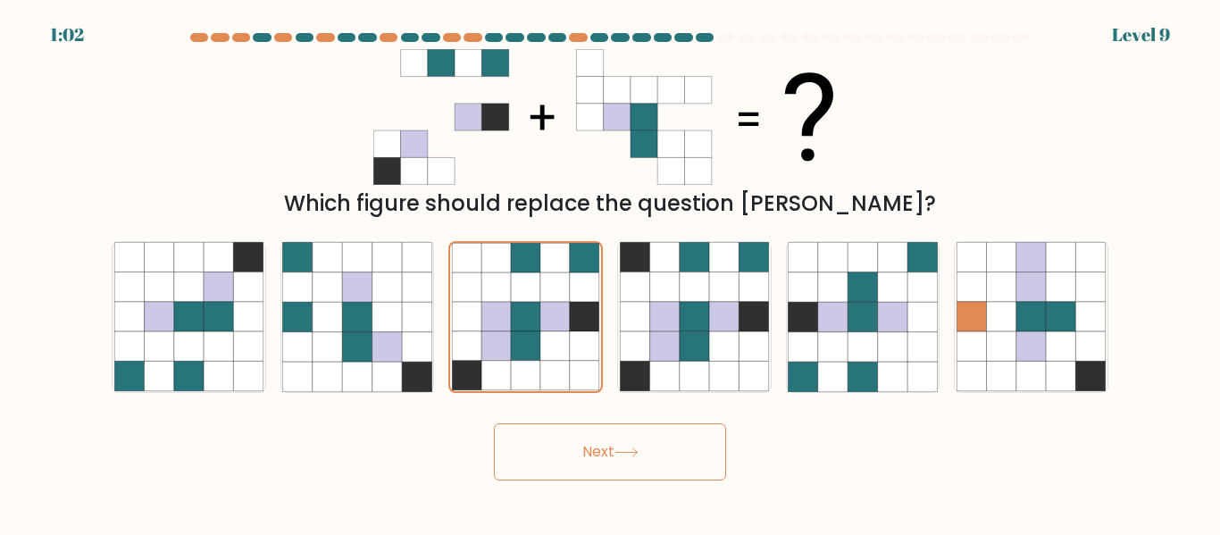
click at [580, 456] on button "Next" at bounding box center [610, 451] width 232 height 57
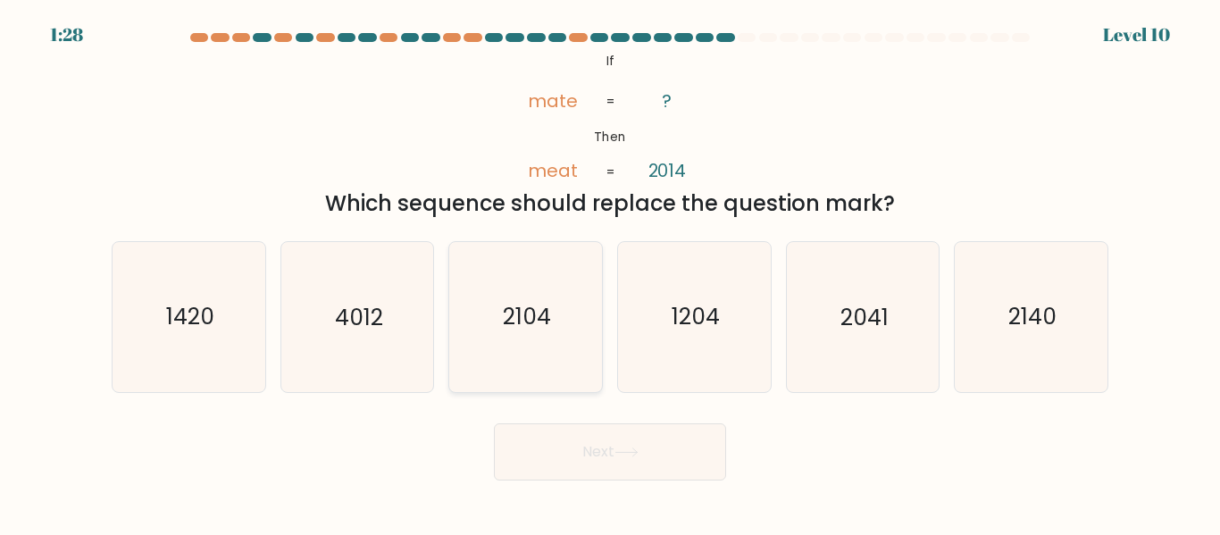
click at [523, 347] on icon "2104" at bounding box center [525, 316] width 149 height 149
click at [610, 272] on input "c. 2104" at bounding box center [610, 270] width 1 height 4
radio input "true"
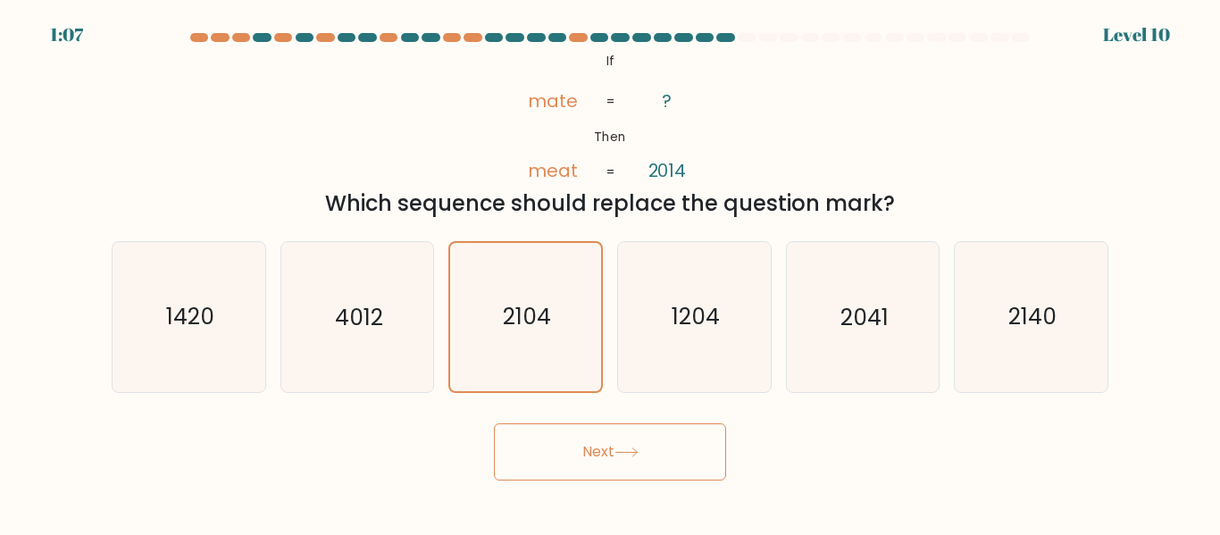
click at [658, 443] on button "Next" at bounding box center [610, 451] width 232 height 57
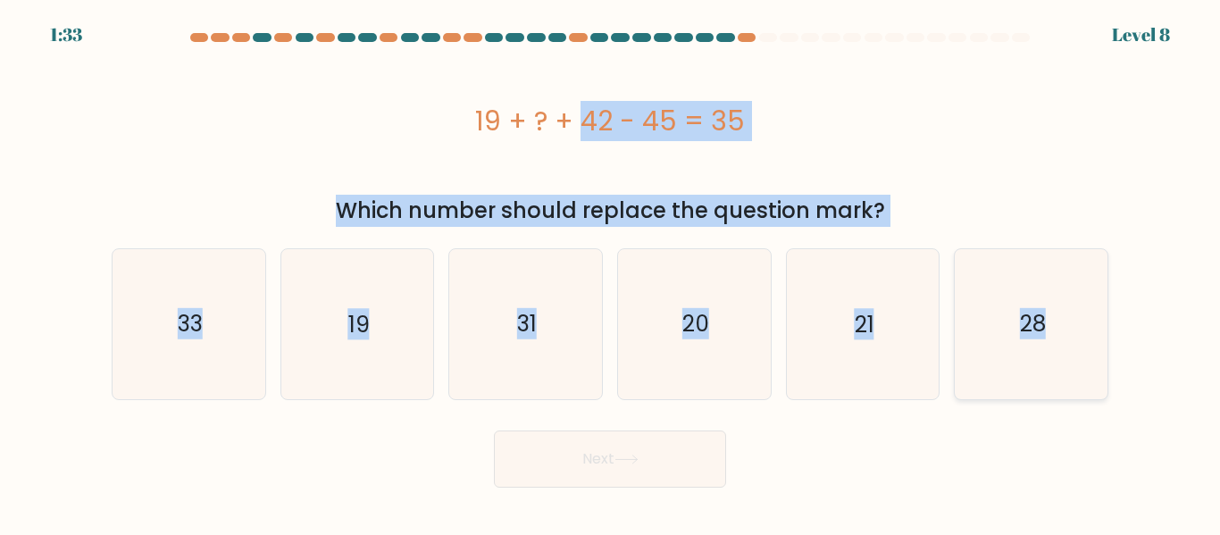
drag, startPoint x: 479, startPoint y: 113, endPoint x: 1078, endPoint y: 345, distance: 642.6
click at [1078, 345] on form "a." at bounding box center [610, 260] width 1220 height 455
copy form "19 + ? + 42 - 45 = 35 Which number should replace the question mark? a. 33 b. 1…"
click at [365, 333] on text "19" at bounding box center [358, 323] width 21 height 31
click at [610, 272] on input "b. 19" at bounding box center [610, 270] width 1 height 4
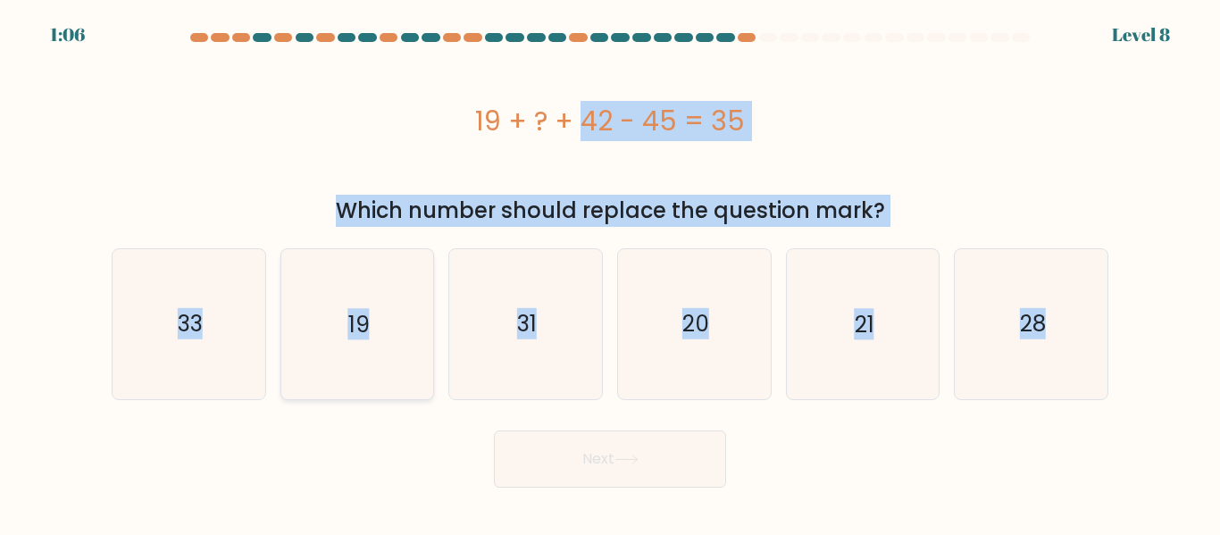
radio input "true"
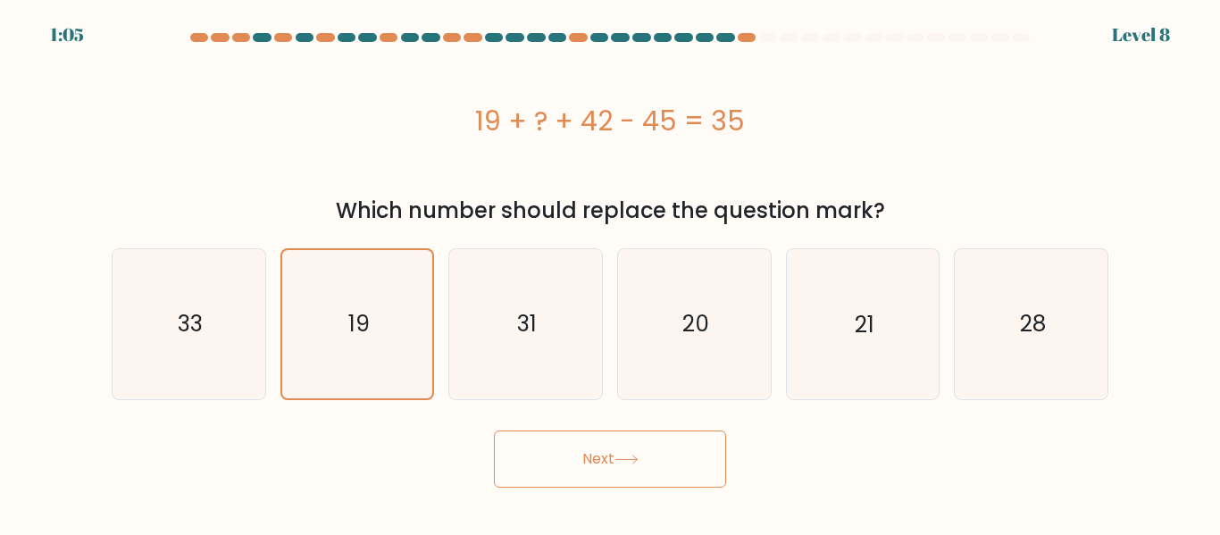
click at [549, 459] on button "Next" at bounding box center [610, 459] width 232 height 57
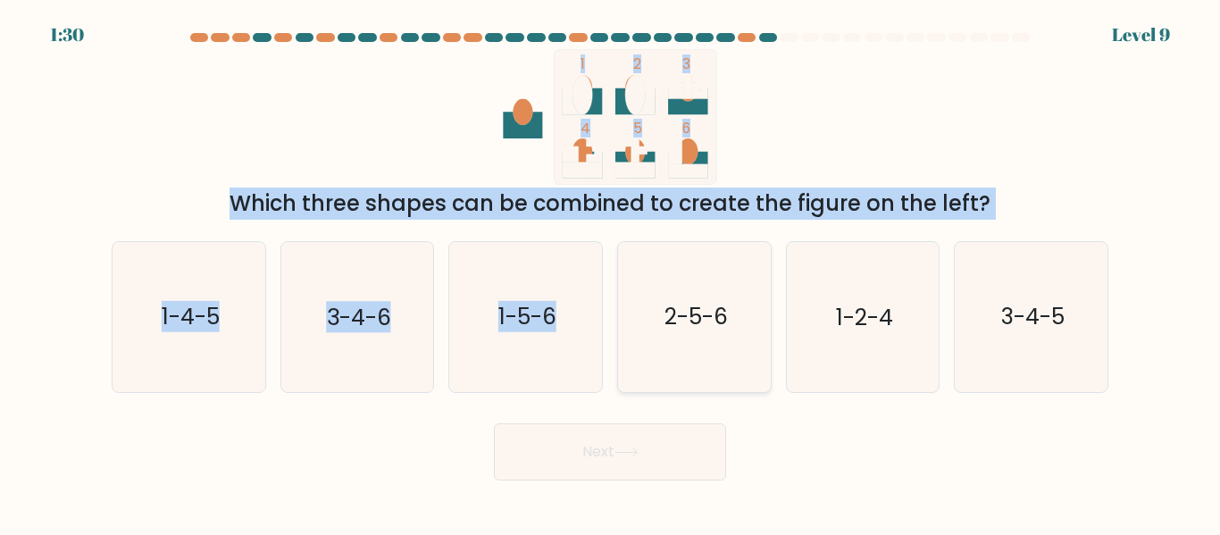
drag, startPoint x: 554, startPoint y: 64, endPoint x: 647, endPoint y: 307, distance: 260.2
click at [647, 307] on form at bounding box center [610, 257] width 1220 height 448
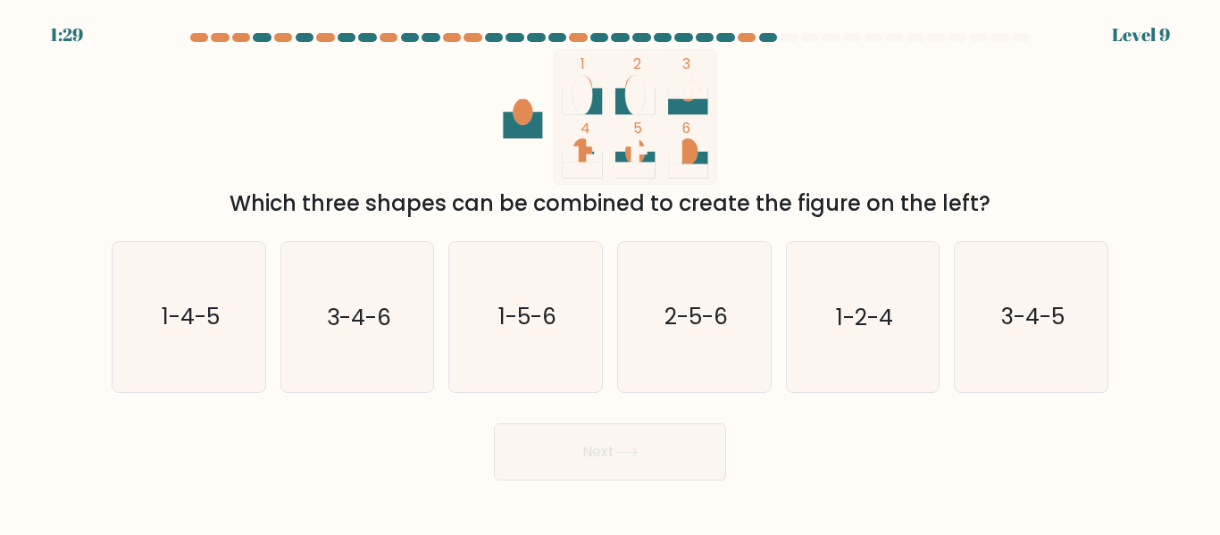
click at [427, 432] on div "Next" at bounding box center [610, 448] width 1018 height 66
click at [187, 342] on icon "1-4-5" at bounding box center [188, 316] width 149 height 149
click at [610, 272] on input "a. 1-4-5" at bounding box center [610, 270] width 1 height 4
radio input "true"
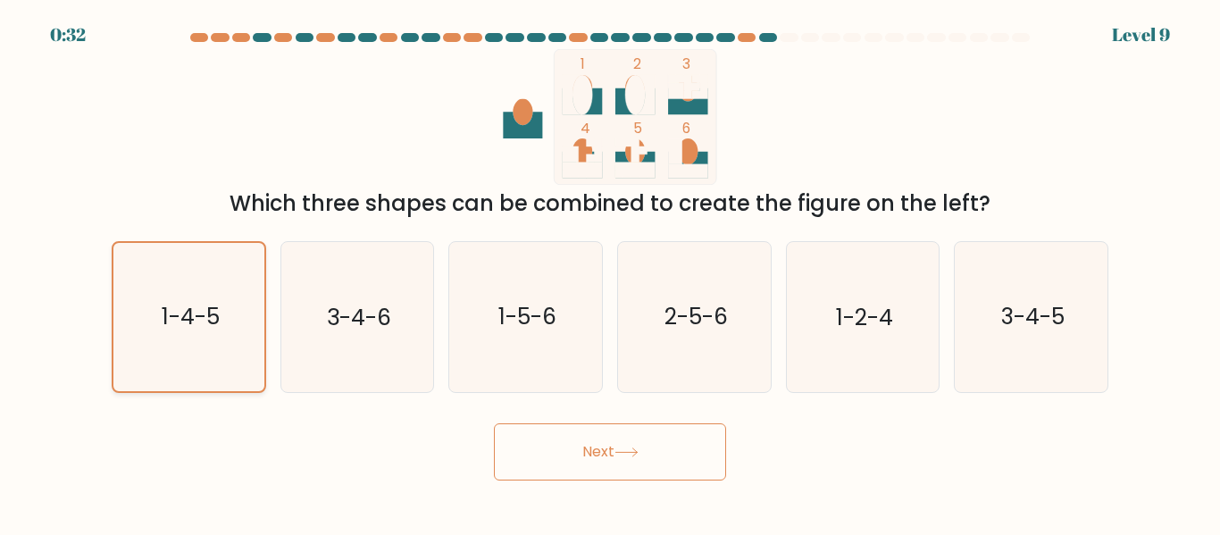
click at [215, 339] on icon "1-4-5" at bounding box center [188, 316] width 147 height 147
click at [610, 272] on input "a. 1-4-5" at bounding box center [610, 270] width 1 height 4
click at [605, 463] on button "Next" at bounding box center [610, 451] width 232 height 57
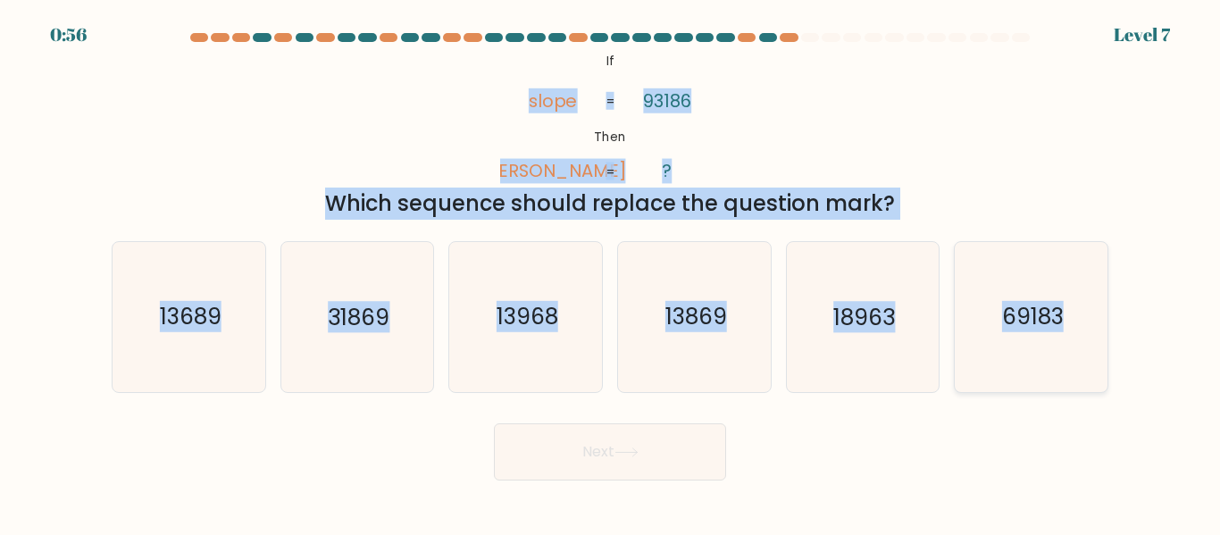
drag, startPoint x: 530, startPoint y: 96, endPoint x: 1107, endPoint y: 294, distance: 610.0
click at [1107, 294] on form "If ?" at bounding box center [610, 257] width 1220 height 448
copy form "slope lopes 93186 ? = = Which sequence should replace the question mark? a. 136…"
click at [809, 126] on div "@import url('https://fonts.googleapis.com/css?family=Abril+Fatface:400,100,100i…" at bounding box center [610, 134] width 1018 height 171
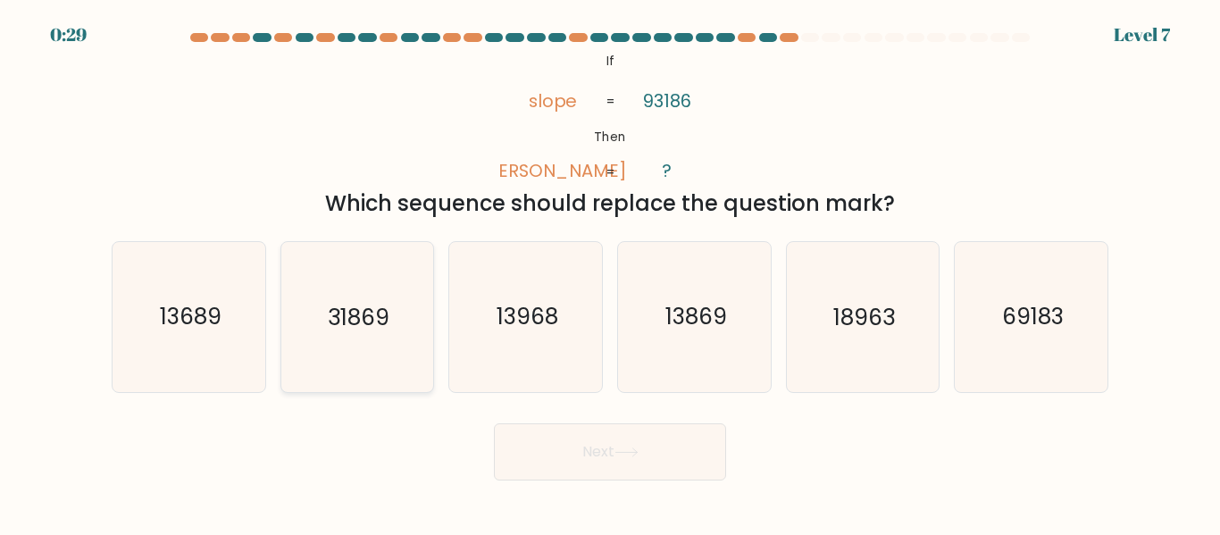
click at [333, 340] on icon "31869" at bounding box center [356, 316] width 149 height 149
click at [610, 272] on input "b. 31869" at bounding box center [610, 270] width 1 height 4
radio input "true"
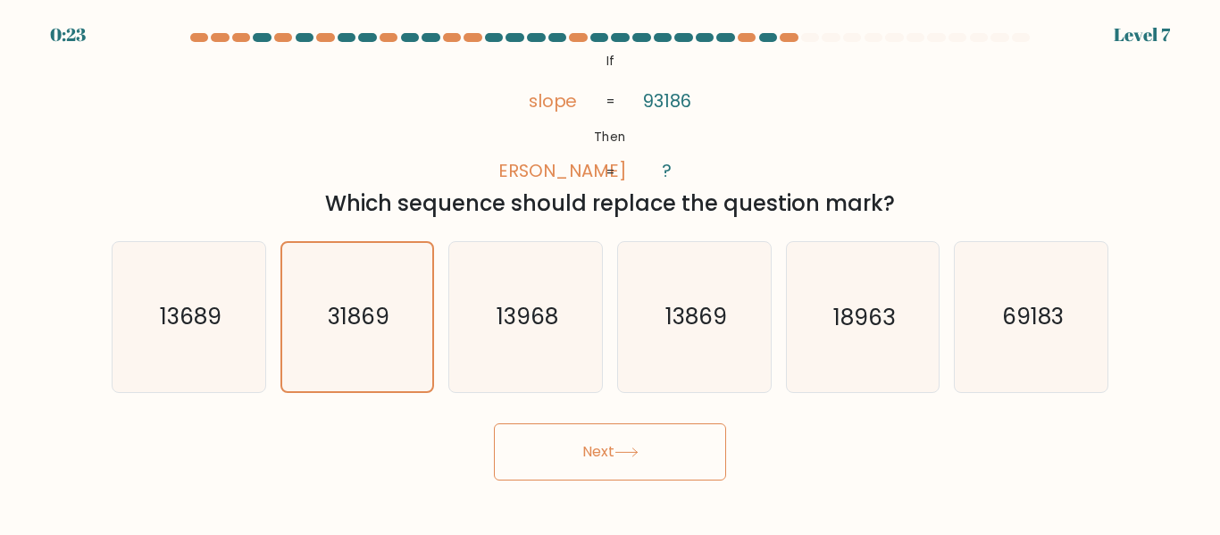
click at [546, 449] on button "Next" at bounding box center [610, 451] width 232 height 57
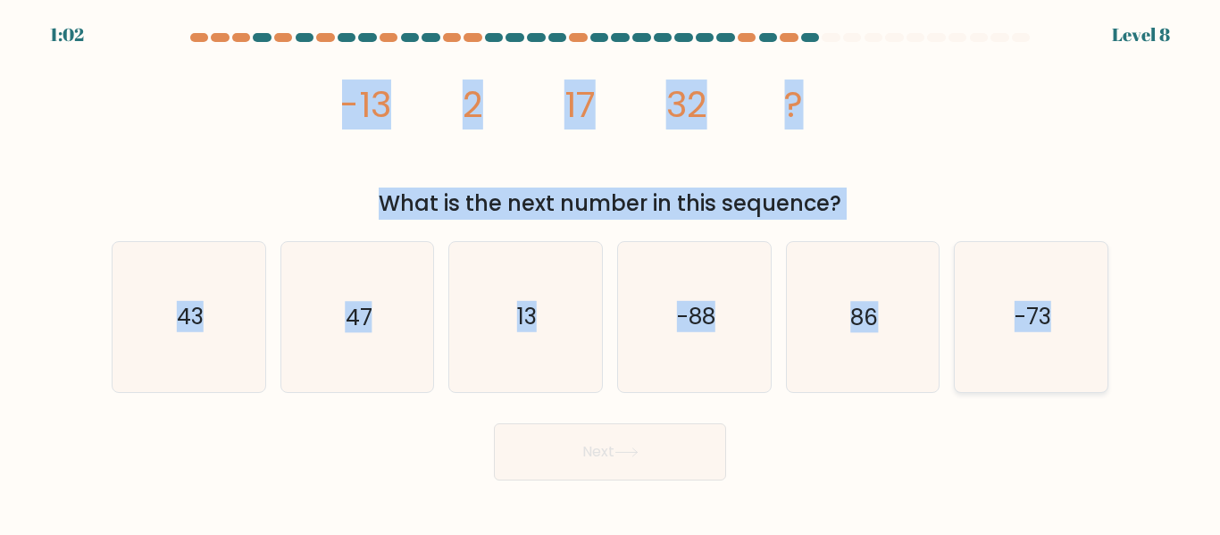
drag, startPoint x: 345, startPoint y: 98, endPoint x: 1096, endPoint y: 311, distance: 780.9
click at [1096, 311] on form at bounding box center [610, 257] width 1220 height 448
copy form "-13 2 17 32 ? What is the next number in this sequence? a. 43 b. 47 c. 13 d. -8…"
click at [863, 112] on icon "image/svg+xml -13 2 17 32 ?" at bounding box center [610, 117] width 536 height 136
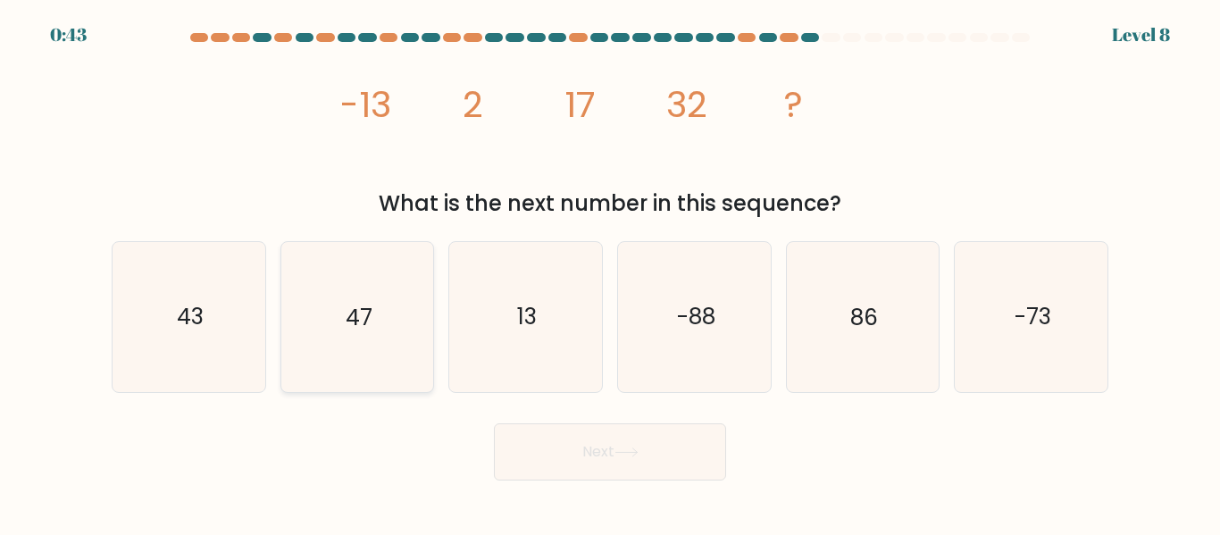
click at [355, 294] on icon "47" at bounding box center [356, 316] width 149 height 149
click at [610, 272] on input "b. 47" at bounding box center [610, 270] width 1 height 4
radio input "true"
click at [515, 442] on button "Next" at bounding box center [610, 451] width 232 height 57
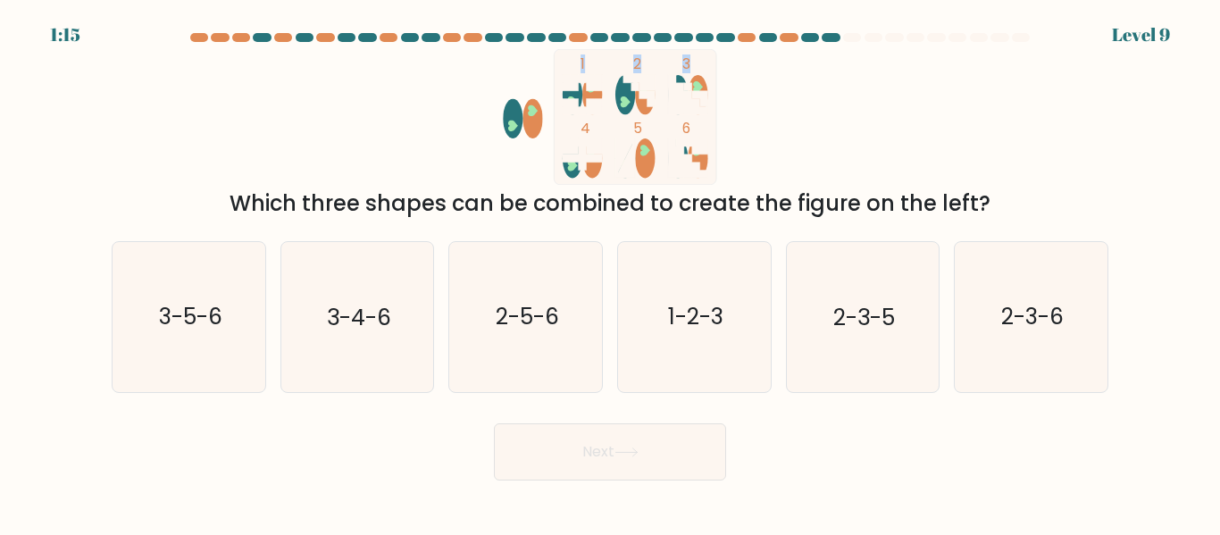
drag, startPoint x: 473, startPoint y: 47, endPoint x: 543, endPoint y: 97, distance: 86.5
click at [543, 97] on form at bounding box center [610, 257] width 1220 height 448
click at [511, 177] on icon "1 2 3 4 5 6" at bounding box center [610, 117] width 481 height 136
click at [643, 92] on icon at bounding box center [644, 95] width 24 height 24
click at [1016, 338] on icon "2-3-6" at bounding box center [1031, 316] width 149 height 149
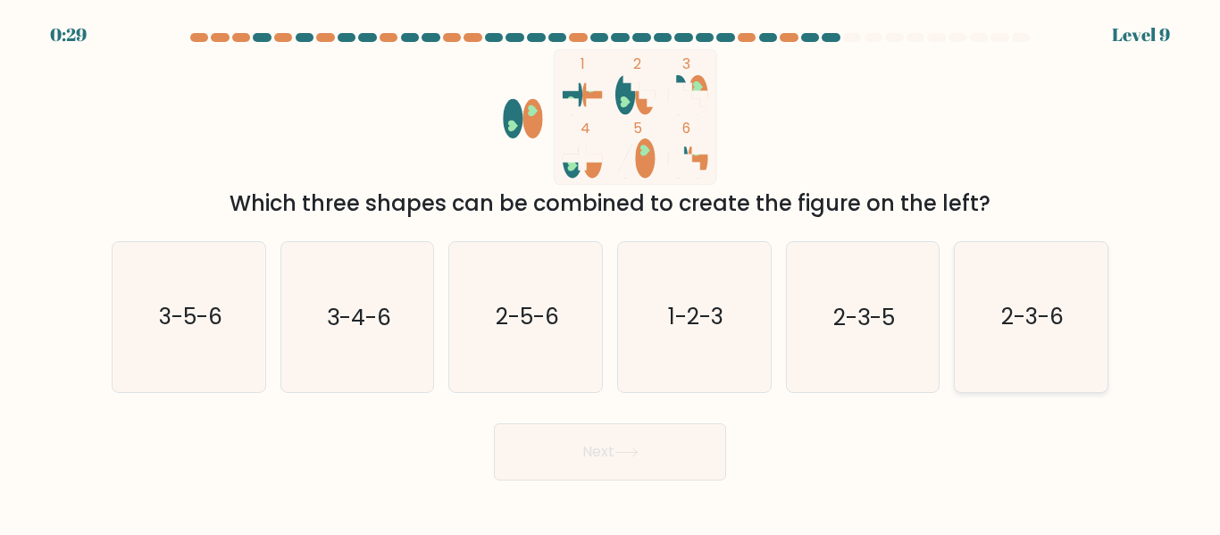
click at [611, 272] on input "f. 2-3-6" at bounding box center [610, 270] width 1 height 4
radio input "true"
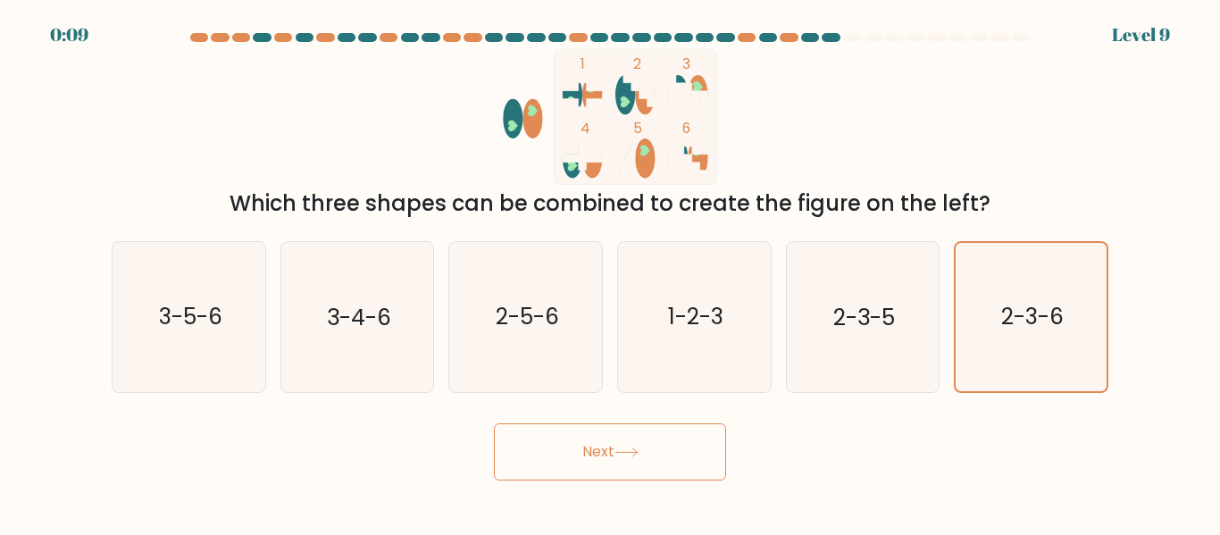
click at [633, 439] on button "Next" at bounding box center [610, 451] width 232 height 57
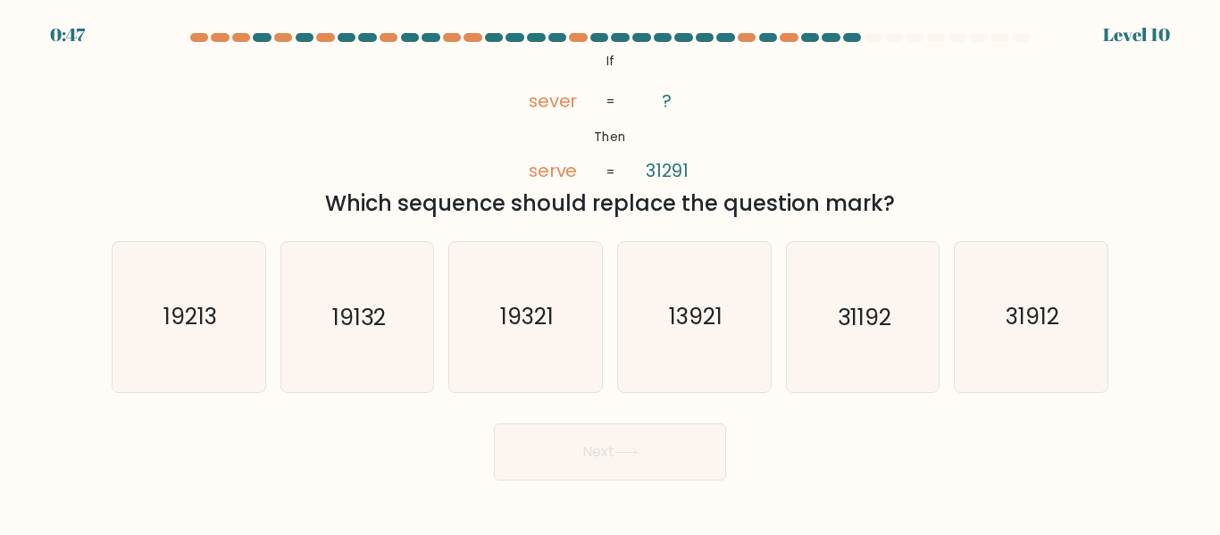
click at [736, 150] on div "@import url('https://fonts.googleapis.com/css?family=Abril+Fatface:400,100,100i…" at bounding box center [610, 134] width 1018 height 171
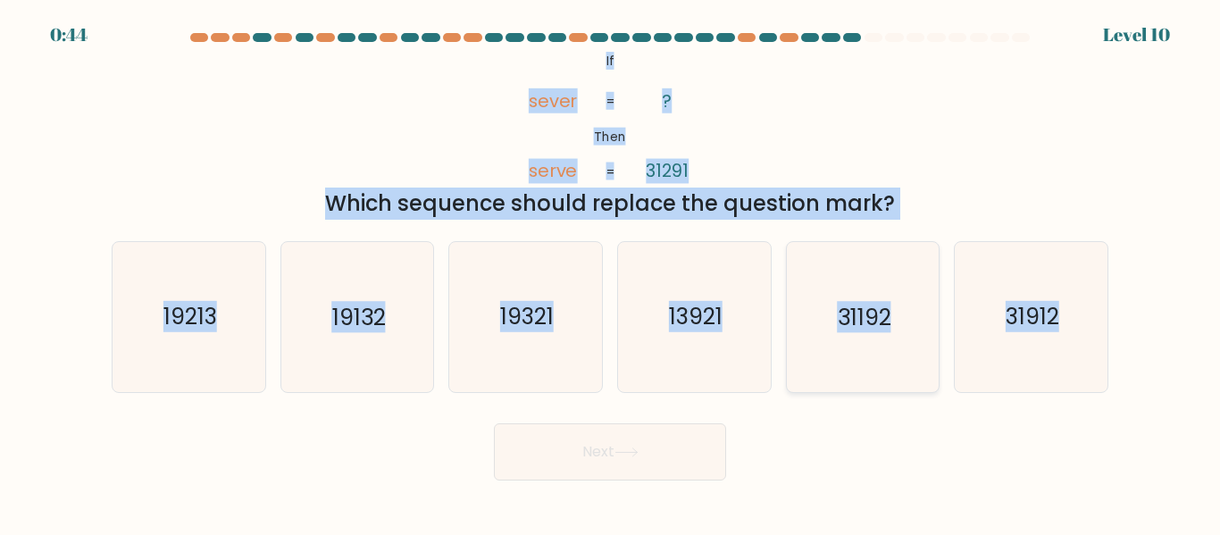
drag, startPoint x: 608, startPoint y: 53, endPoint x: 926, endPoint y: 296, distance: 400.3
click at [1072, 307] on form "If ?" at bounding box center [610, 257] width 1220 height 448
copy form "If Then sever serve ? 31291 = = Which sequence should replace the question mark…"
click at [851, 123] on div "@import url('https://fonts.googleapis.com/css?family=Abril+Fatface:400,100,100i…" at bounding box center [610, 134] width 1018 height 171
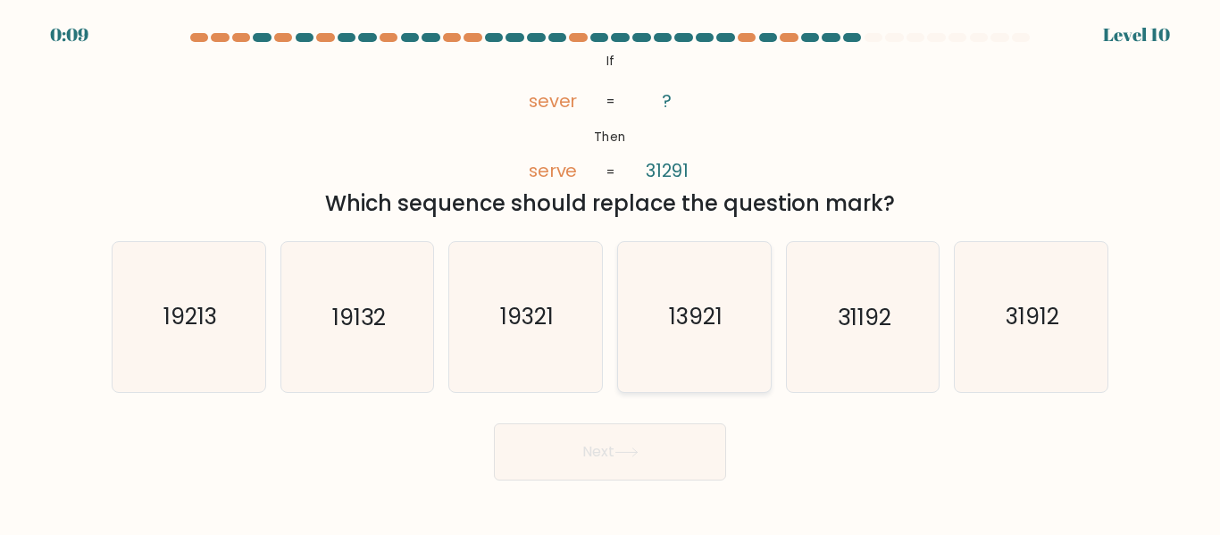
click at [682, 315] on text "13921" at bounding box center [696, 317] width 54 height 31
click at [611, 272] on input "d. 13921" at bounding box center [610, 270] width 1 height 4
radio input "true"
click at [643, 463] on button "Next" at bounding box center [610, 451] width 232 height 57
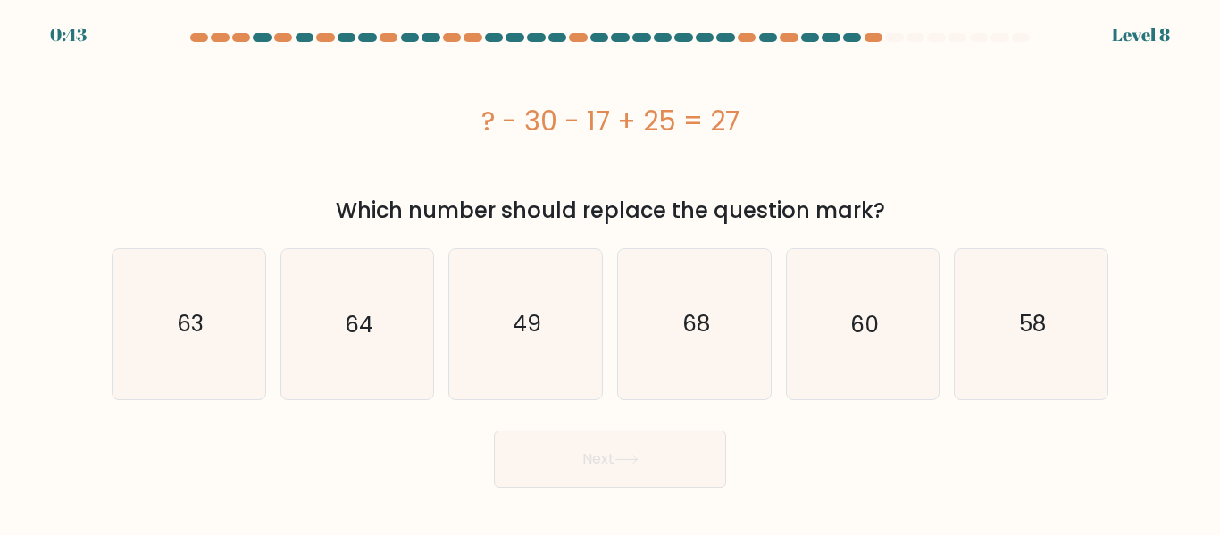
drag, startPoint x: 490, startPoint y: 114, endPoint x: 498, endPoint y: 125, distance: 12.9
click at [498, 125] on div "? - 30 - 17 + 25 = 27" at bounding box center [610, 121] width 997 height 40
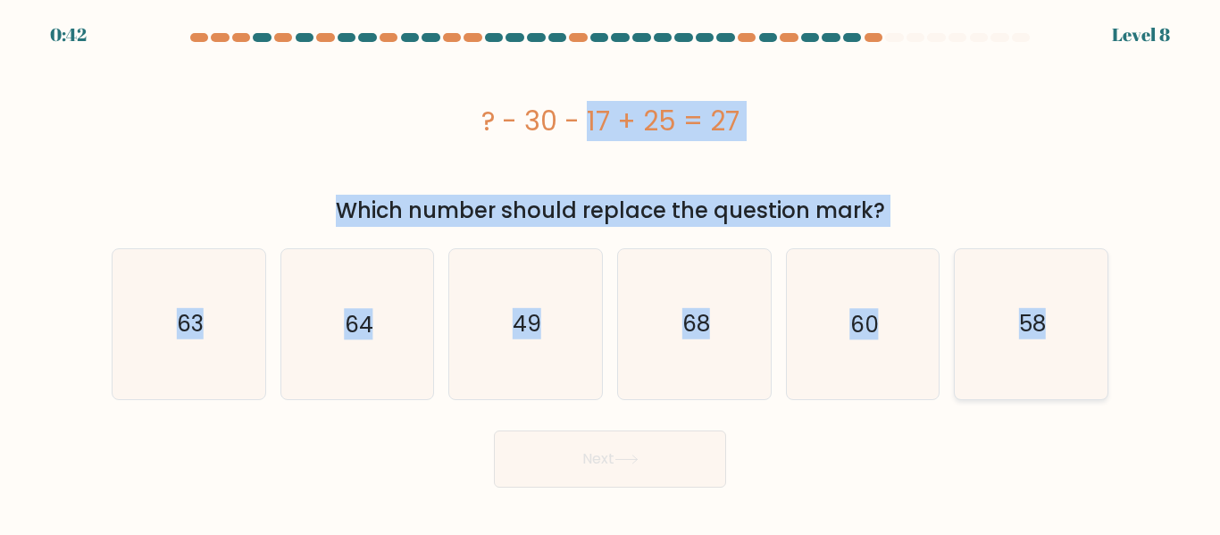
drag, startPoint x: 484, startPoint y: 113, endPoint x: 1084, endPoint y: 368, distance: 651.3
click at [1084, 368] on form "a." at bounding box center [610, 260] width 1220 height 455
copy form "? - 30 - 17 + 25 = 27 Which number should replace the question mark? a. 63 b. 6…"
click at [951, 157] on div "? - 30 - 17 + 25 = 27" at bounding box center [610, 120] width 997 height 143
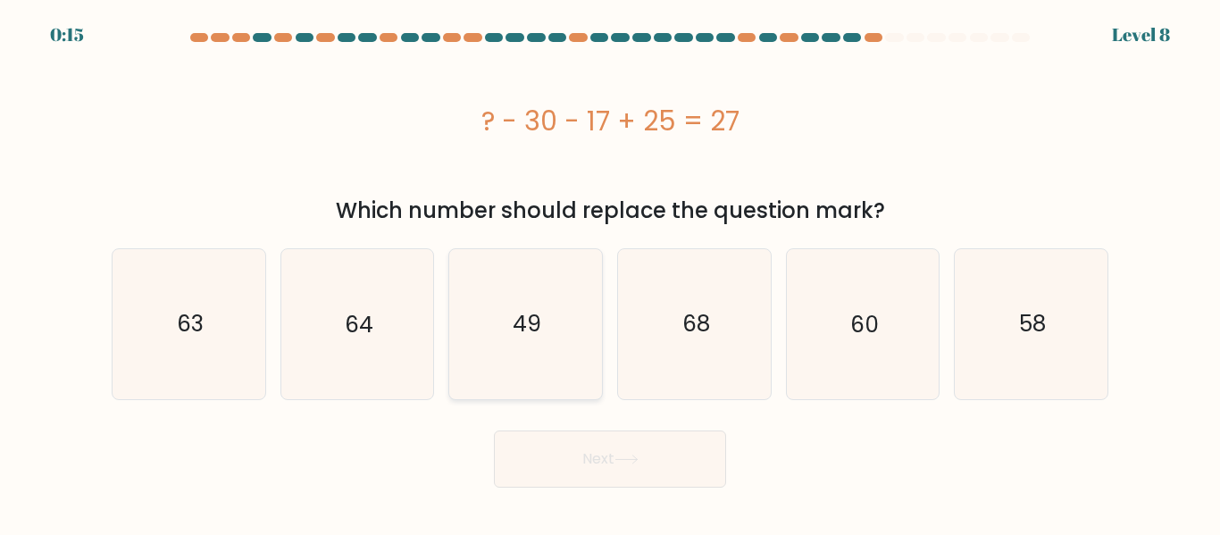
click at [499, 278] on icon "49" at bounding box center [525, 323] width 149 height 149
click at [610, 272] on input "c. 49" at bounding box center [610, 270] width 1 height 4
radio input "true"
click at [538, 463] on button "Next" at bounding box center [610, 459] width 232 height 57
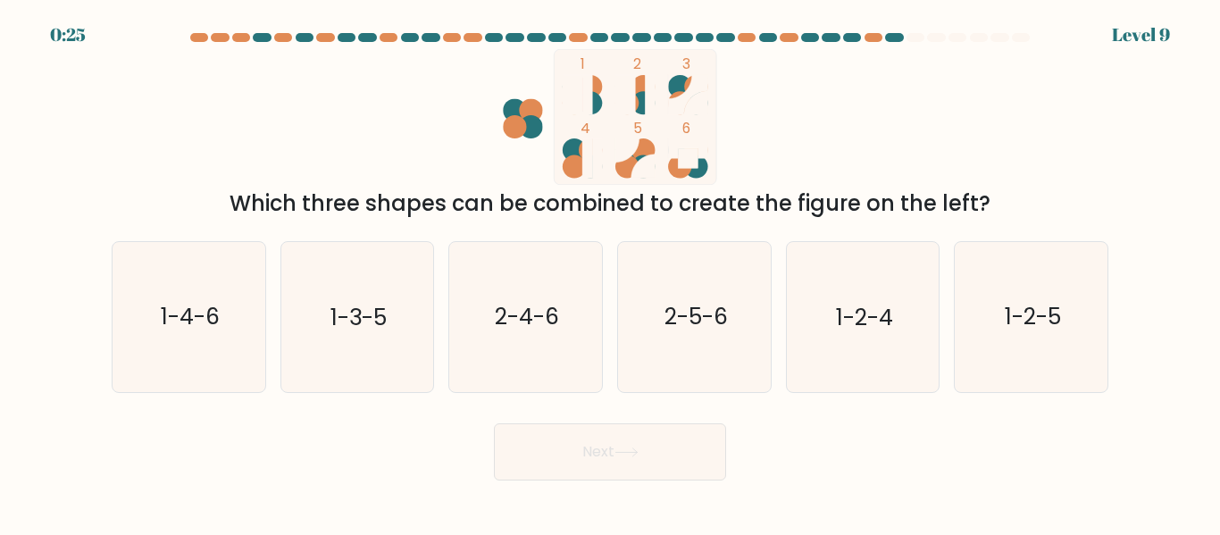
click at [568, 88] on rect at bounding box center [573, 94] width 20 height 39
click at [856, 334] on icon "1-2-4" at bounding box center [862, 316] width 149 height 149
click at [611, 272] on input "e. 1-2-4" at bounding box center [610, 270] width 1 height 4
radio input "true"
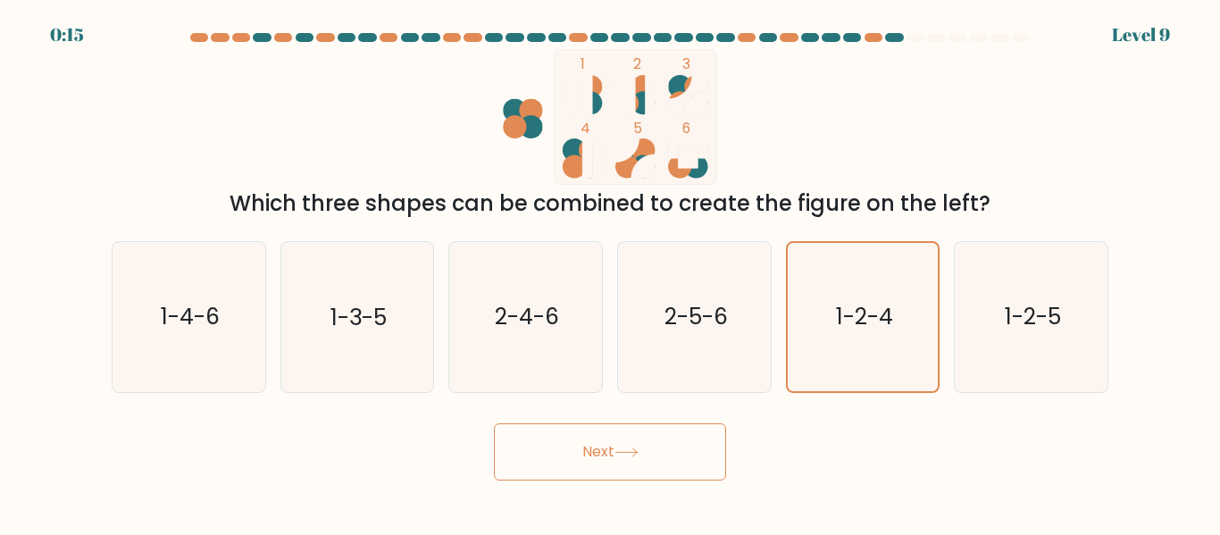
click at [604, 466] on button "Next" at bounding box center [610, 451] width 232 height 57
click at [596, 448] on button "Next" at bounding box center [610, 451] width 232 height 57
click at [599, 457] on button "Next" at bounding box center [610, 451] width 232 height 57
click at [594, 451] on button "Next" at bounding box center [610, 451] width 232 height 57
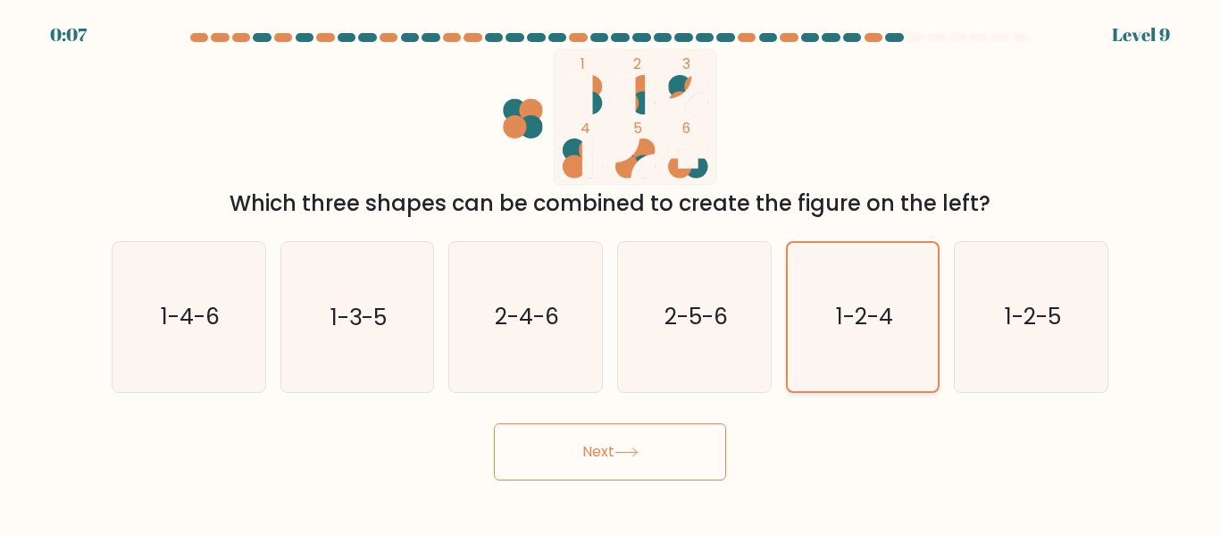
click at [855, 319] on text "1-2-4" at bounding box center [864, 316] width 57 height 31
click at [611, 272] on input "e. 1-2-4" at bounding box center [610, 270] width 1 height 4
click at [595, 451] on button "Next" at bounding box center [610, 451] width 232 height 57
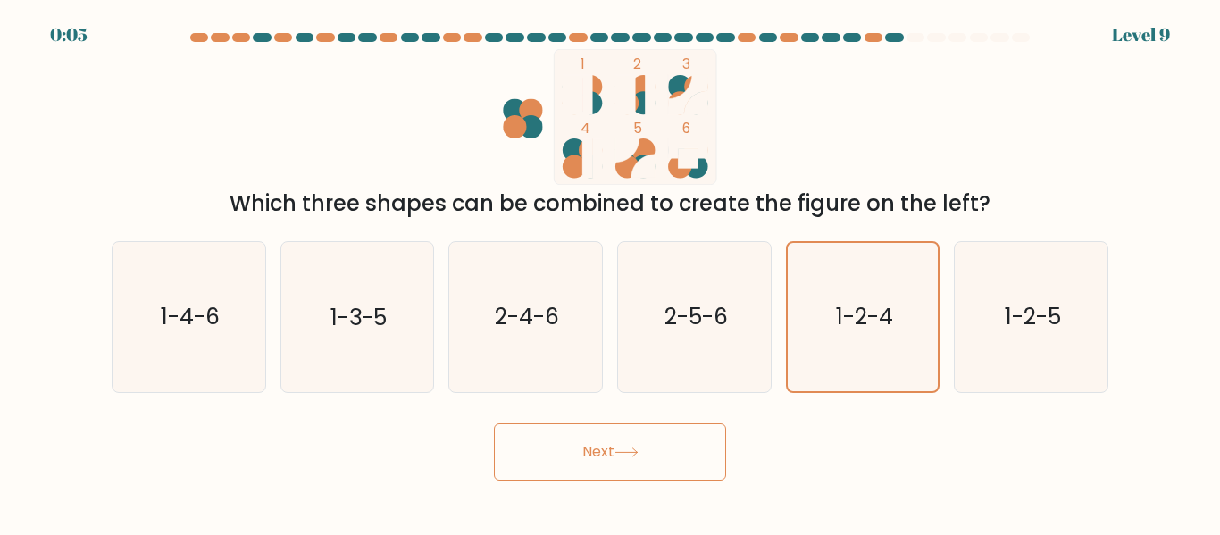
click at [595, 451] on button "Next" at bounding box center [610, 451] width 232 height 57
click at [639, 448] on icon at bounding box center [627, 453] width 24 height 10
click at [639, 450] on icon at bounding box center [627, 453] width 24 height 10
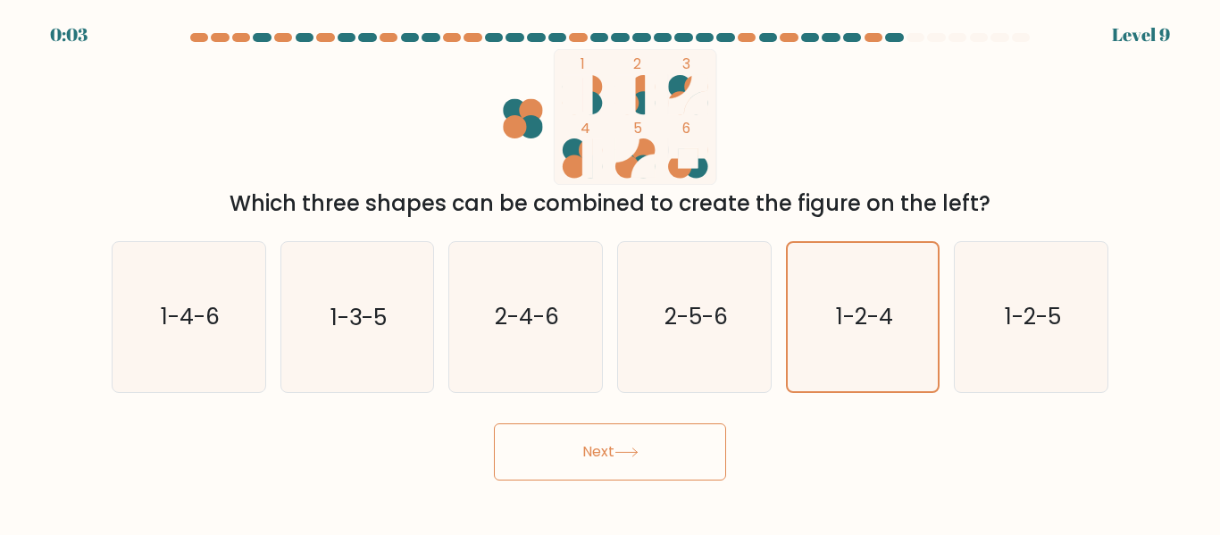
click at [639, 450] on icon at bounding box center [627, 453] width 24 height 10
click at [575, 448] on button "Next" at bounding box center [610, 451] width 232 height 57
click at [595, 460] on button "Next" at bounding box center [610, 451] width 232 height 57
click at [595, 458] on button "Next" at bounding box center [610, 451] width 232 height 57
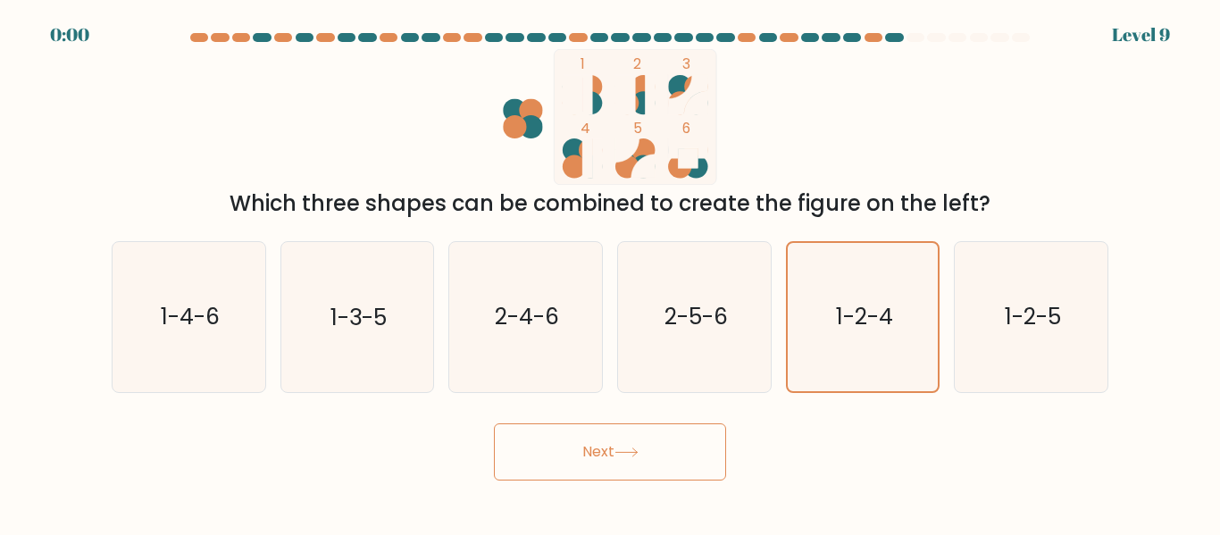
click at [595, 458] on button "Next" at bounding box center [610, 451] width 232 height 57
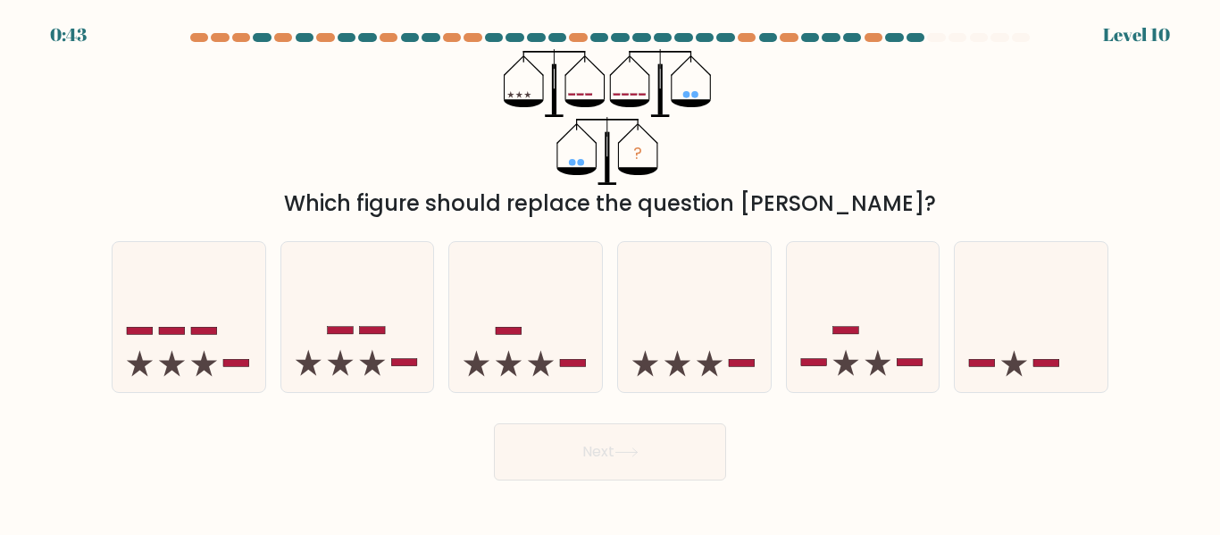
click at [595, 458] on button "Next" at bounding box center [610, 451] width 232 height 57
click at [856, 339] on icon at bounding box center [863, 317] width 153 height 126
click at [611, 272] on input "e." at bounding box center [610, 270] width 1 height 4
radio input "true"
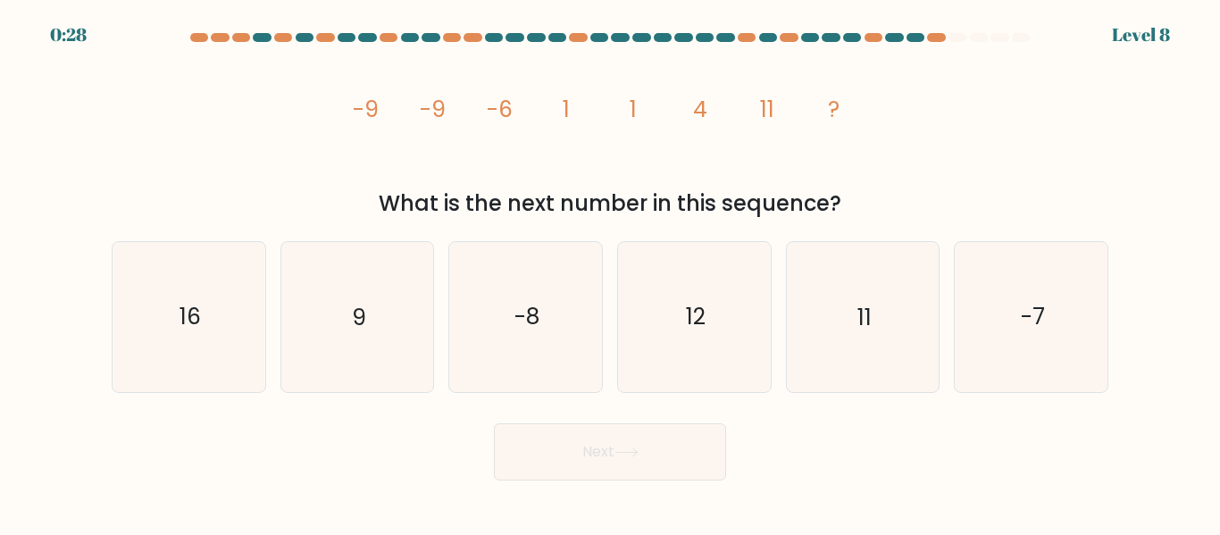
drag, startPoint x: 361, startPoint y: 99, endPoint x: 372, endPoint y: 130, distance: 32.2
click at [372, 130] on icon "image/svg+xml -9 -9 -6 1 1 4 11 ?" at bounding box center [610, 117] width 536 height 136
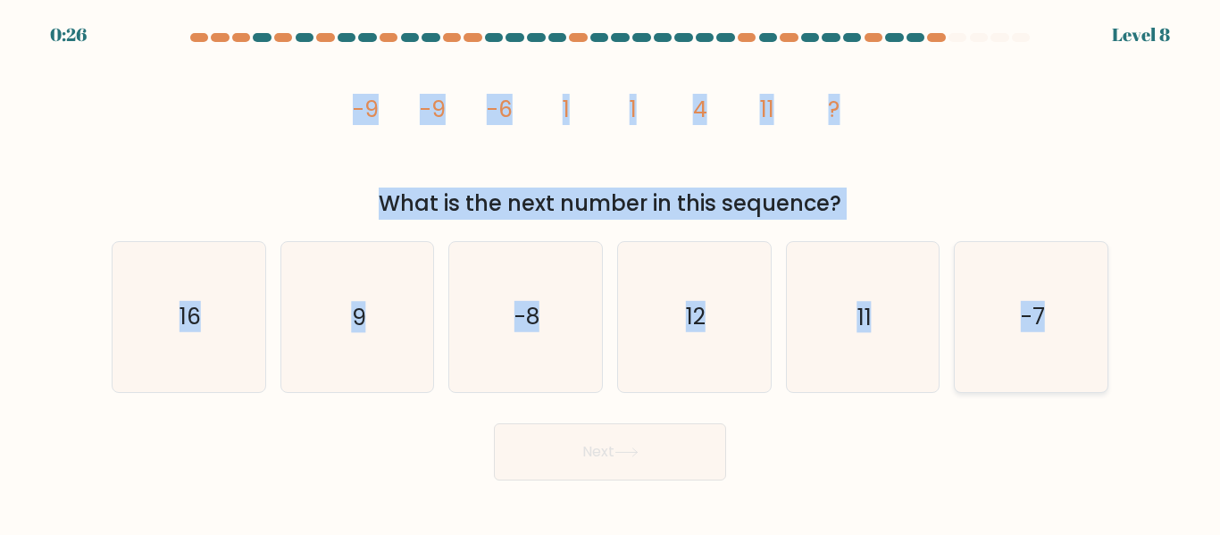
drag, startPoint x: 354, startPoint y: 106, endPoint x: 1014, endPoint y: 327, distance: 696.1
click at [1181, 376] on form at bounding box center [610, 257] width 1220 height 448
copy form "-9 -9 -6 1 1 4 11 ? What is the next number in this sequence? a. 16 b. 9 c. -8 …"
click at [894, 153] on div "image/svg+xml -9 -9 -6 1 1 4 11 ? What is the next number in this sequence?" at bounding box center [610, 134] width 1018 height 171
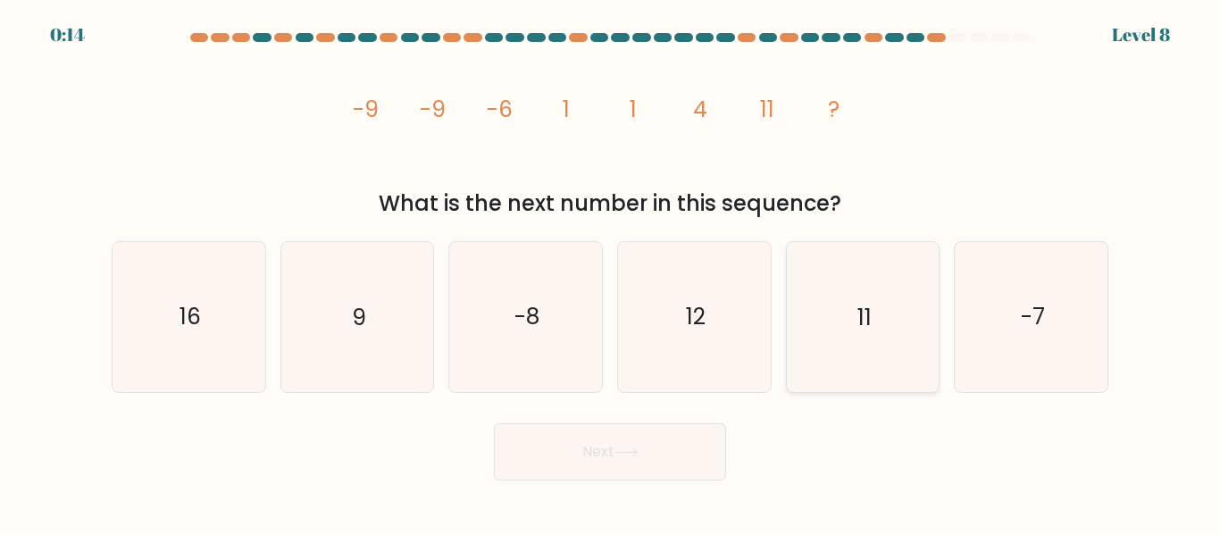
click at [803, 287] on icon "11" at bounding box center [862, 316] width 149 height 149
click at [611, 272] on input "e. 11" at bounding box center [610, 270] width 1 height 4
radio input "true"
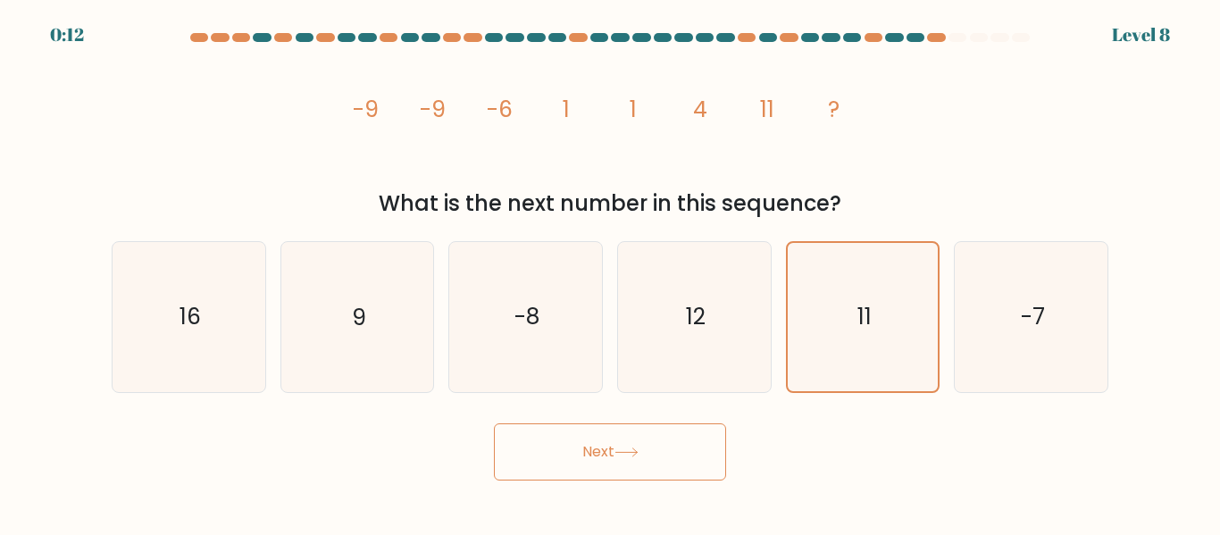
click at [586, 447] on button "Next" at bounding box center [610, 451] width 232 height 57
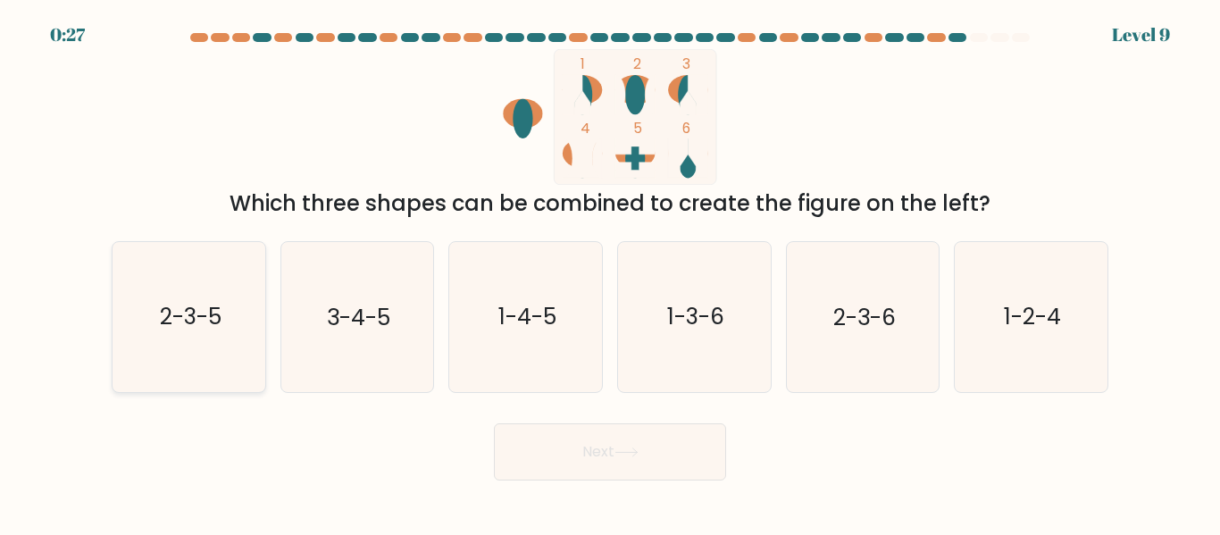
click at [233, 328] on icon "2-3-5" at bounding box center [188, 316] width 149 height 149
click at [610, 272] on input "a. 2-3-5" at bounding box center [610, 270] width 1 height 4
radio input "true"
click at [526, 310] on text "1-4-5" at bounding box center [528, 317] width 58 height 31
click at [610, 272] on input "c. 1-4-5" at bounding box center [610, 270] width 1 height 4
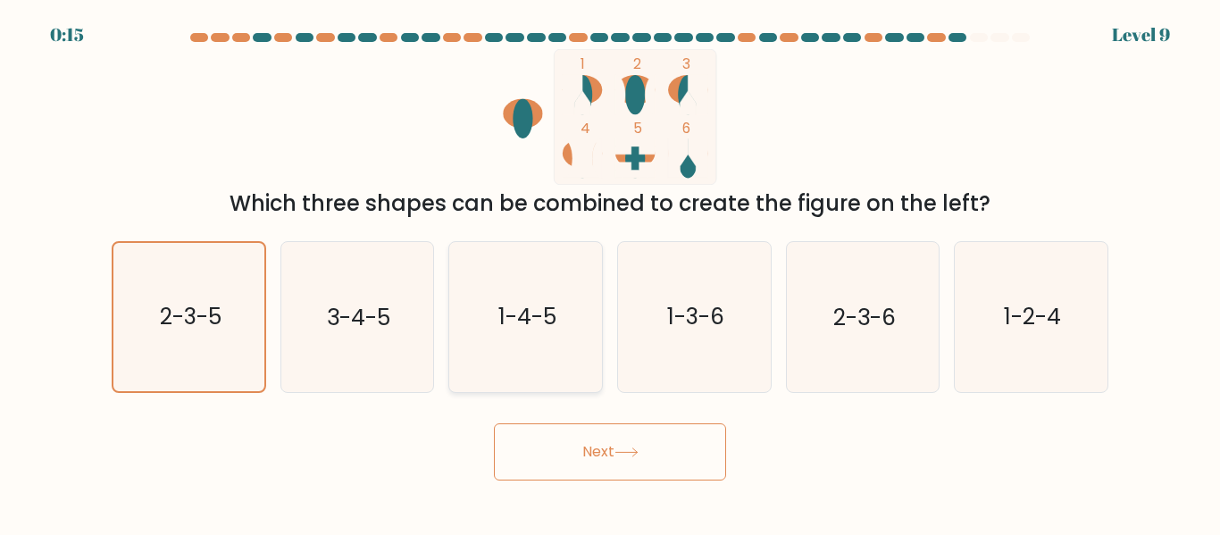
radio input "true"
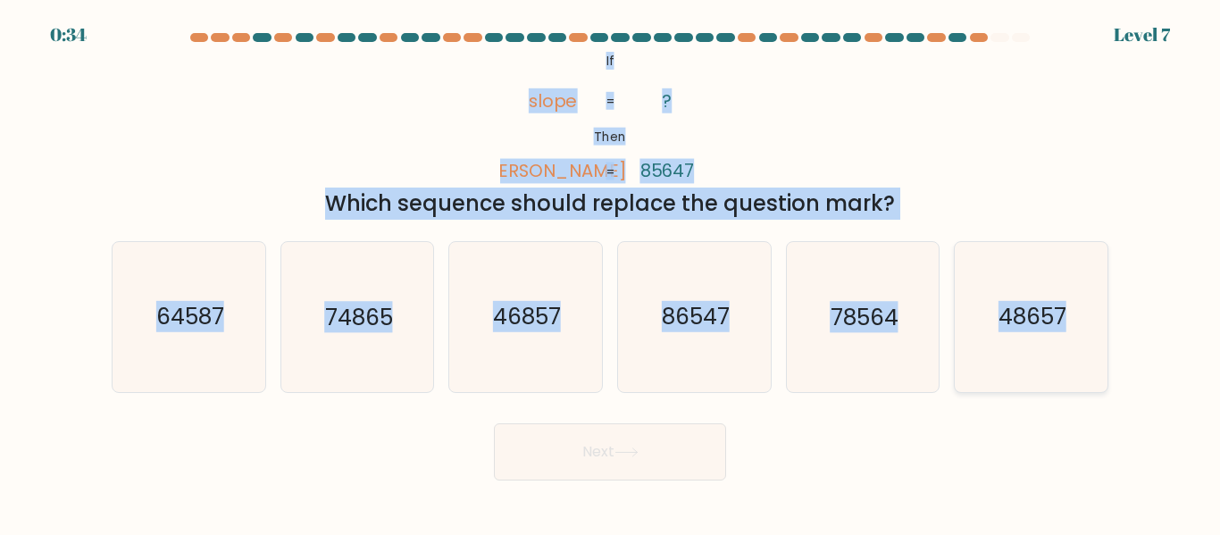
drag, startPoint x: 607, startPoint y: 55, endPoint x: 913, endPoint y: 281, distance: 380.8
click at [1077, 332] on form "If ?" at bounding box center [610, 257] width 1220 height 448
copy form "If Then [PERSON_NAME] ? 85647 = = Which sequence should replace the question ma…"
click at [768, 143] on div "@import url('https://fonts.googleapis.com/css?family=Abril+Fatface:400,100,100i…" at bounding box center [610, 134] width 1018 height 171
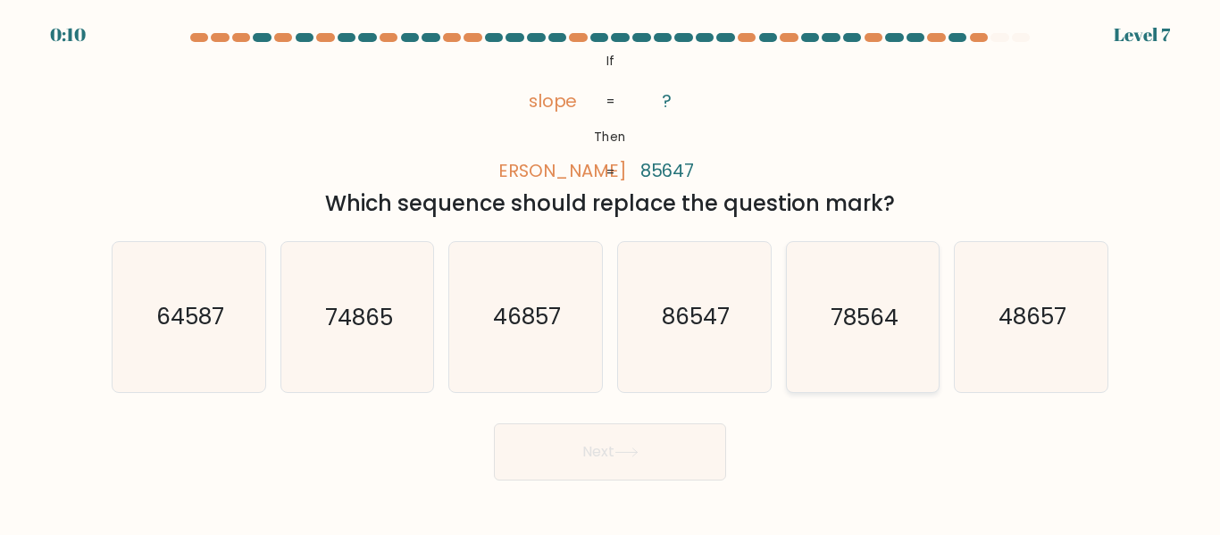
click at [907, 333] on icon "78564" at bounding box center [862, 316] width 149 height 149
click at [611, 272] on input "e. 78564" at bounding box center [610, 270] width 1 height 4
radio input "true"
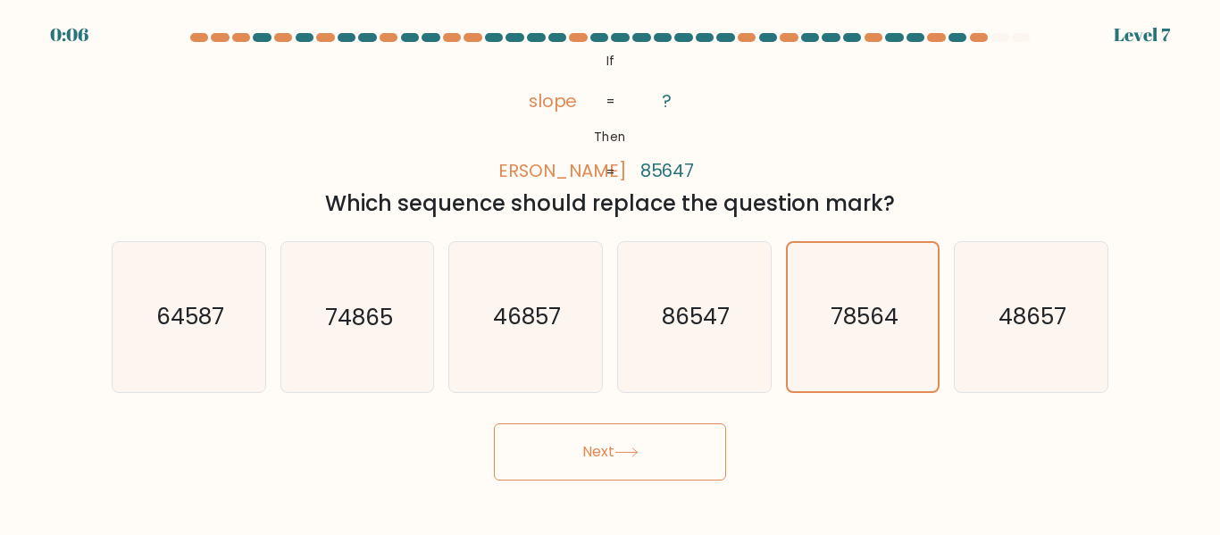
click at [629, 452] on icon at bounding box center [626, 452] width 21 height 8
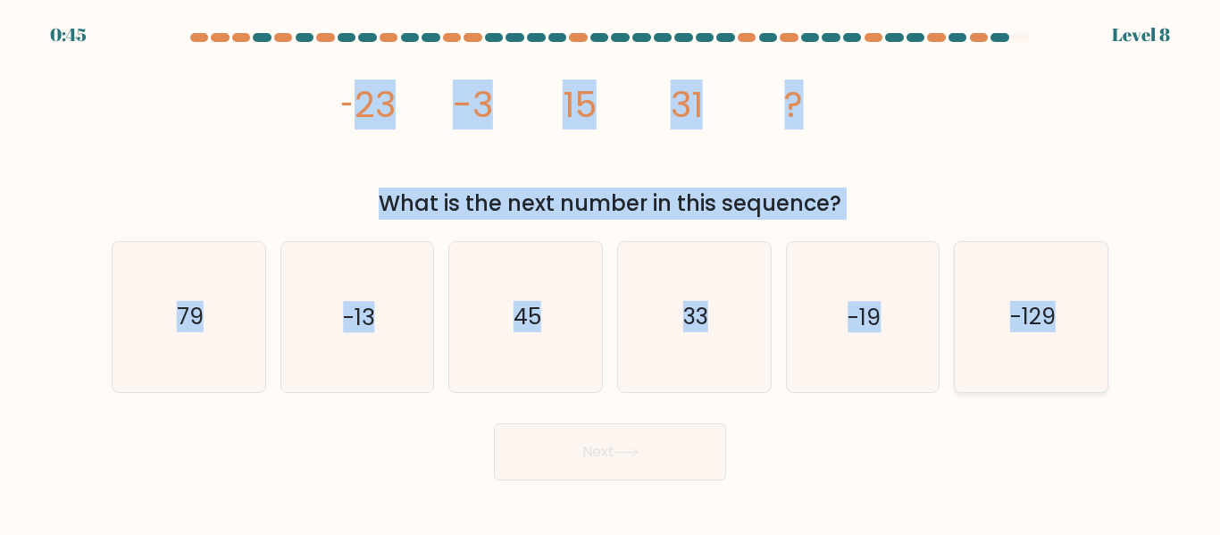
drag, startPoint x: 345, startPoint y: 98, endPoint x: 1067, endPoint y: 320, distance: 755.1
click at [1067, 320] on form at bounding box center [610, 257] width 1220 height 448
copy form "23 -3 15 31 ? What is the next number in this sequence? a. 79 b. -13 c. 45 d. 3…"
click at [846, 117] on icon "image/svg+xml -23 -3 15 31 ?" at bounding box center [610, 117] width 536 height 136
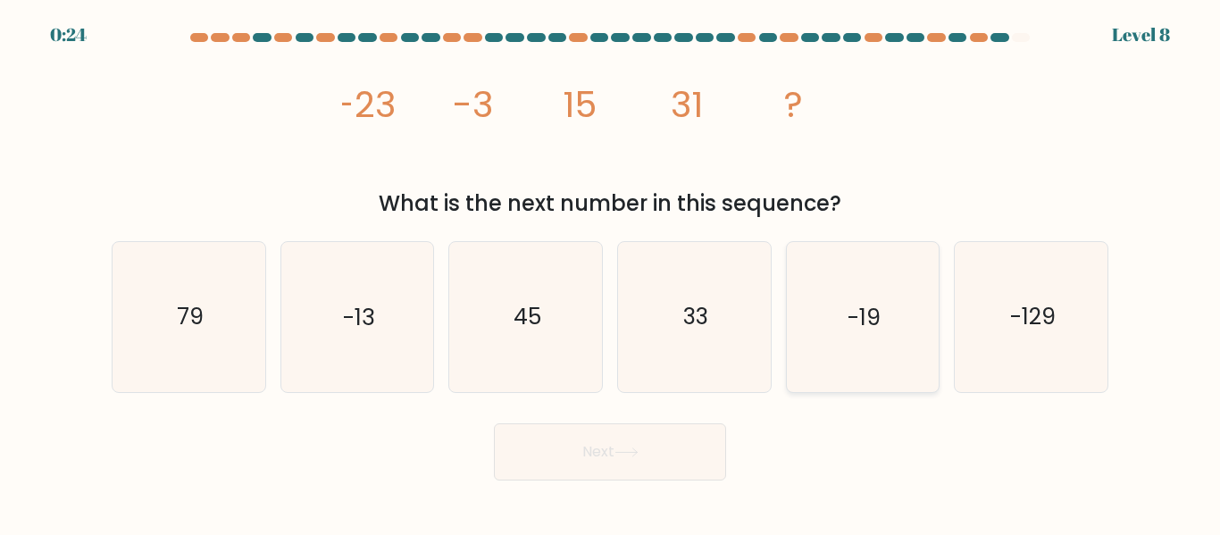
click at [857, 321] on text "-19" at bounding box center [864, 317] width 33 height 31
click at [611, 272] on input "e. -19" at bounding box center [610, 270] width 1 height 4
radio input "true"
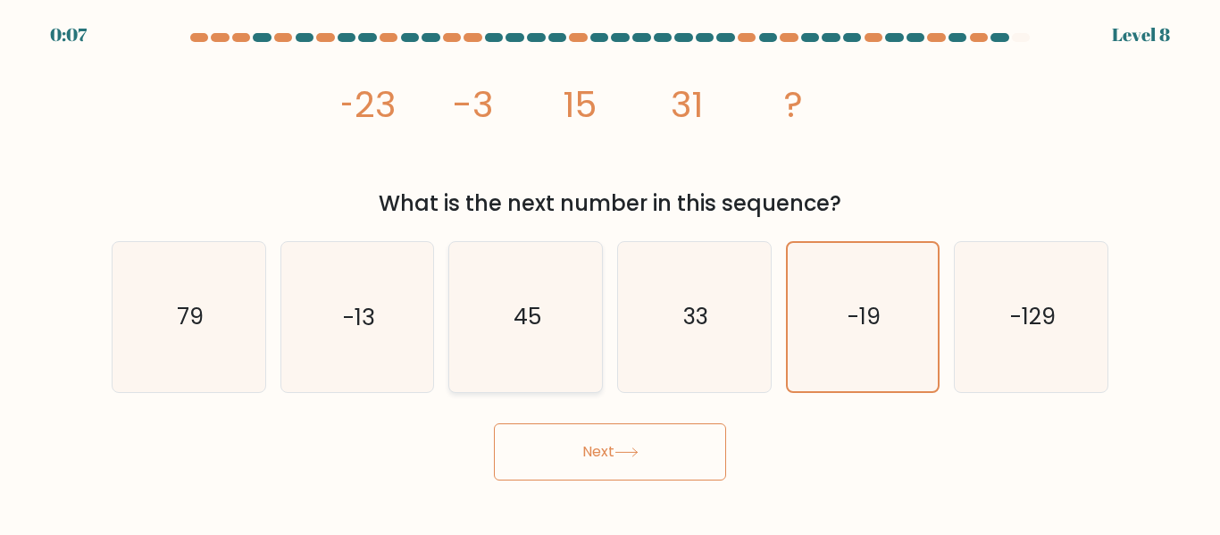
click at [513, 328] on icon "45" at bounding box center [525, 316] width 149 height 149
click at [610, 272] on input "c. 45" at bounding box center [610, 270] width 1 height 4
radio input "true"
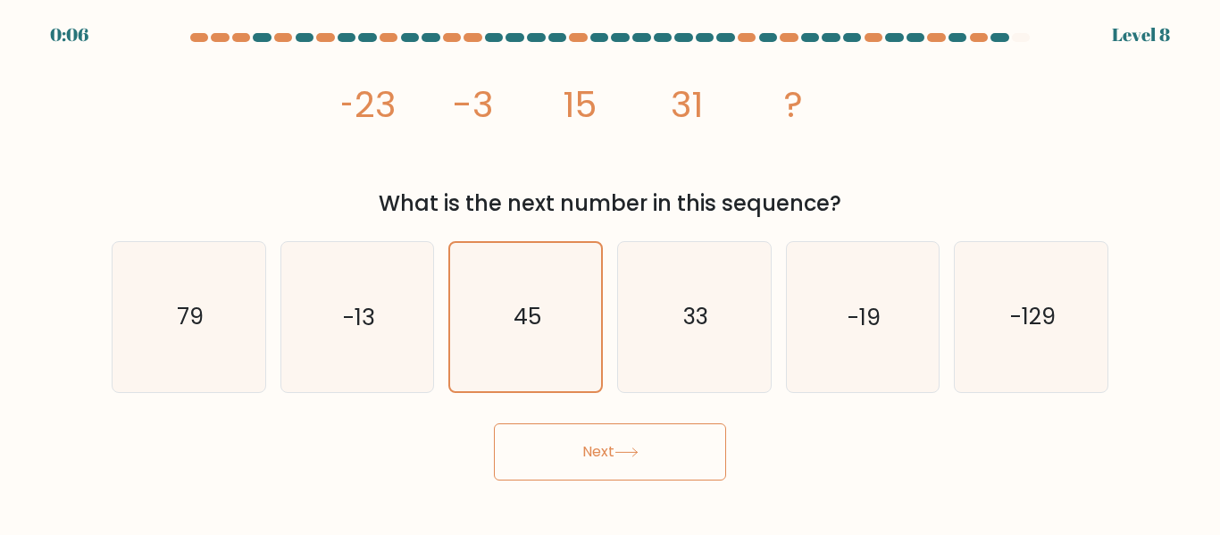
click at [565, 457] on button "Next" at bounding box center [610, 451] width 232 height 57
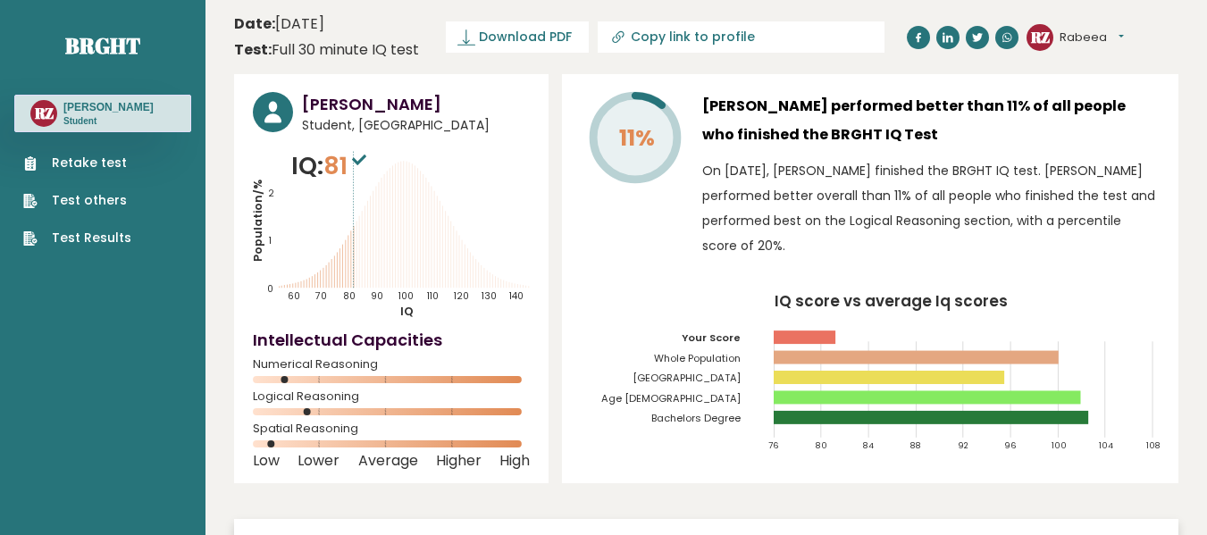
click at [595, 453] on icon "IQ score vs average Iq scores 76 80 84 88 92 96 100 104 108 Your Score Whole Po…" at bounding box center [870, 380] width 579 height 172
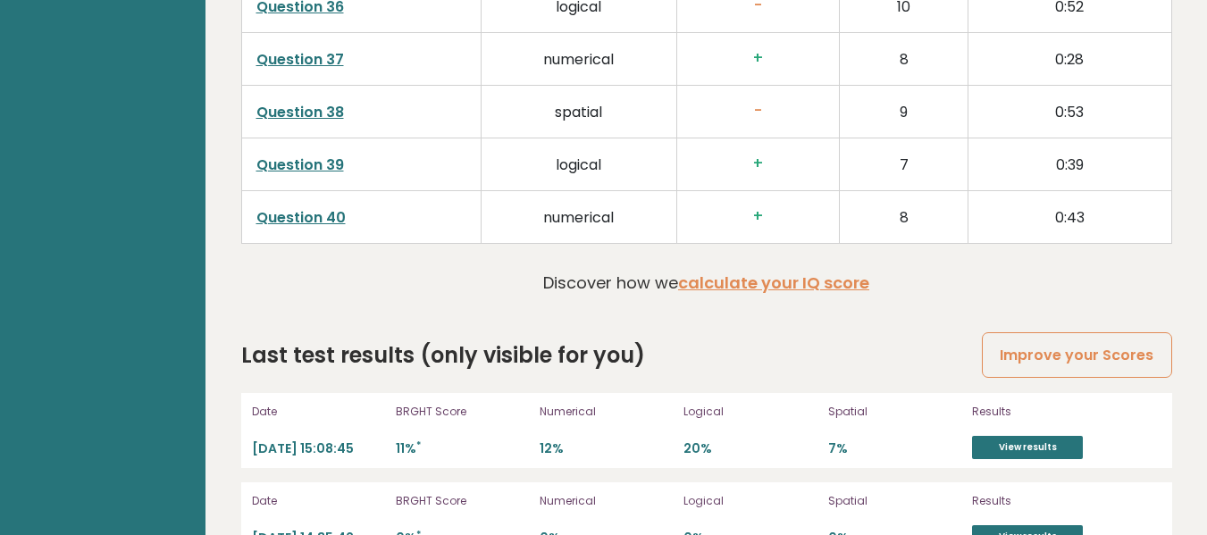
scroll to position [4705, 0]
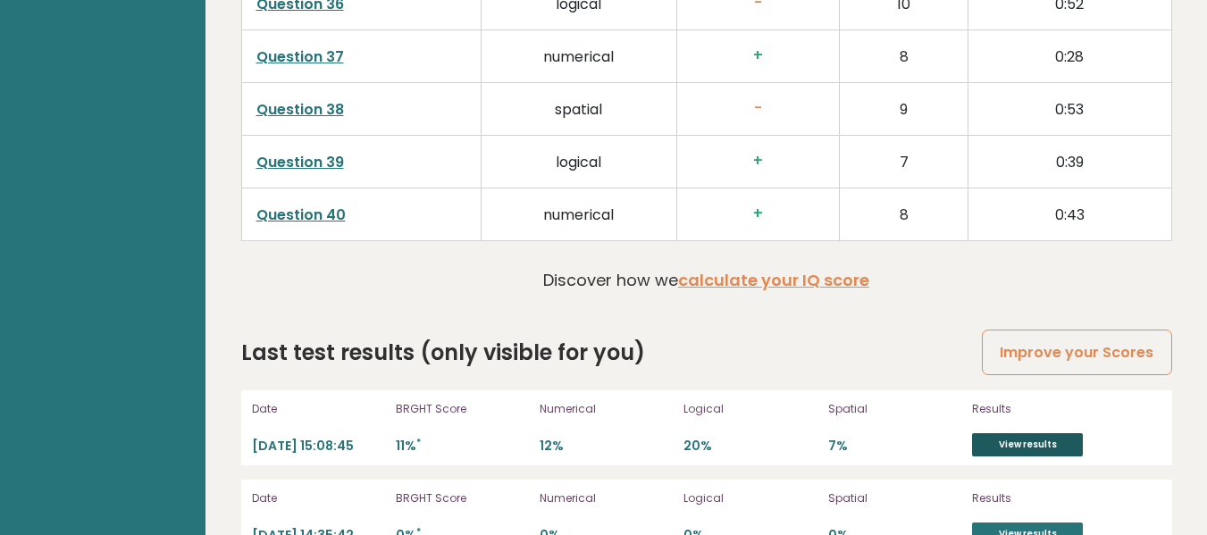
click at [1021, 433] on link "View results" at bounding box center [1027, 444] width 111 height 23
